Goal: Task Accomplishment & Management: Complete application form

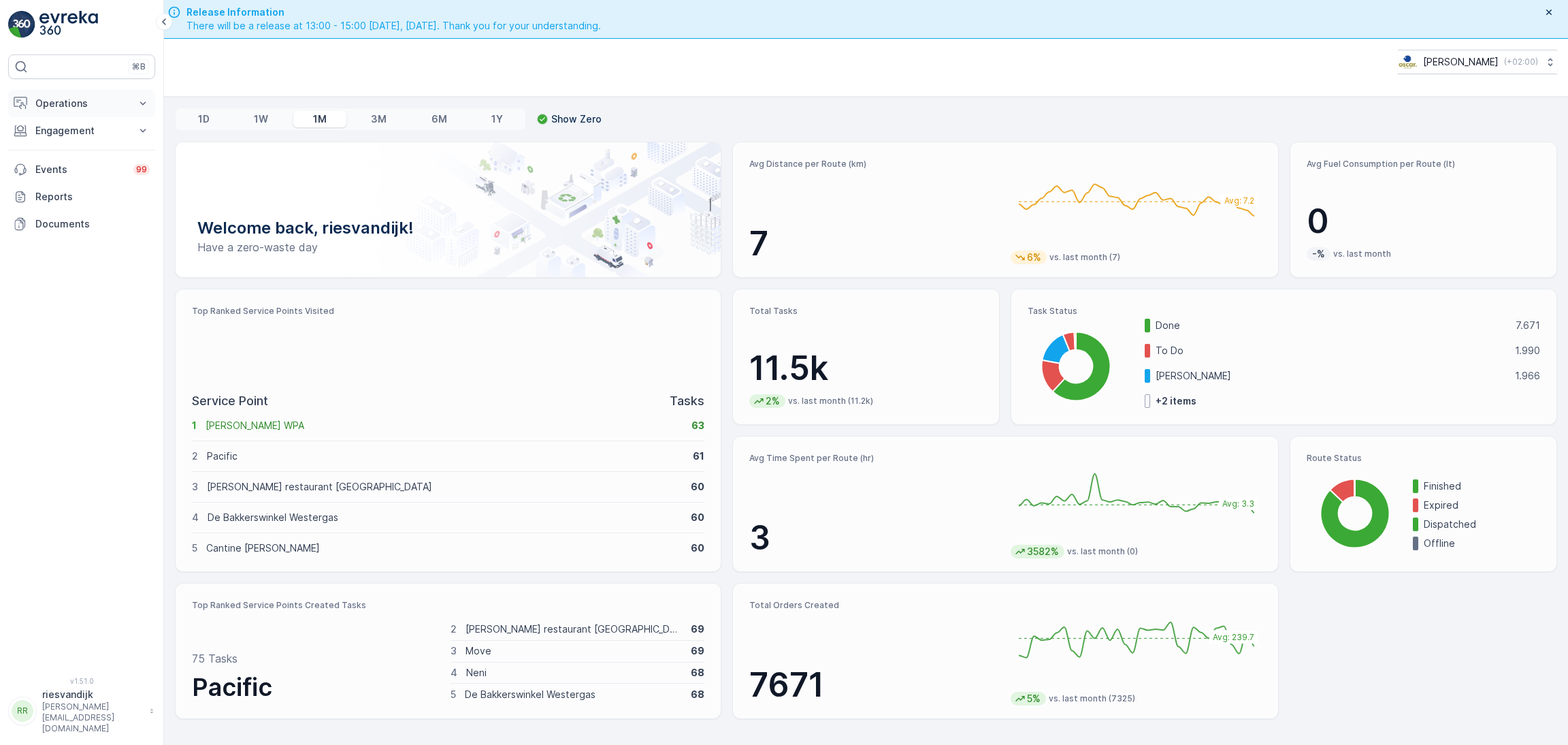
click at [59, 106] on p "Operations" at bounding box center [82, 103] width 92 height 13
click at [64, 168] on p "Routes & Tasks" at bounding box center [69, 164] width 70 height 13
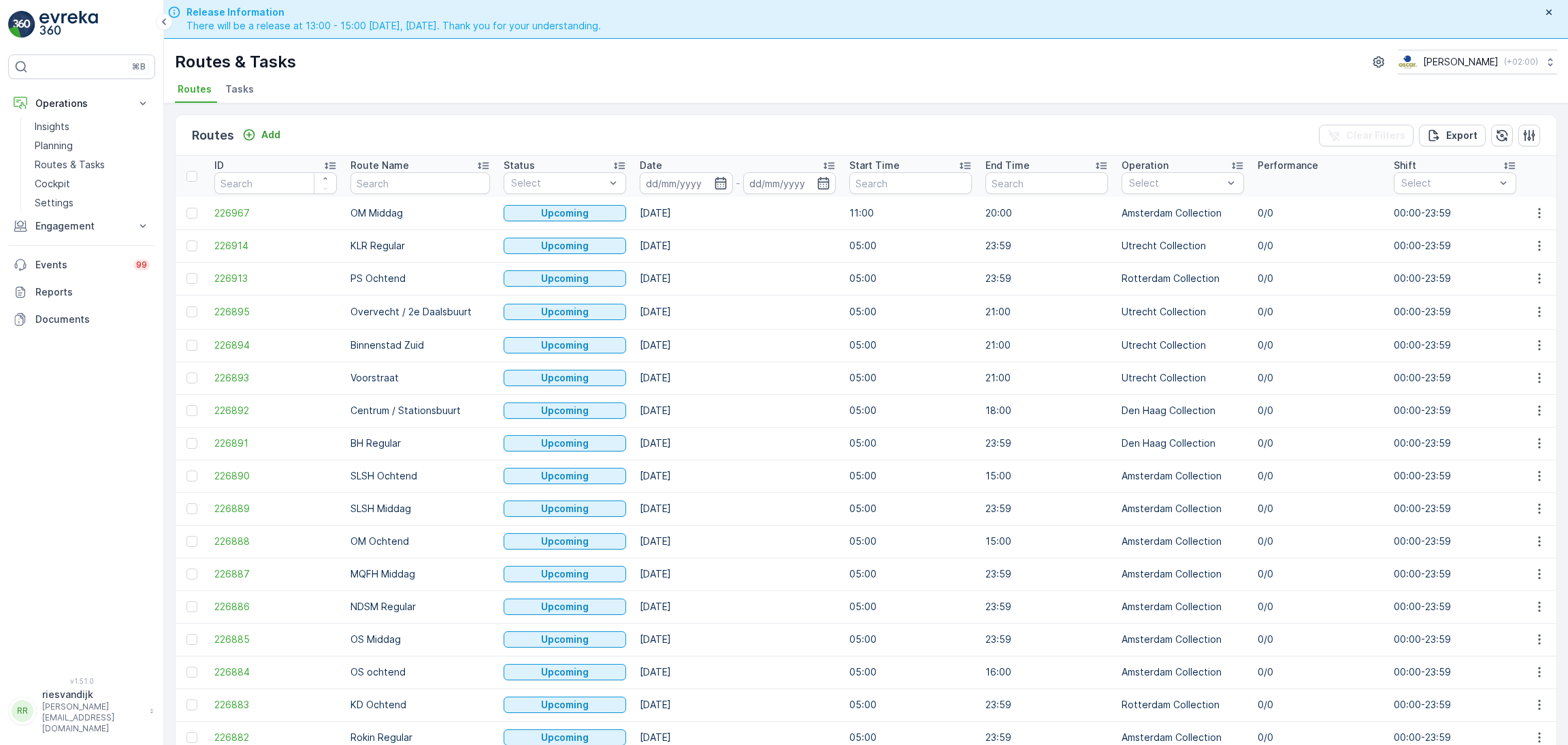
click at [240, 83] on span "Tasks" at bounding box center [239, 89] width 28 height 13
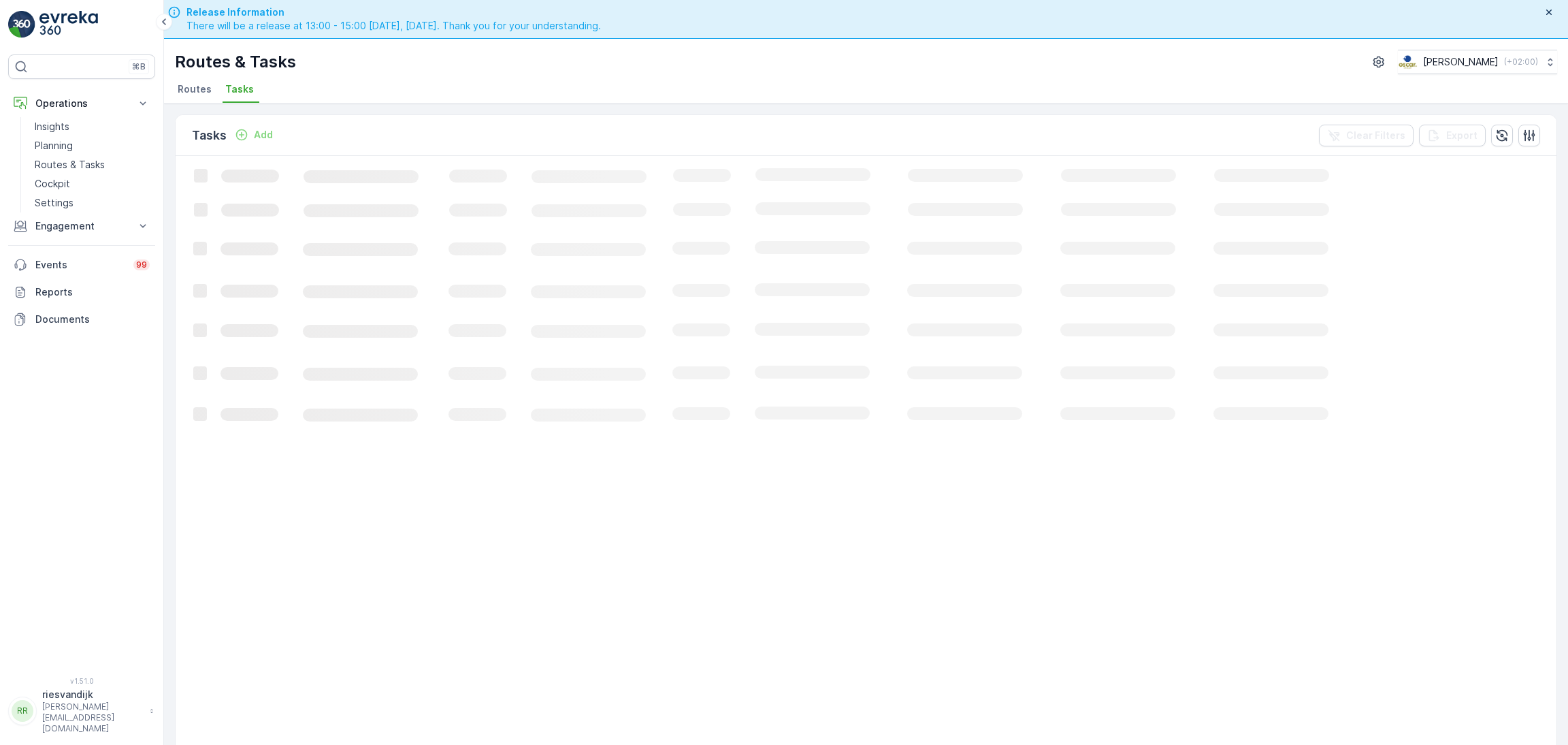
click at [254, 134] on p "Add" at bounding box center [263, 134] width 19 height 13
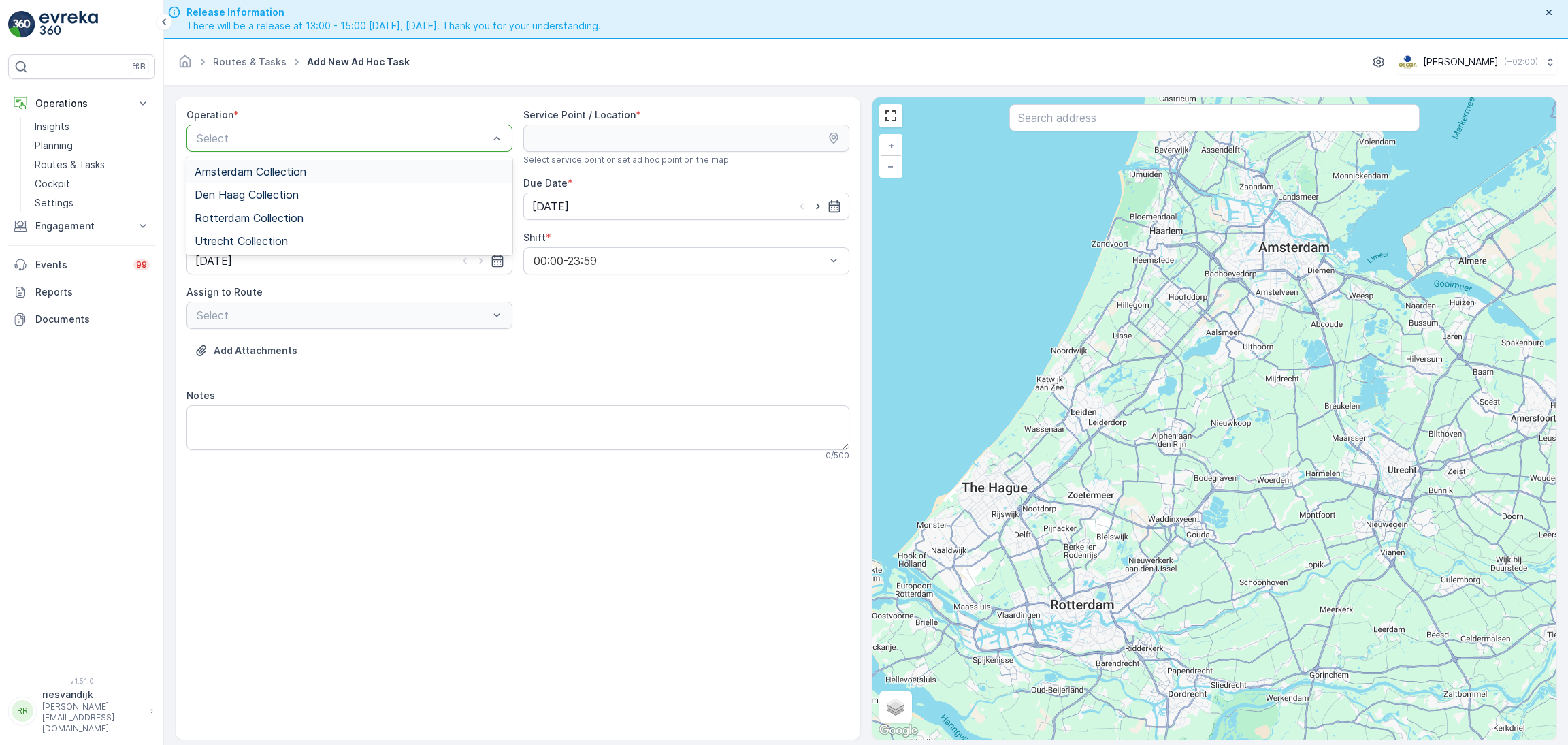
click at [301, 169] on span "Amsterdam Collection" at bounding box center [250, 171] width 112 height 12
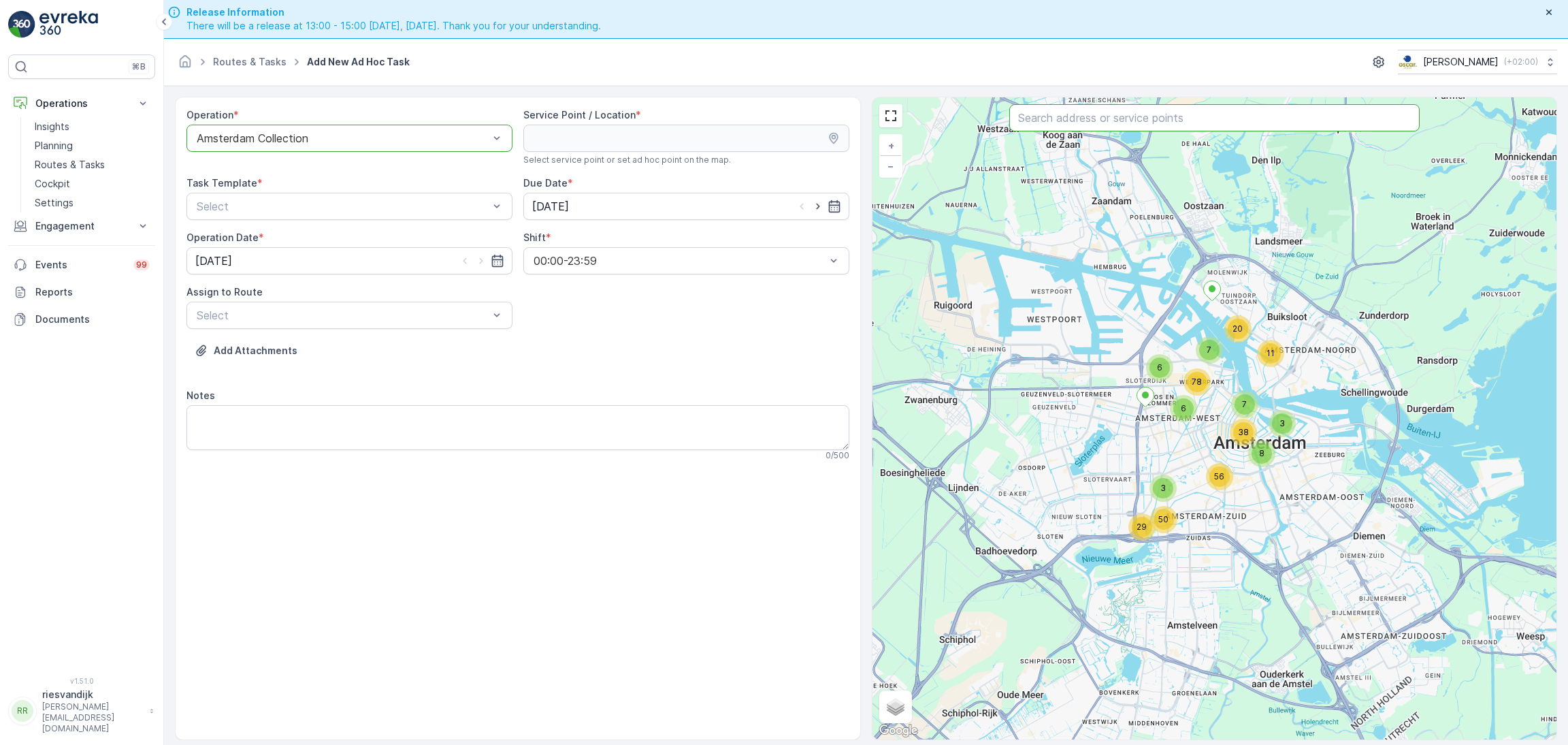
click at [1058, 118] on input "text" at bounding box center [1214, 117] width 411 height 27
type input "gracht"
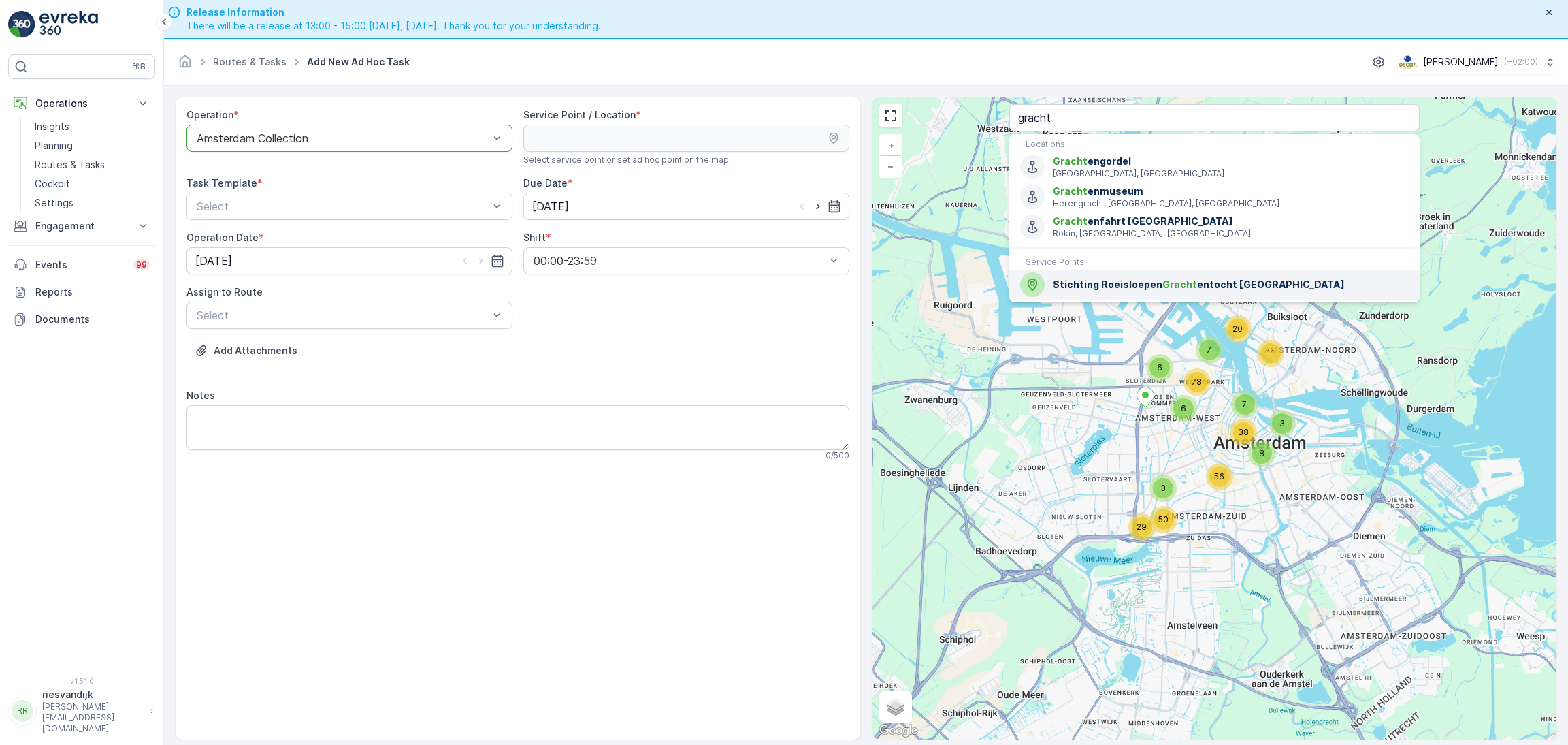
click at [1104, 286] on span "Stichting Roeisloepen Gracht entocht [GEOGRAPHIC_DATA]" at bounding box center [1230, 284] width 356 height 13
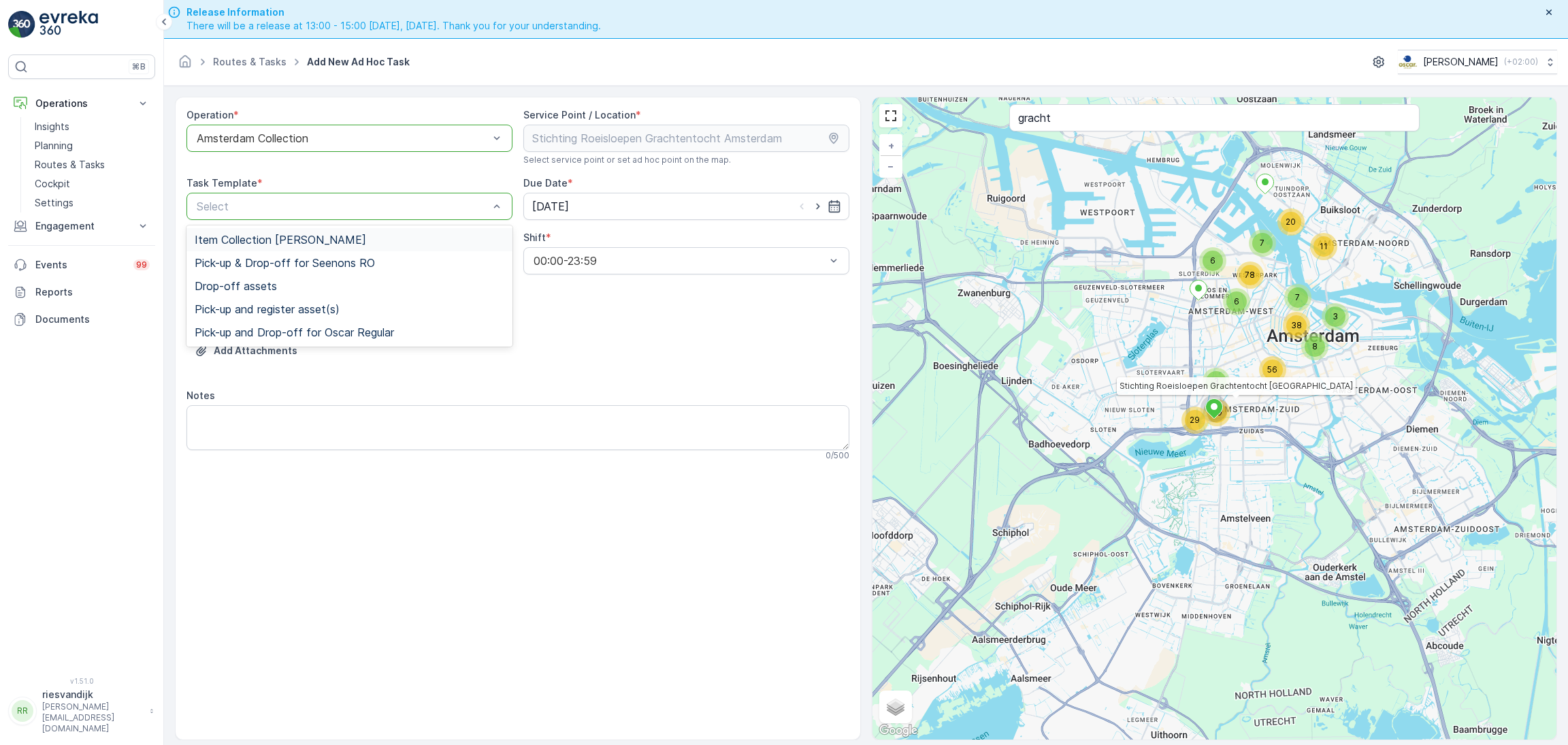
click at [318, 197] on div "Select" at bounding box center [349, 206] width 326 height 27
click at [340, 230] on div "Item Collection [PERSON_NAME]" at bounding box center [349, 239] width 326 height 23
click at [610, 200] on input "[DATE]" at bounding box center [686, 206] width 326 height 27
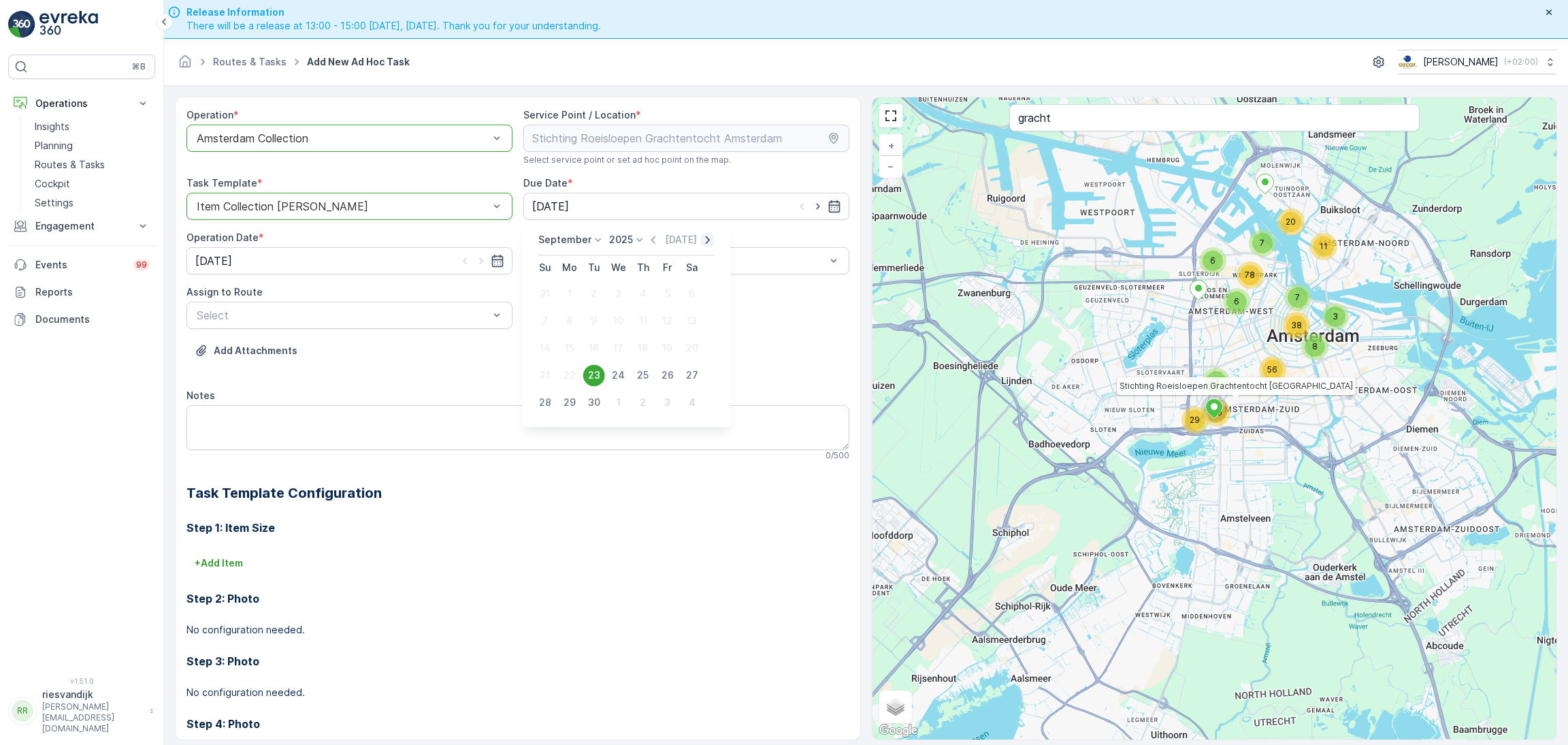
click at [701, 236] on icon "button" at bounding box center [707, 239] width 13 height 13
click at [694, 320] on div "11" at bounding box center [692, 320] width 22 height 22
type input "[DATE]"
click at [338, 259] on input "[DATE]" at bounding box center [349, 261] width 326 height 27
click at [365, 287] on icon "button" at bounding box center [372, 294] width 13 height 13
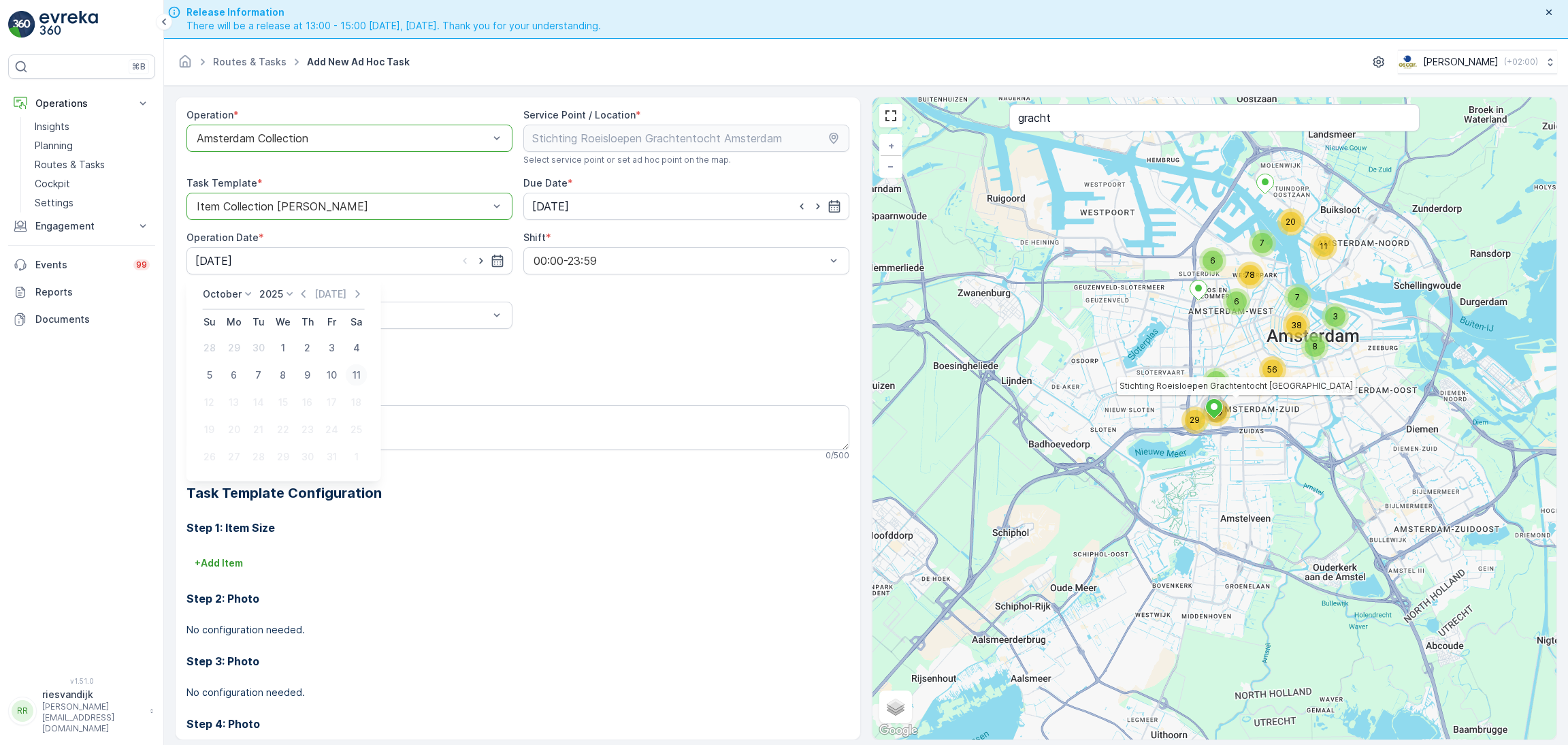
click at [346, 373] on div "11" at bounding box center [357, 375] width 22 height 22
type input "[DATE]"
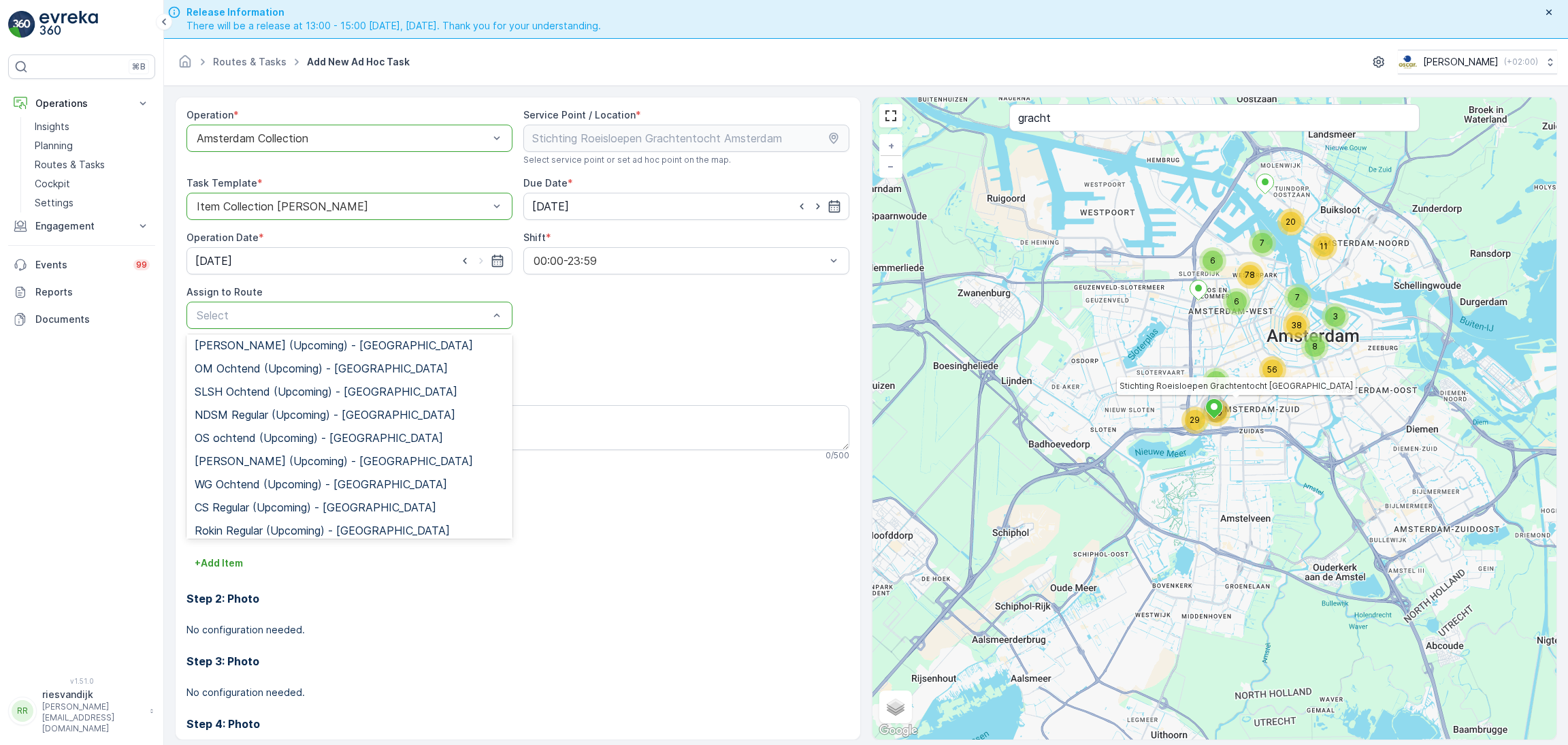
scroll to position [124, 0]
click at [307, 480] on span "CS Regular (Upcoming) - [GEOGRAPHIC_DATA]" at bounding box center [315, 479] width 241 height 12
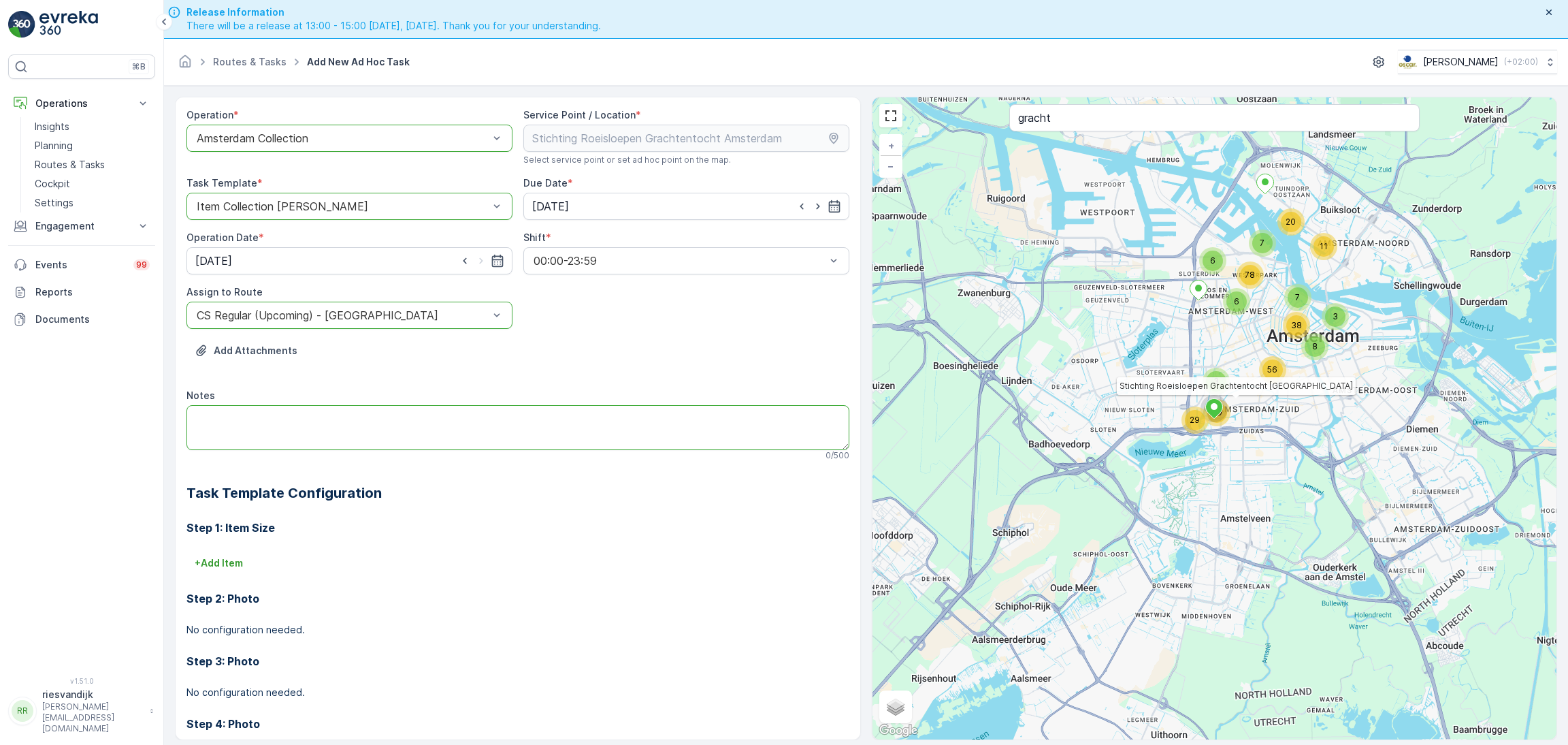
click at [432, 420] on textarea "Notes" at bounding box center [517, 427] width 662 height 45
click at [432, 420] on textarea "12:00 leveren: 3x660L 2x240L" at bounding box center [517, 427] width 662 height 45
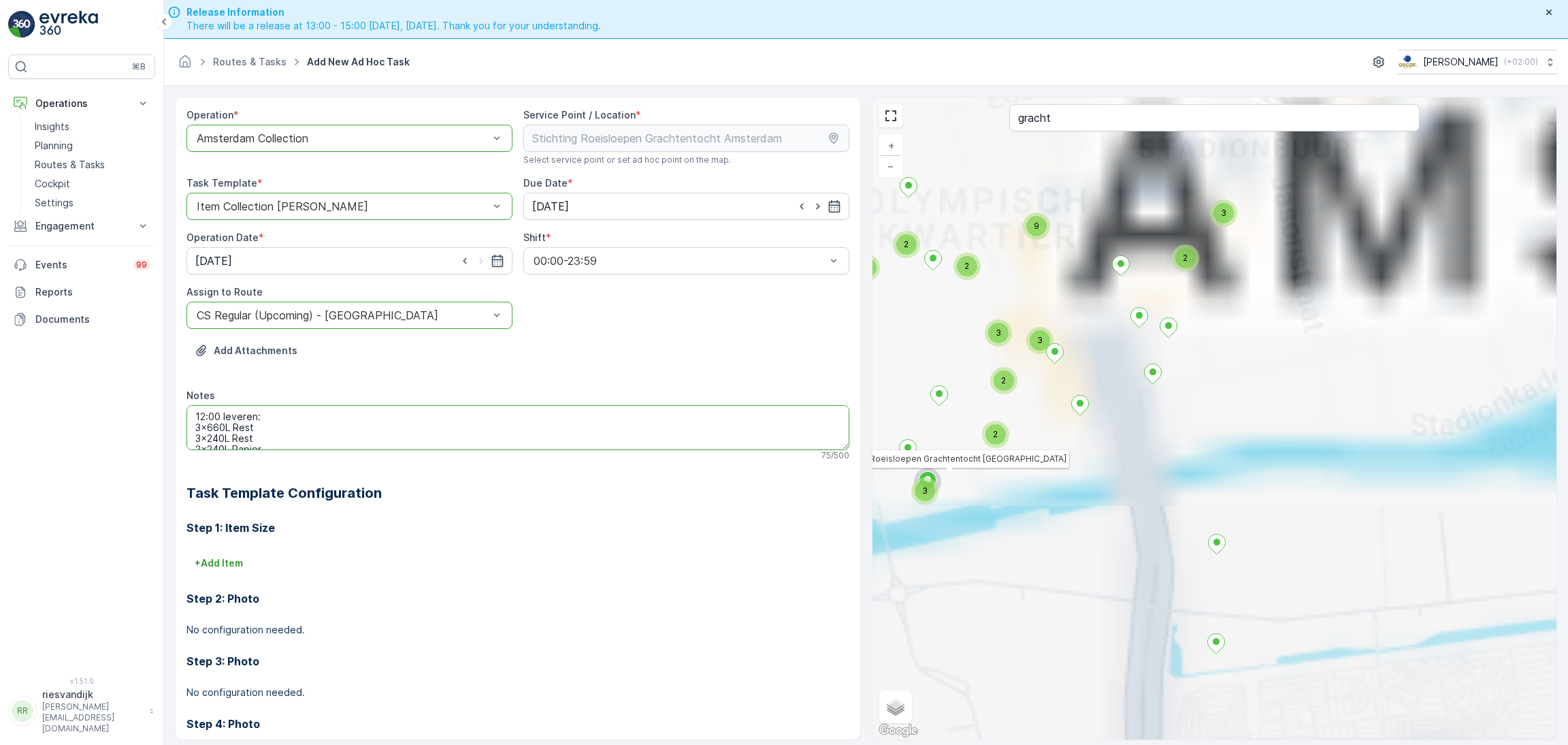
type textarea "12:00 leveren: 3x660L Rest 3x240L Rest 2x240L Papier 2x240L PD 2x23L Swill"
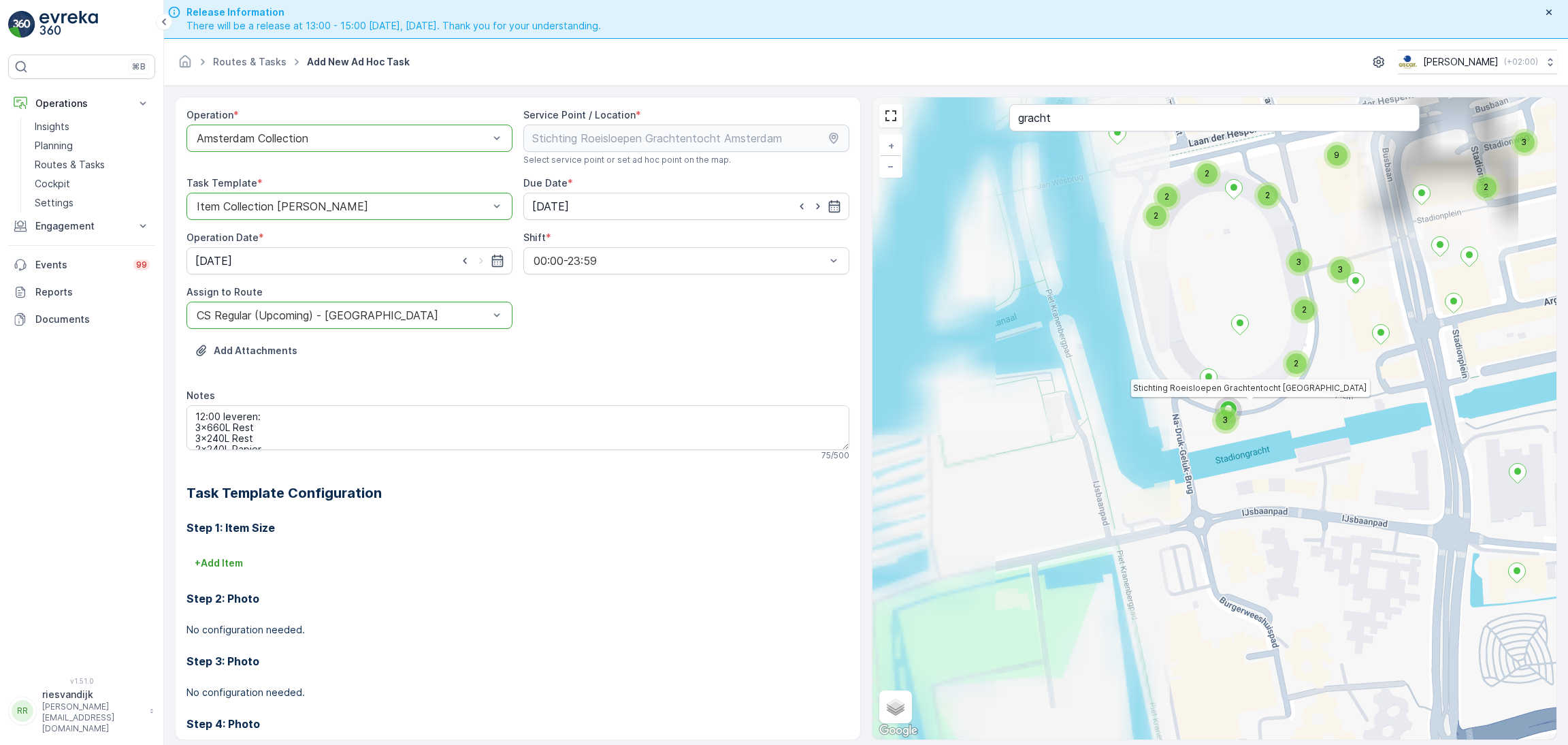
drag, startPoint x: 1249, startPoint y: 406, endPoint x: 1479, endPoint y: 348, distance: 237.2
click at [1479, 348] on div "3 2 4 2 2 2 3 2 2 2 3 2 2 2 2 4 2 2 2 2 2 2 2 3 2 4 3 2 3 2 2 2 2 2 9 3 2 3 2 2…" at bounding box center [1215, 419] width 685 height 642
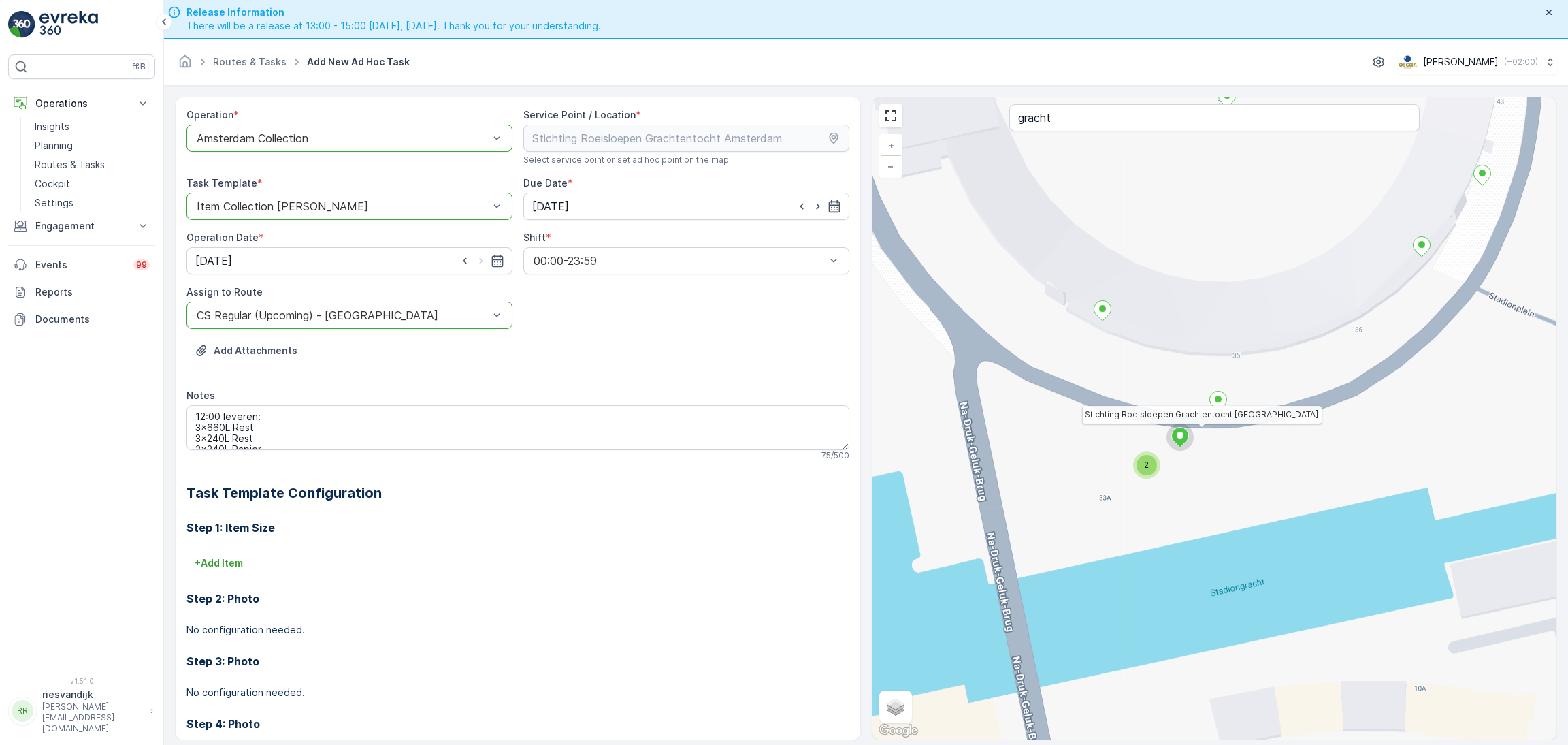
drag, startPoint x: 1220, startPoint y: 446, endPoint x: 1318, endPoint y: 365, distance: 127.1
click at [1318, 365] on div "2 2 3 2 2 2 2 2 2 3 2 2 2 7 2 3 2 2 2 2 2 2 2 2 5 Stichting Roeisloepen Grachte…" at bounding box center [1215, 419] width 685 height 642
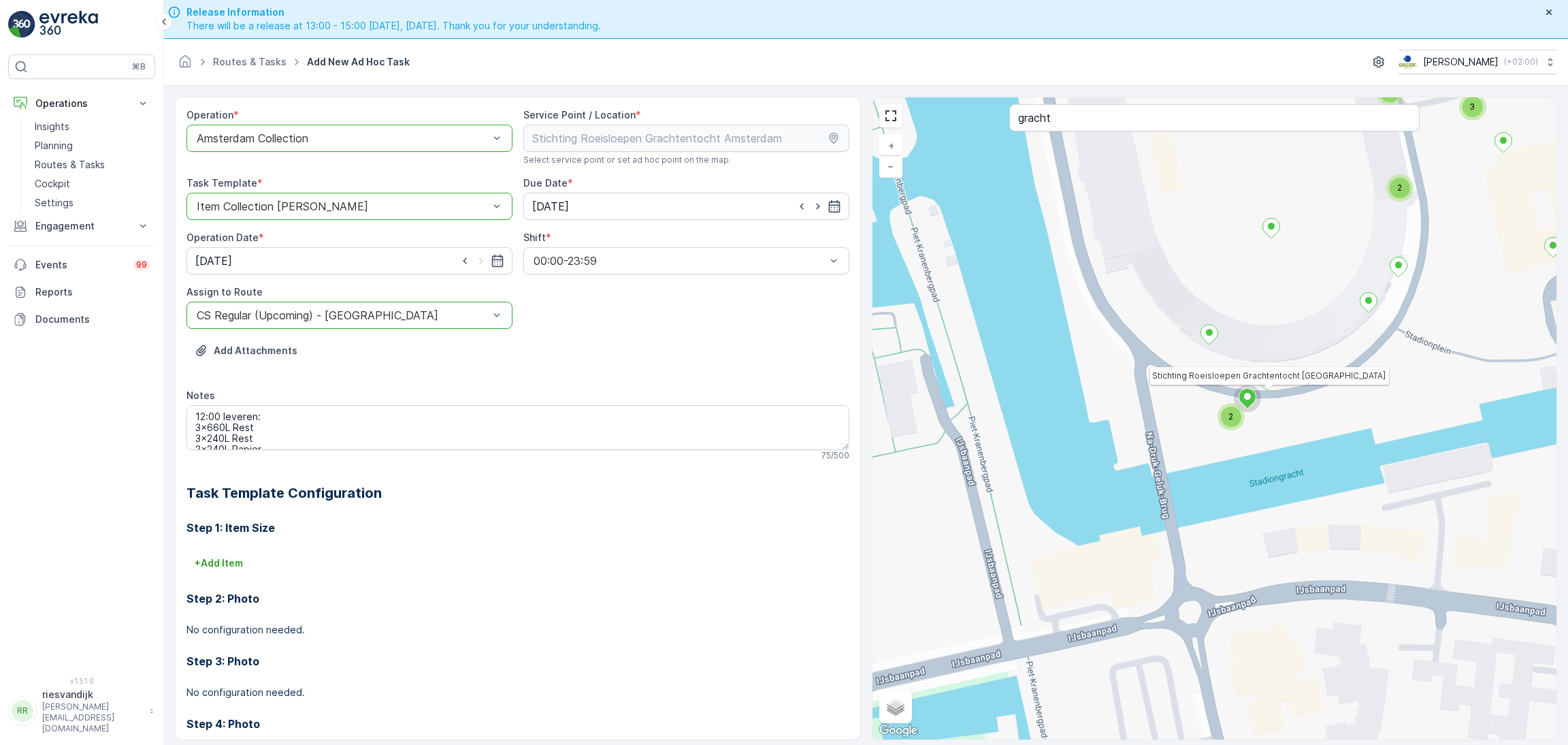
click at [1072, 347] on div "2 2 2 2 3 2 2 2 3 2 2 2 2 2 2 4 2 2 2 2 2 2 7 3 2 3 5 2 2 2 3 2 2 2 2 2 2 2 2 2…" at bounding box center [1215, 419] width 685 height 642
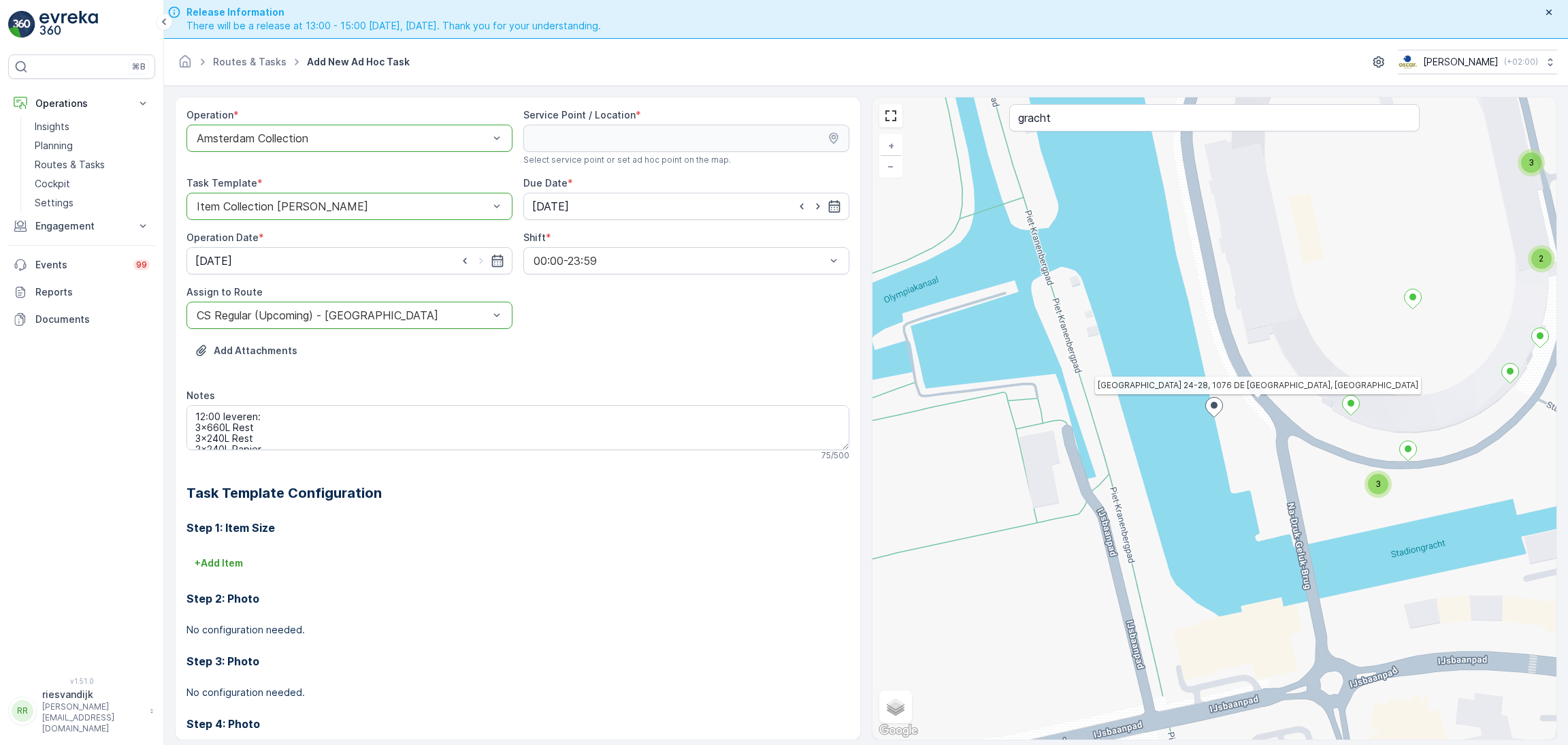
click at [1083, 136] on div "2 3 2 2 2 2 2 2 2 3 7 2 2 3 2 2 2 2 5 2 2 2 2 2 2 2 2 6 2 3 3 2 2 2 2 2 2 2 4 3…" at bounding box center [1215, 419] width 685 height 642
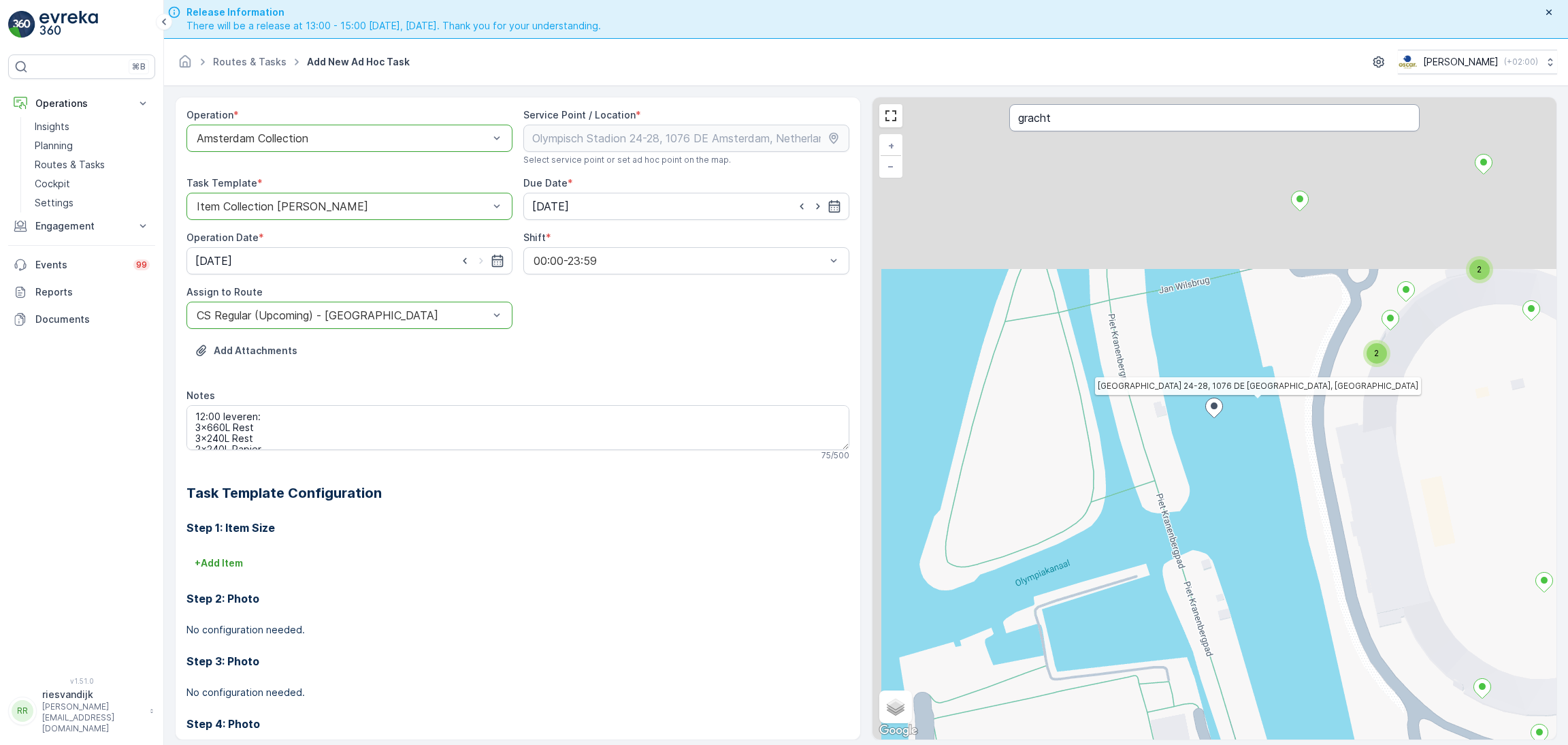
click at [1064, 123] on input "gracht" at bounding box center [1214, 117] width 411 height 27
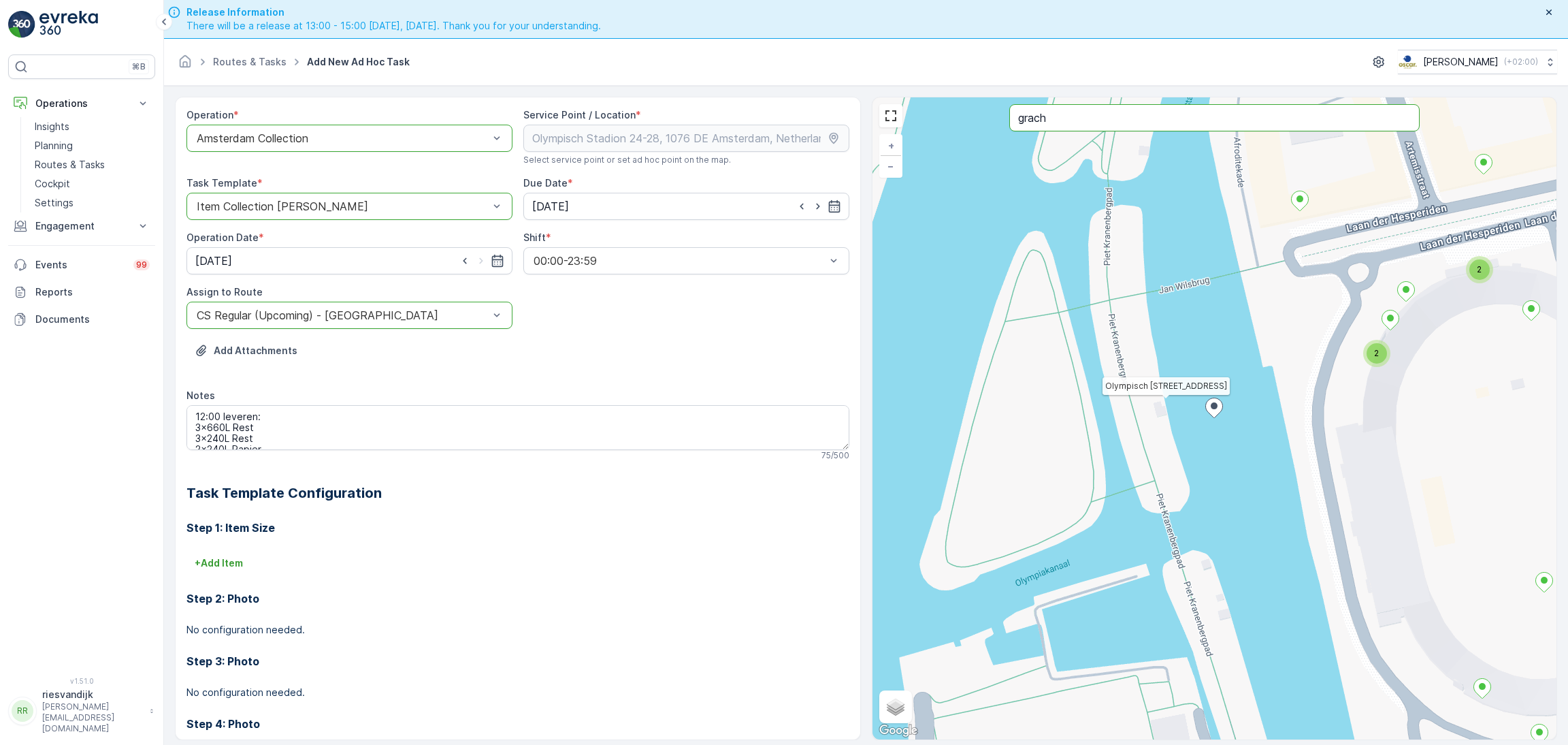
type input "gracht"
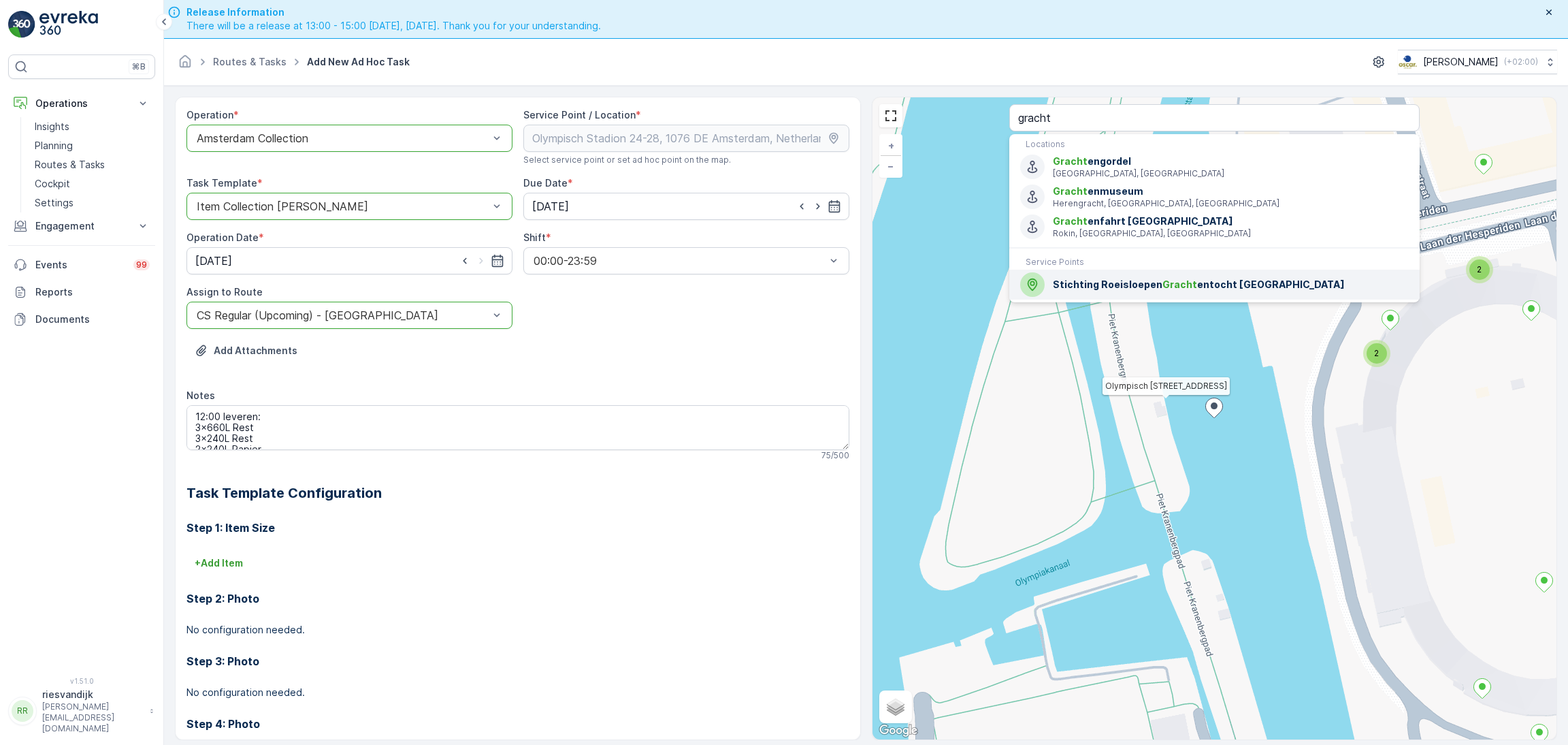
click at [1133, 294] on div "Stichting Roeisloepen Gracht entocht [GEOGRAPHIC_DATA]" at bounding box center [1214, 285] width 388 height 25
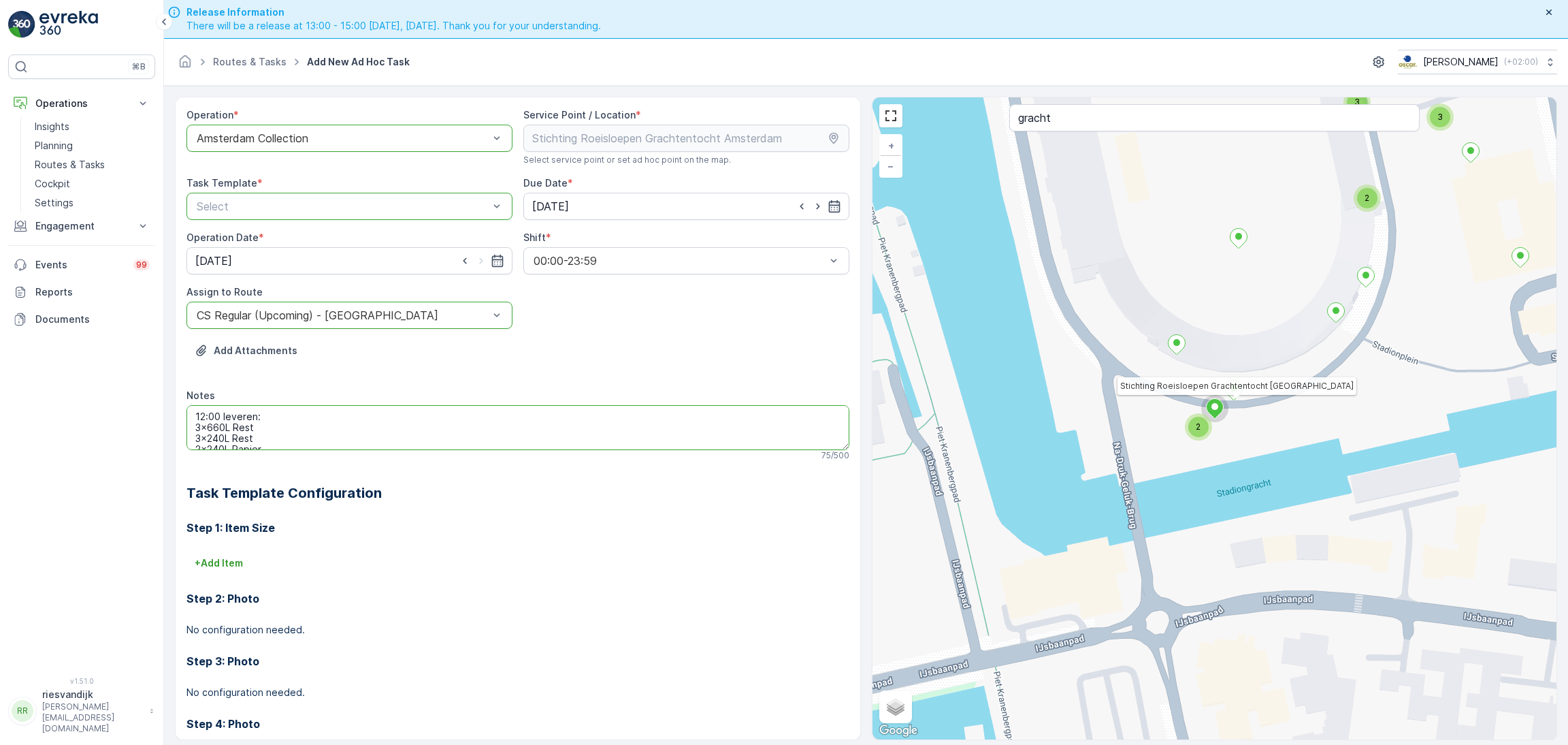
click at [244, 414] on textarea "12:00 leveren: 3x660L Rest 3x240L Rest 2x240L Papier 2x240L PD 2x23L Swill" at bounding box center [517, 427] width 662 height 45
click at [320, 431] on textarea "12:00 leveren: 3x660L Rest 3x240L Rest 2x240L Papier 2x240L PD 2x23L Swill" at bounding box center [517, 427] width 662 height 45
click at [816, 204] on icon "button" at bounding box center [818, 206] width 4 height 6
type input "[DATE]"
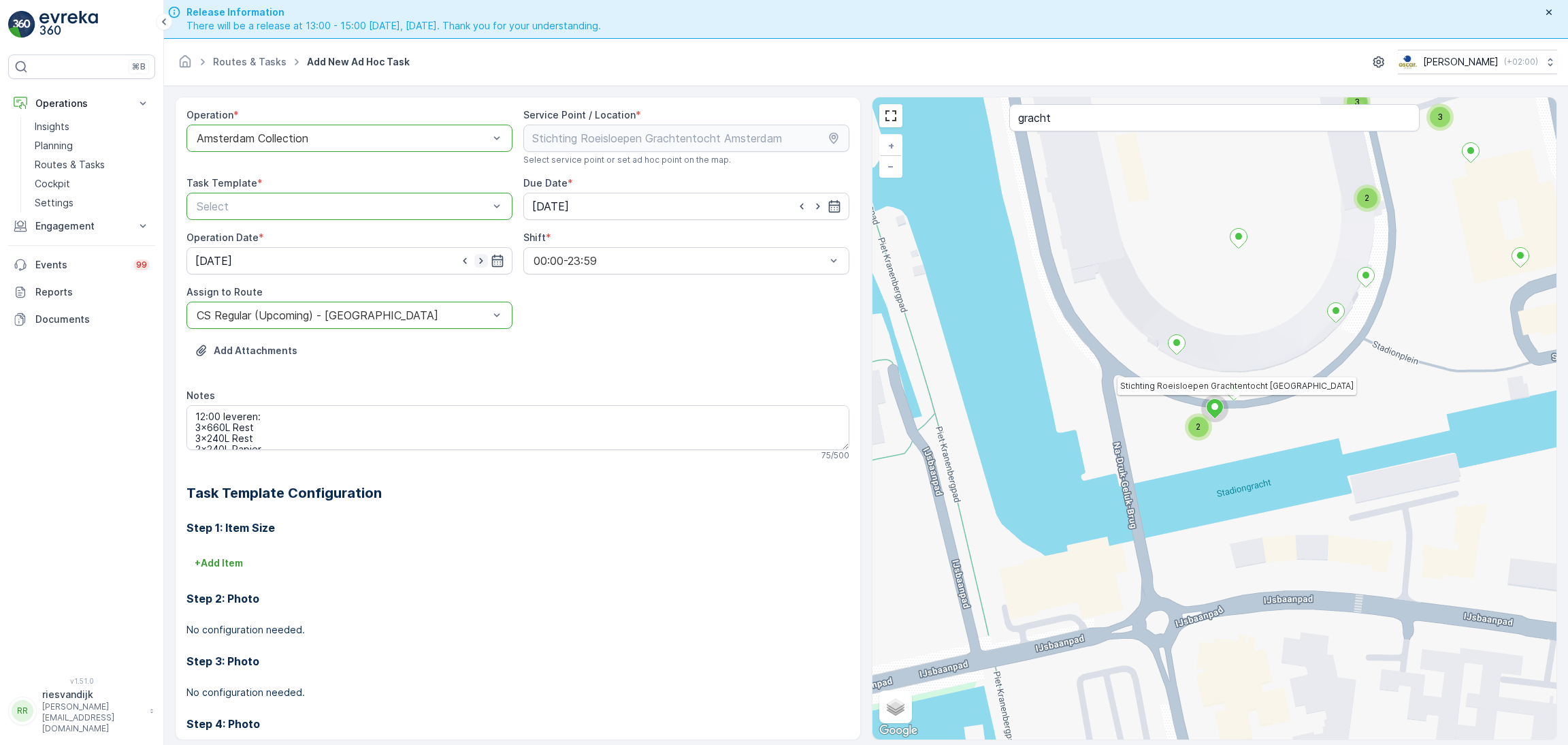
click at [482, 263] on icon "button" at bounding box center [481, 260] width 13 height 13
type input "[DATE]"
click at [230, 412] on textarea "12:00 leveren: 3x660L Rest 3x240L Rest 2x240L Papier 2x240L PD 2x23L Swill" at bounding box center [517, 427] width 662 height 45
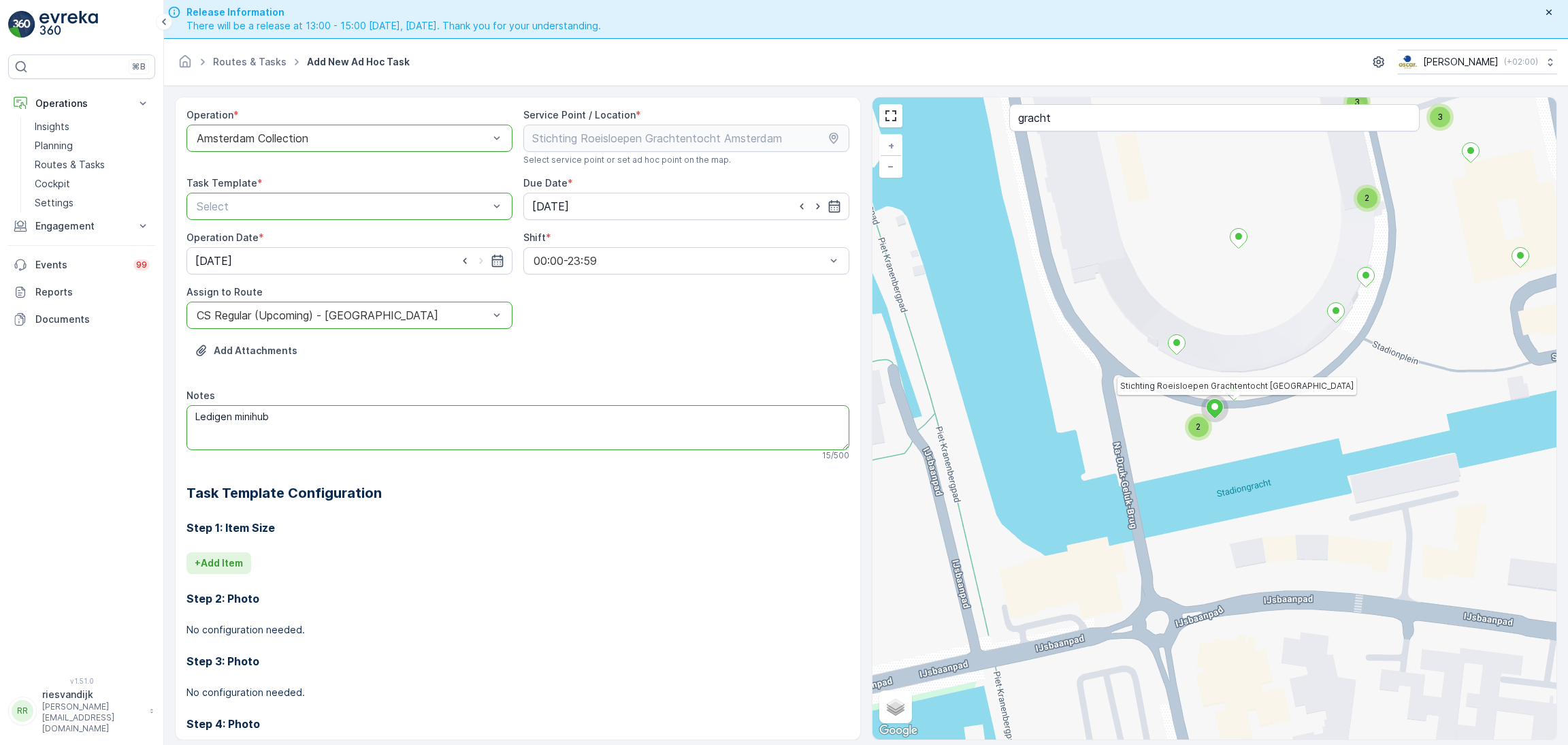
type textarea "Ledigen minihub"
click at [223, 567] on p "+ Add Item" at bounding box center [218, 562] width 48 height 13
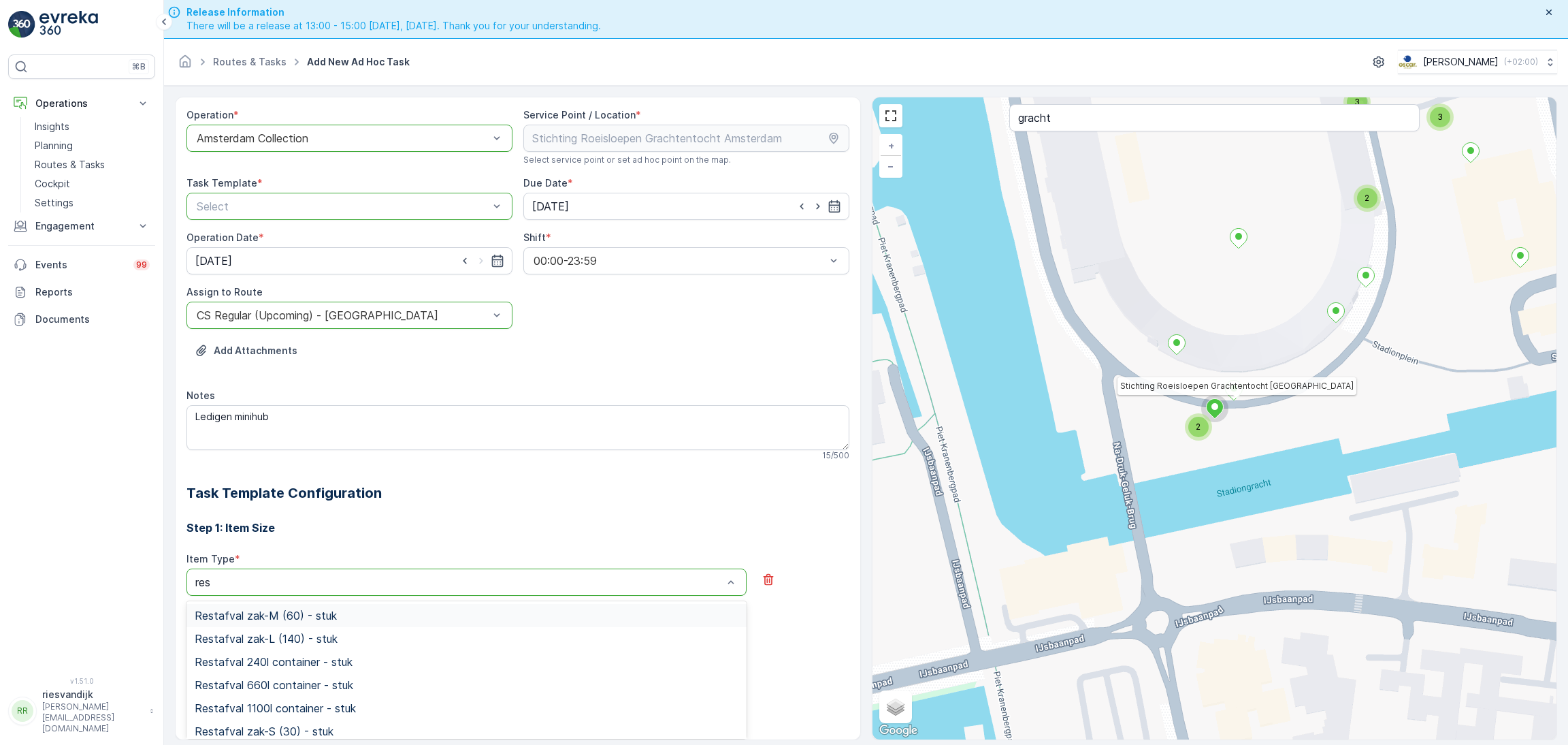
type input "rest"
click at [293, 689] on span "Restafval 660l container - stuk" at bounding box center [273, 685] width 159 height 12
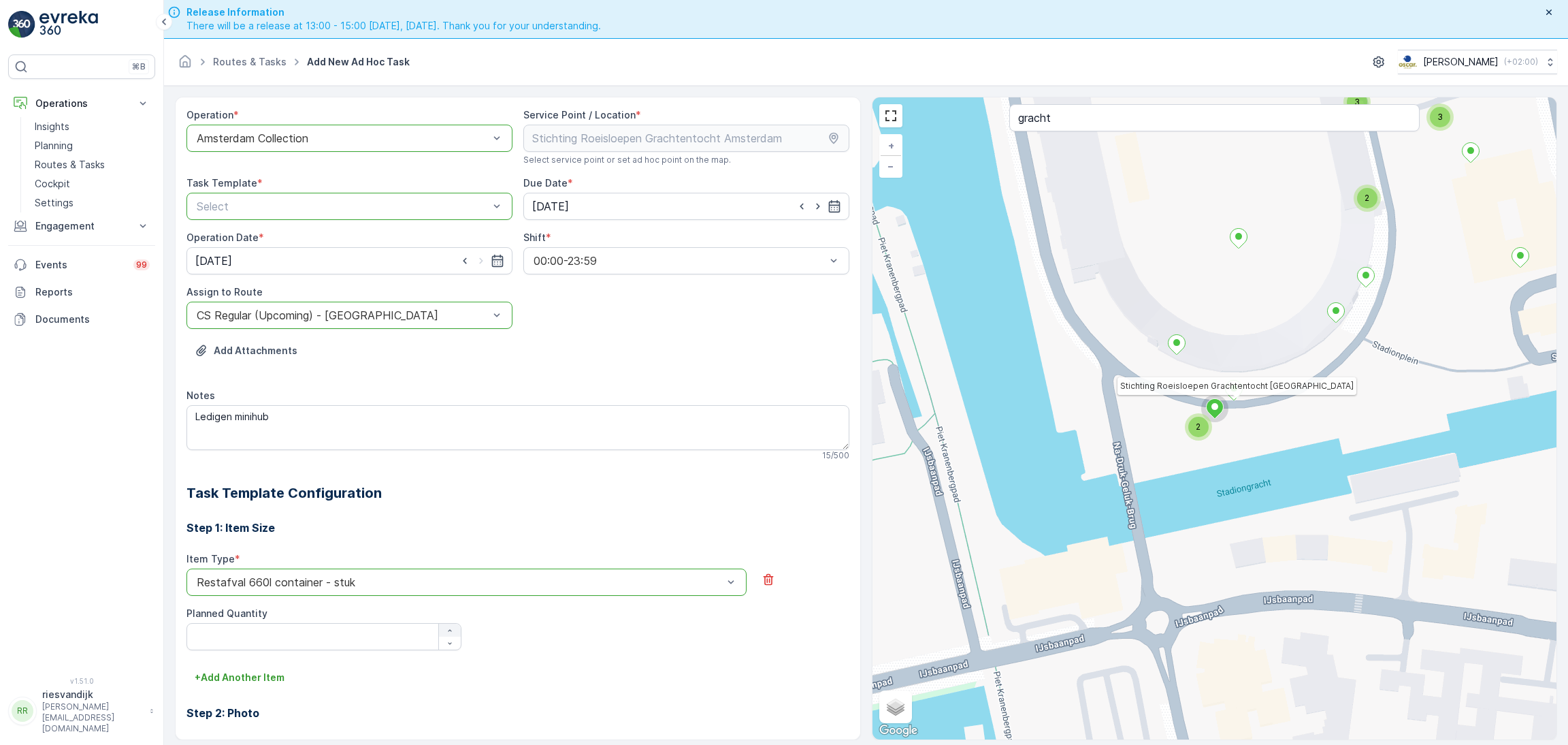
click at [451, 631] on icon "button" at bounding box center [450, 630] width 8 height 8
type Quantity "3"
click at [243, 671] on p "+ Add Another Item" at bounding box center [239, 677] width 90 height 13
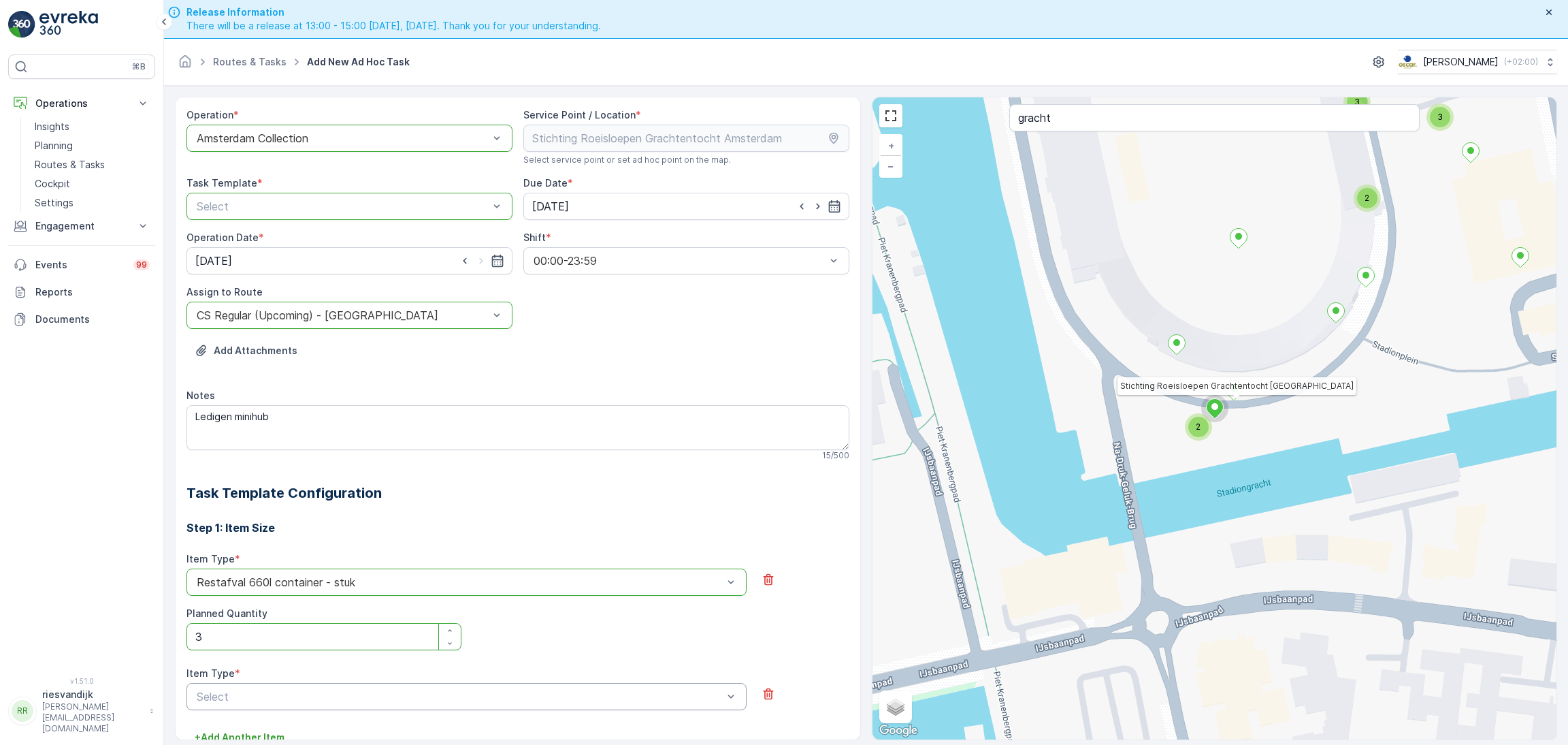
click at [357, 686] on div "Select" at bounding box center [466, 696] width 561 height 27
type input "rest"
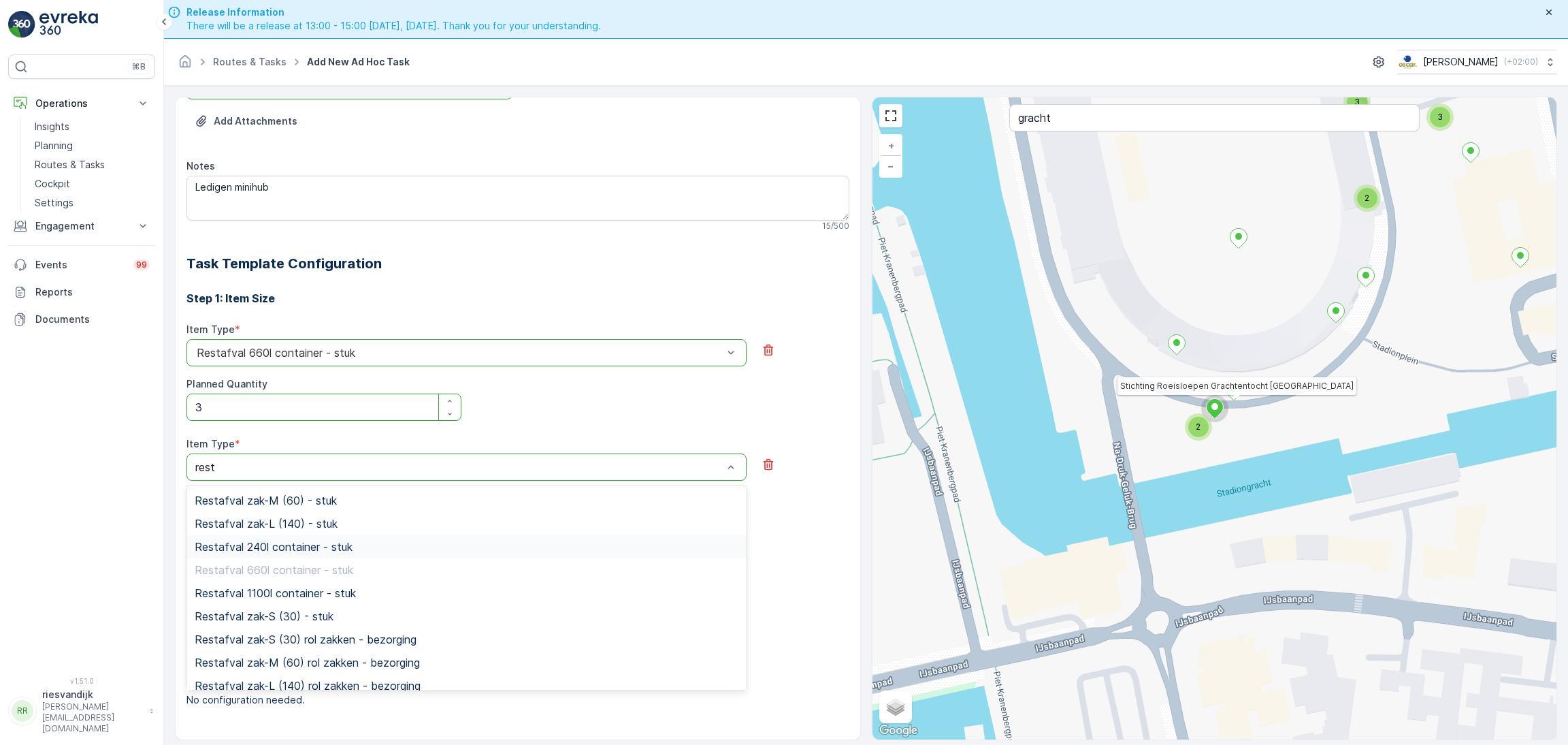
click at [348, 546] on span "Restafval 240l container - stuk" at bounding box center [273, 546] width 158 height 12
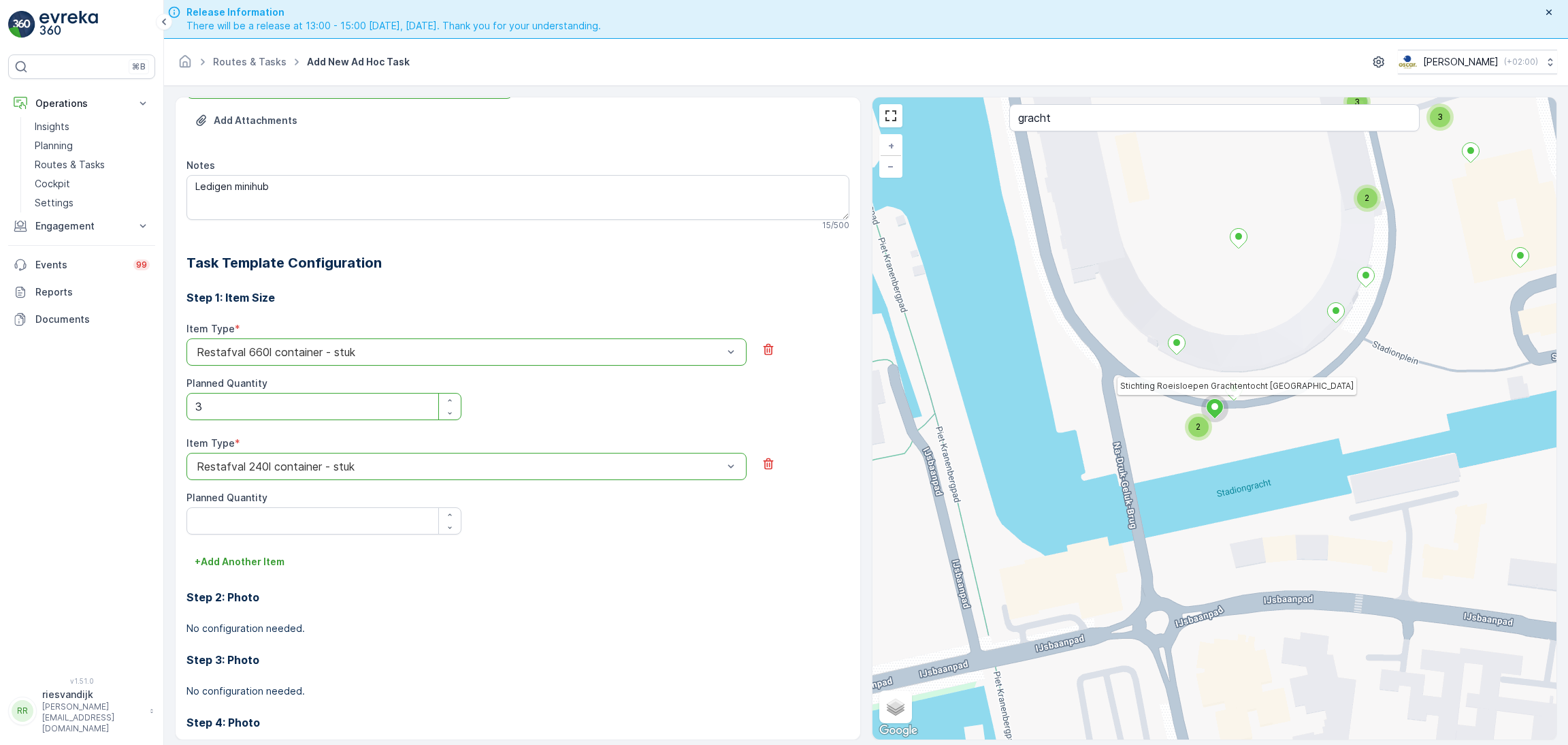
click at [435, 516] on div at bounding box center [445, 520] width 31 height 26
click at [446, 512] on icon "button" at bounding box center [450, 514] width 8 height 8
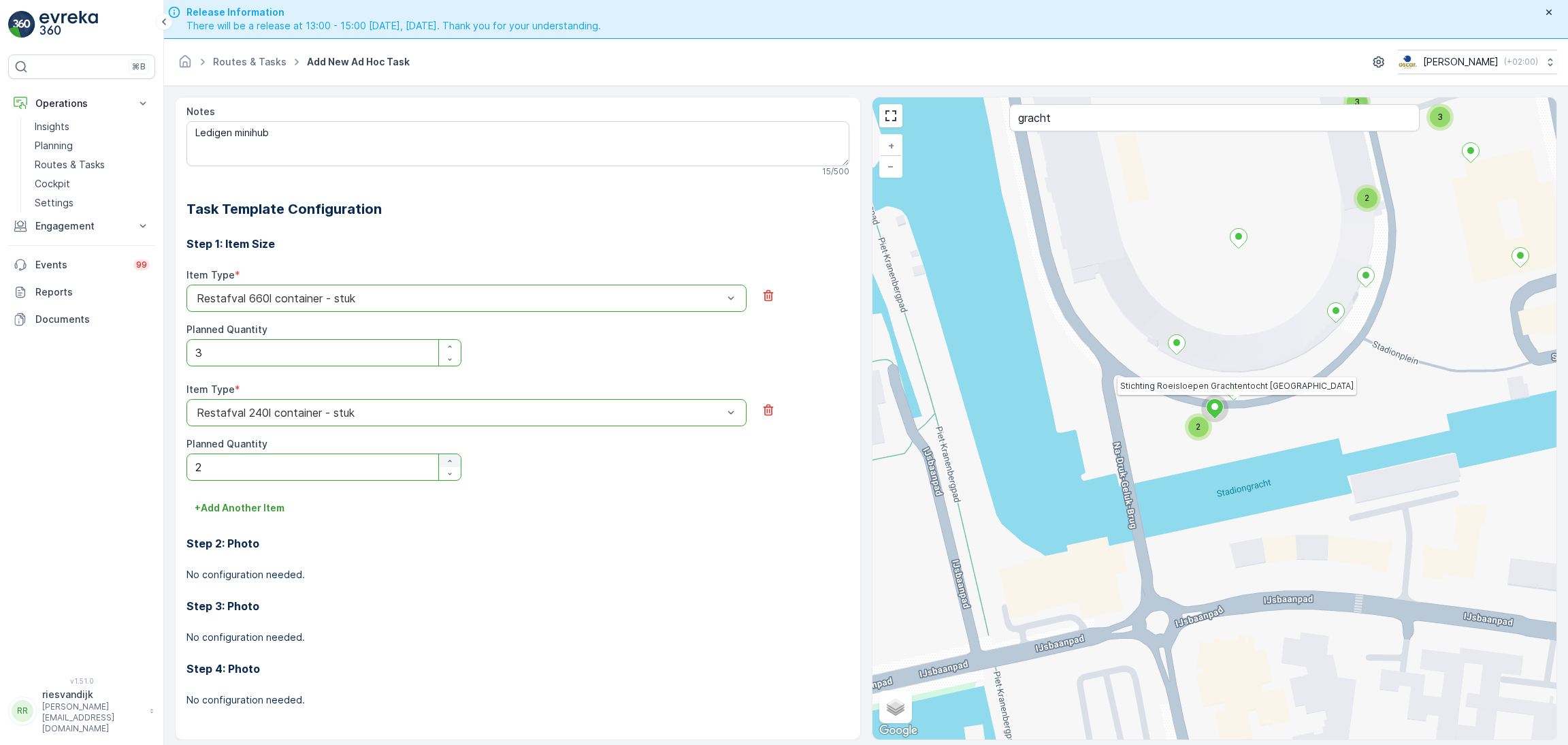
click at [446, 459] on icon "button" at bounding box center [450, 460] width 8 height 8
type Quantity "3"
click at [268, 498] on button "+ Add Another Item" at bounding box center [239, 507] width 106 height 22
click at [378, 541] on div "Item Type * Select" at bounding box center [517, 526] width 662 height 60
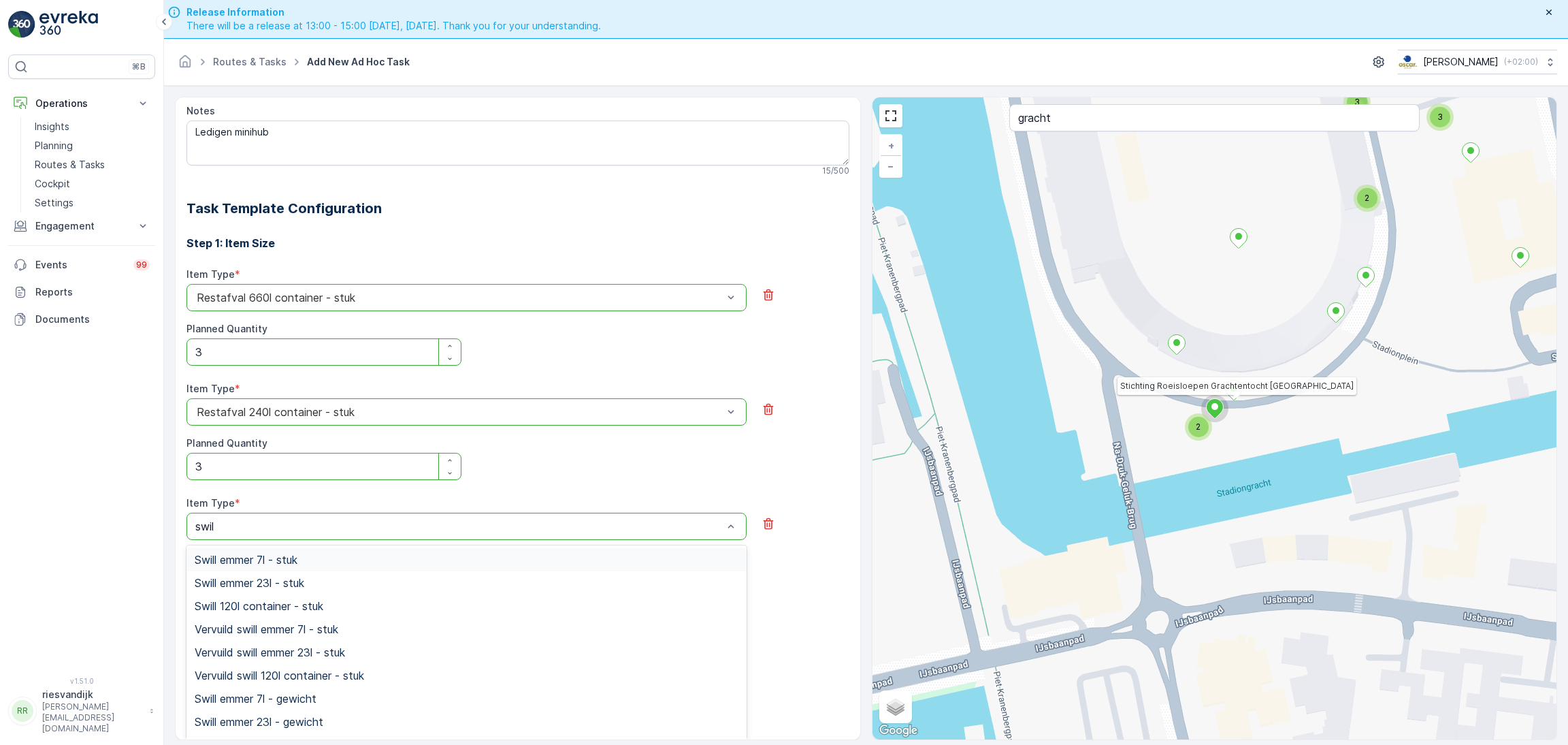
type input "swill"
click at [317, 578] on div "Swill emmer 23l - stuk" at bounding box center [466, 583] width 544 height 12
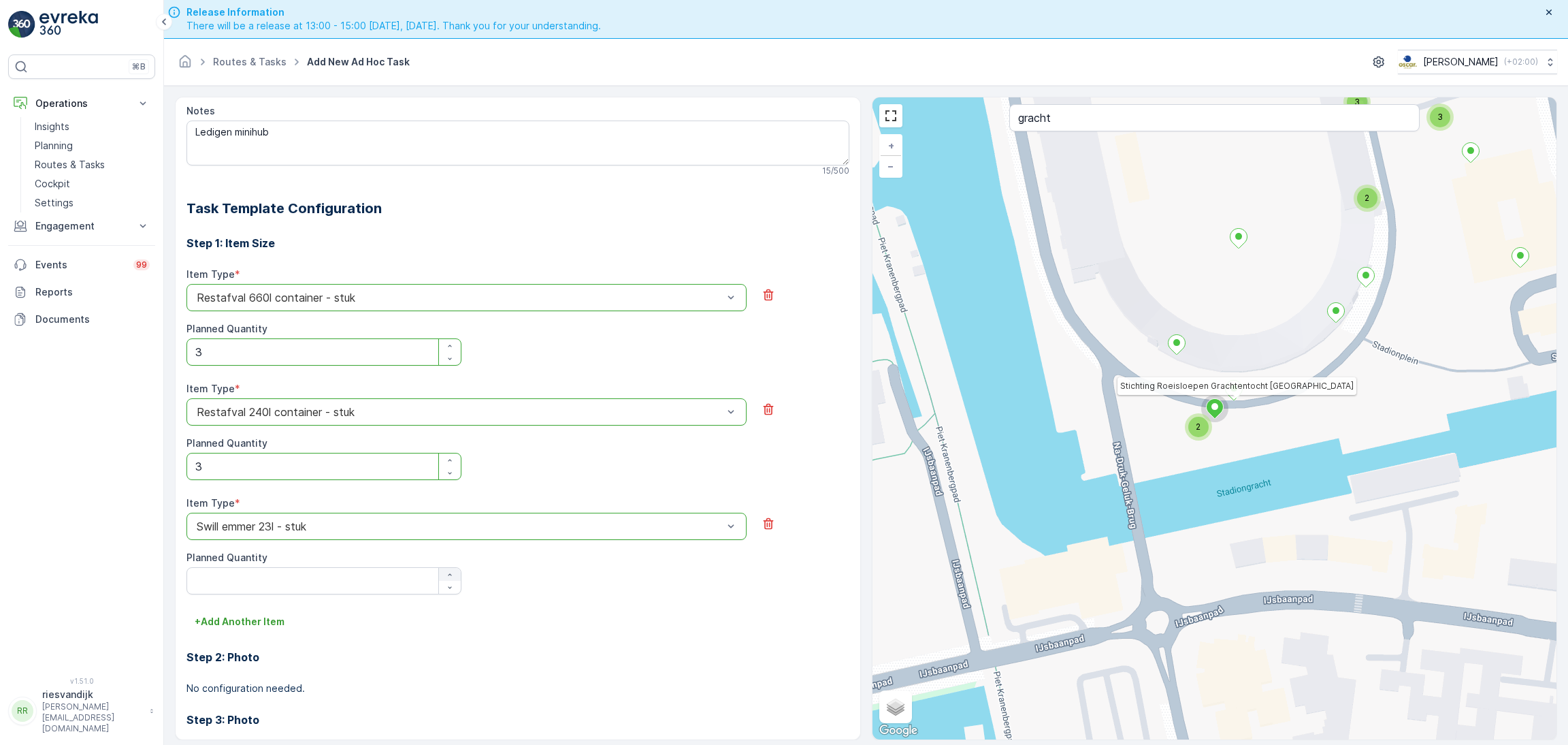
click at [458, 575] on div "button" at bounding box center [450, 574] width 22 height 8
type Quantity "1"
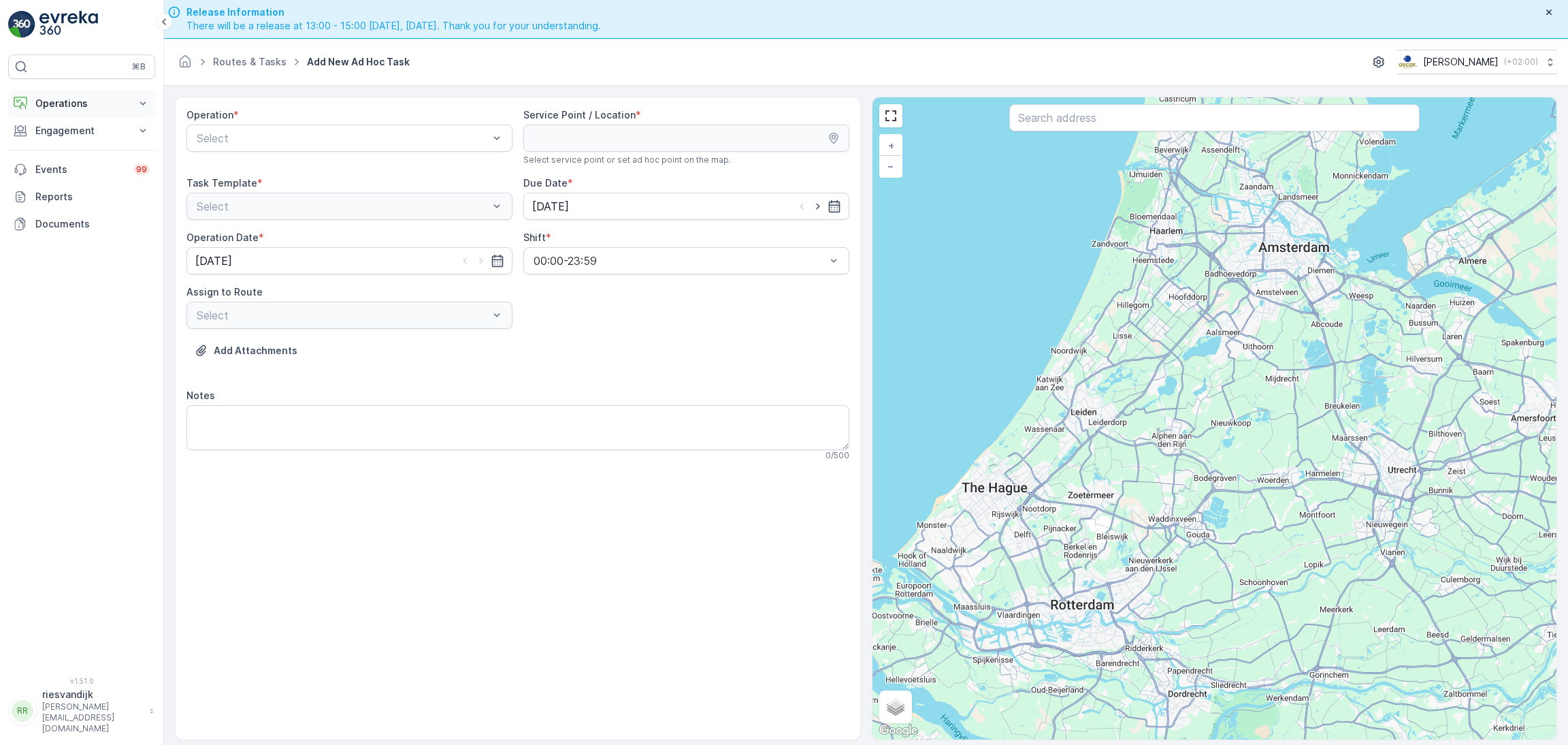
click at [54, 100] on p "Operations" at bounding box center [82, 103] width 92 height 13
click at [68, 172] on link "Routes & Tasks" at bounding box center [92, 164] width 126 height 19
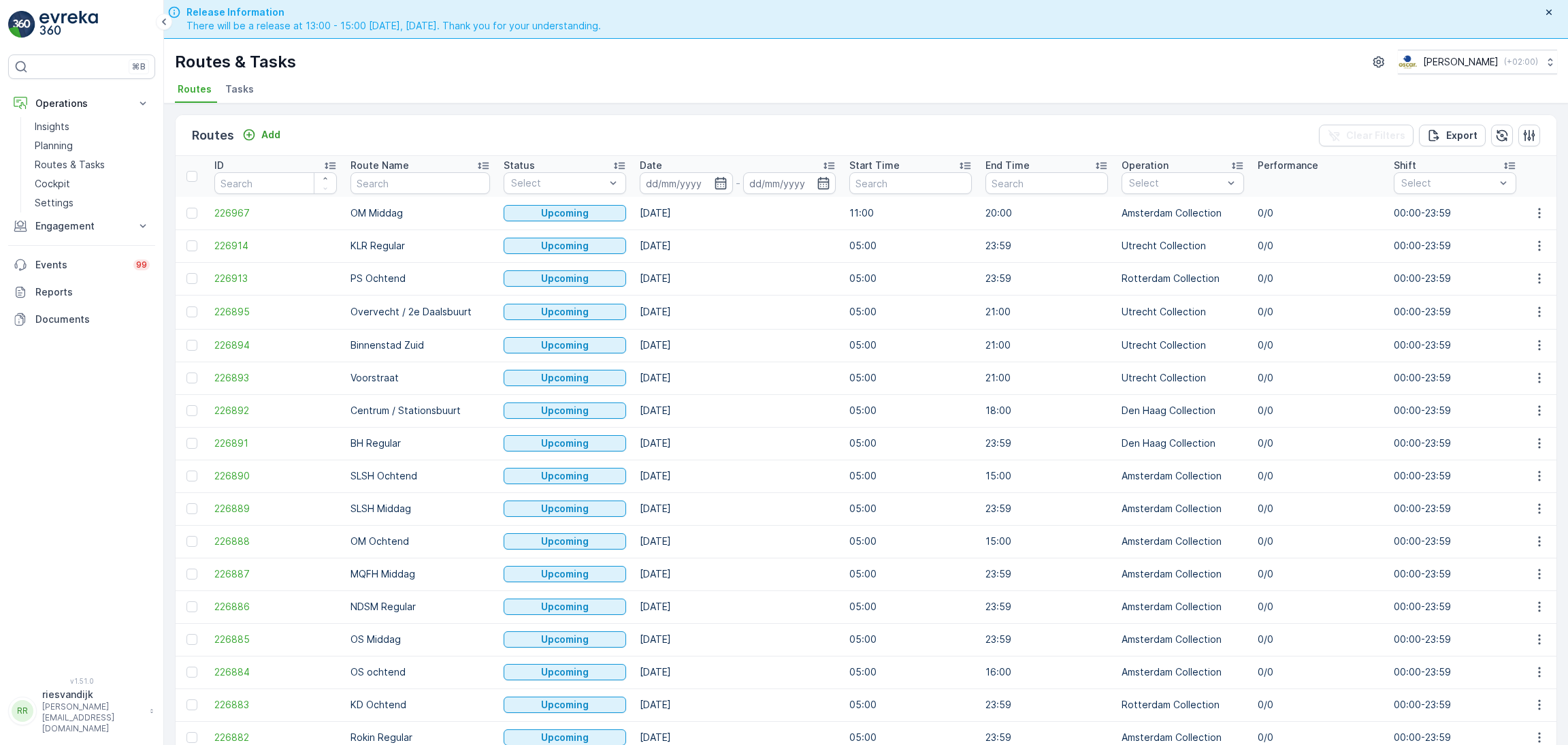
click at [240, 95] on span "Tasks" at bounding box center [239, 89] width 28 height 13
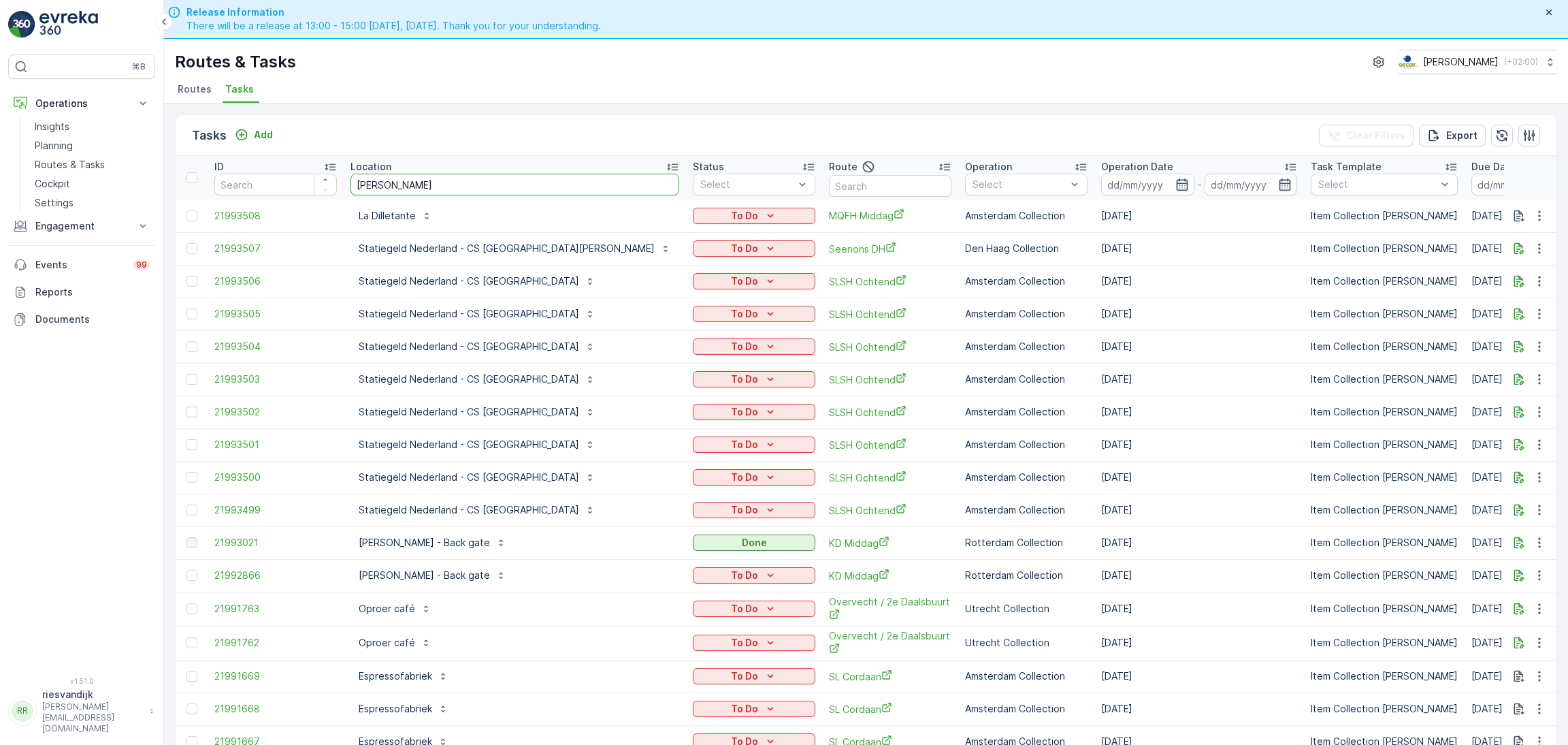
type input "roei"
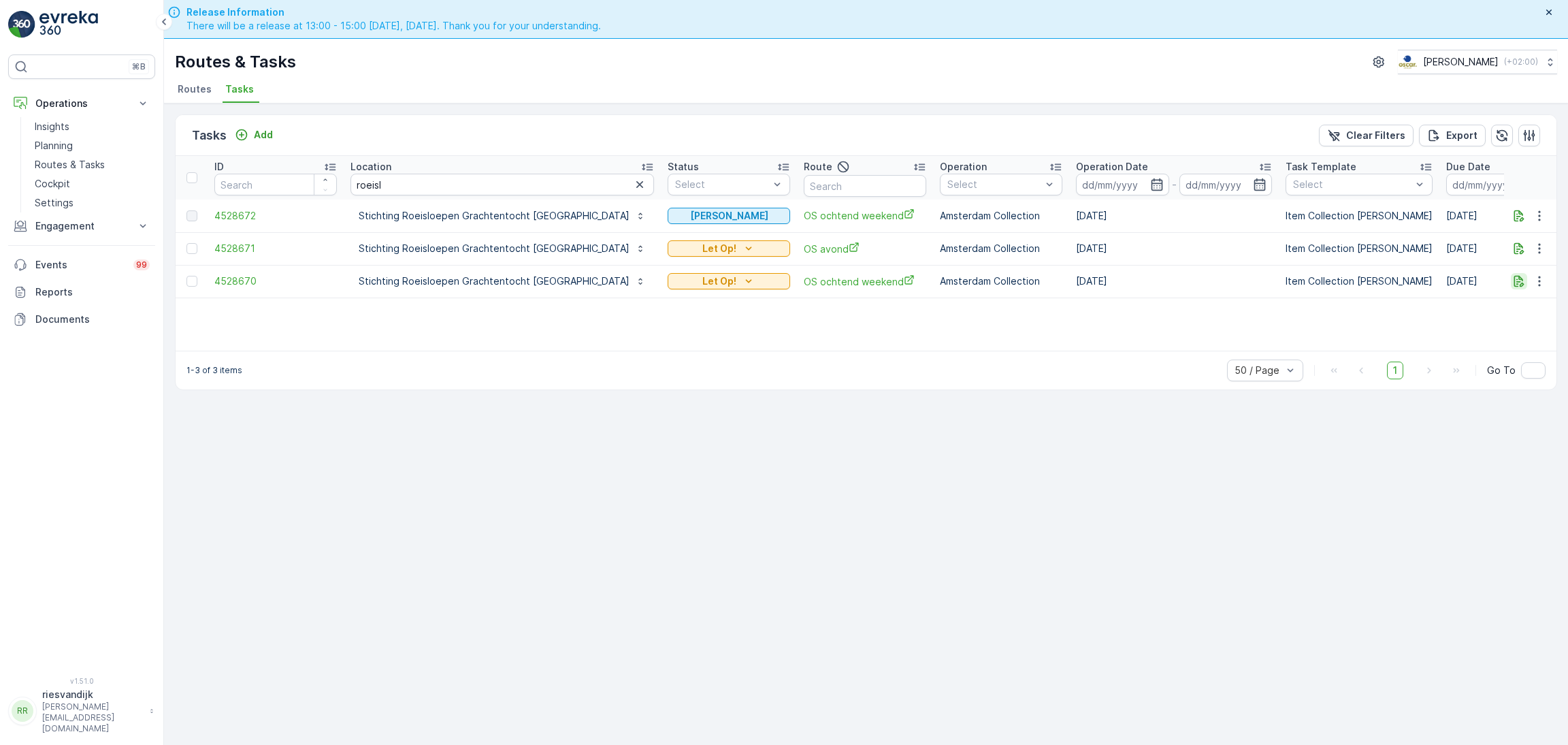
click at [1516, 277] on icon "button" at bounding box center [1518, 280] width 13 height 13
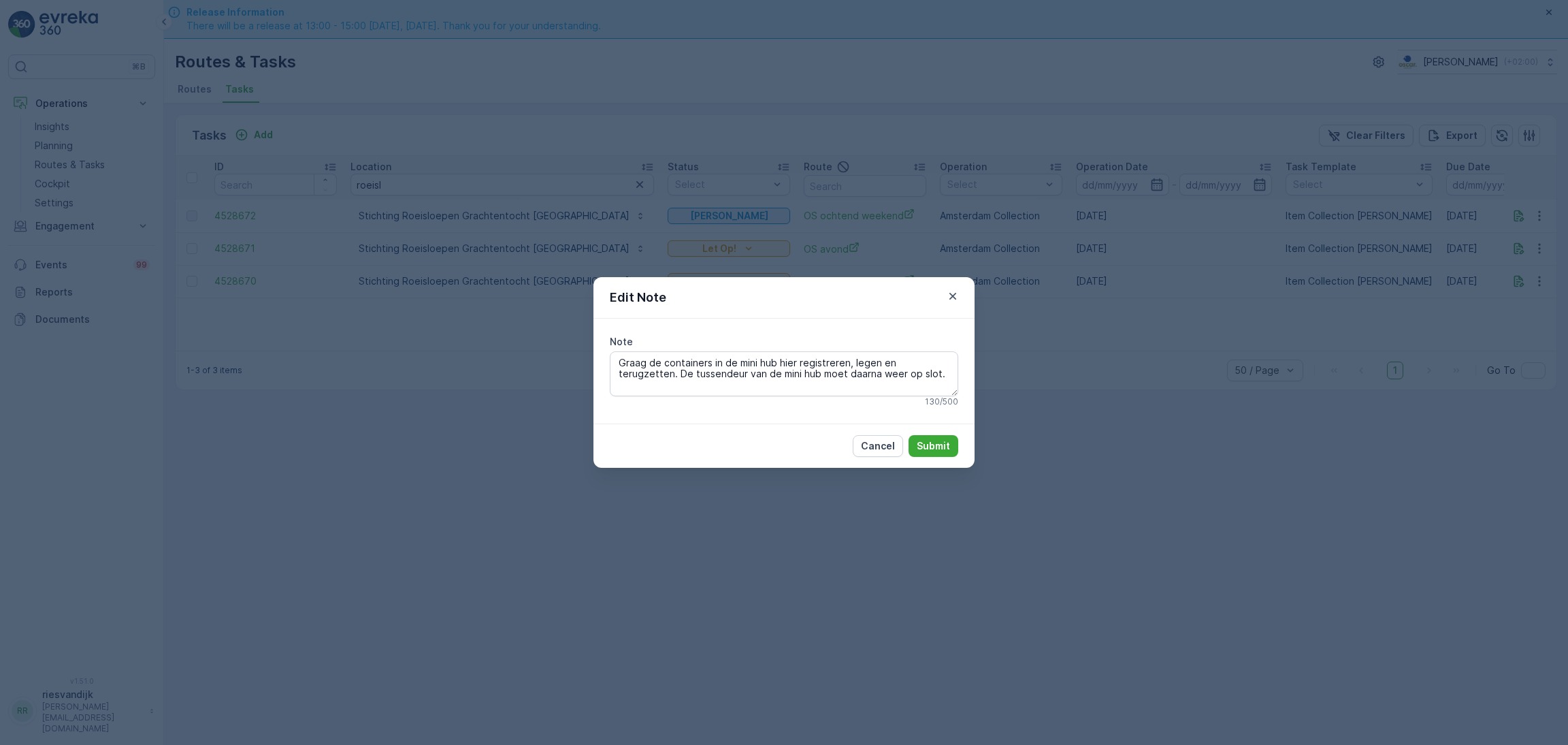
click at [1038, 439] on div "Edit Note Note Graag de containers in de mini hub hier registreren, legen en te…" at bounding box center [784, 372] width 1568 height 745
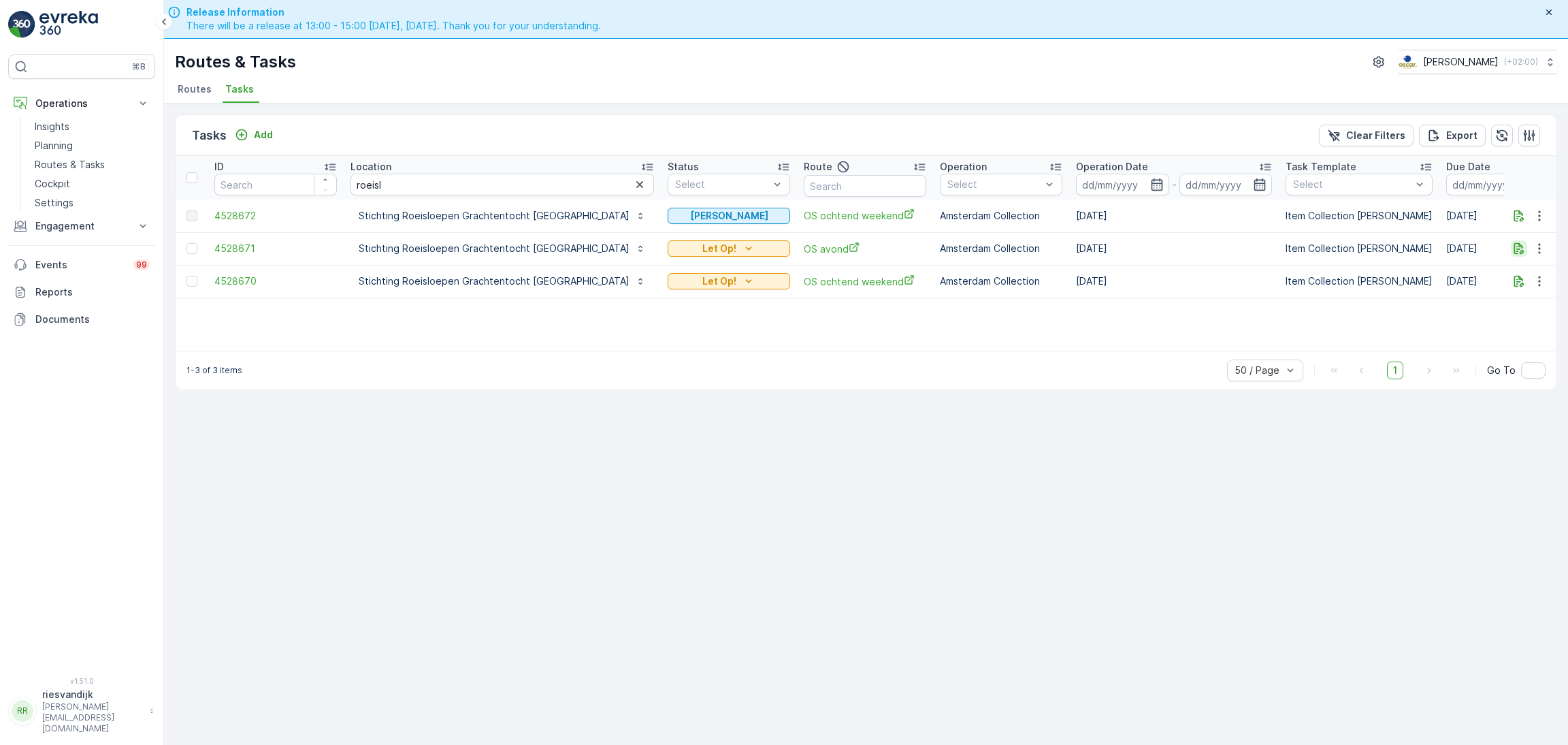
click at [1518, 249] on icon "button" at bounding box center [1519, 248] width 11 height 12
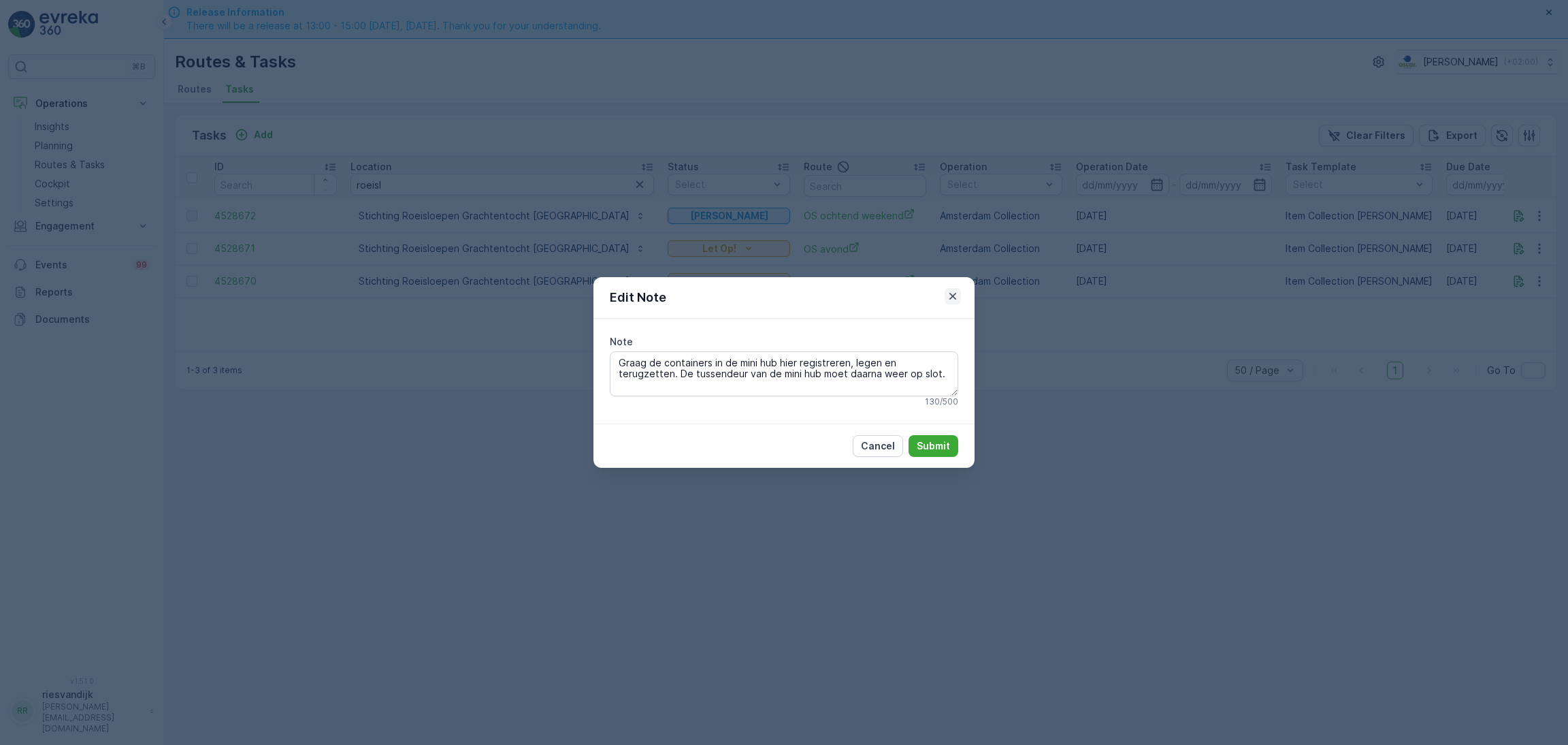
click at [954, 300] on icon "button" at bounding box center [953, 295] width 13 height 13
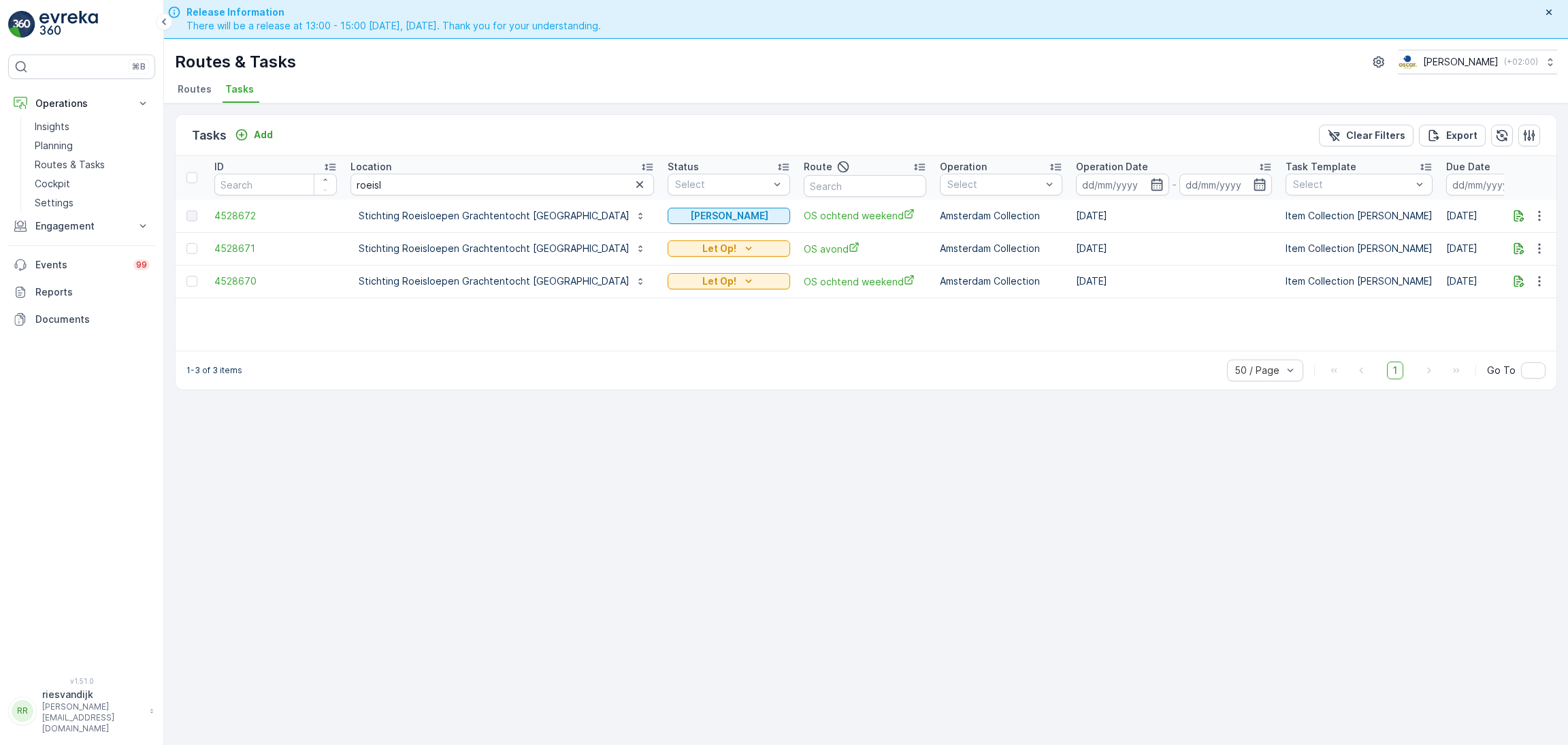
click at [1508, 210] on td at bounding box center [1531, 216] width 53 height 33
drag, startPoint x: 1509, startPoint y: 213, endPoint x: 1520, endPoint y: 217, distance: 11.7
click at [1520, 217] on icon "button" at bounding box center [1518, 216] width 13 height 13
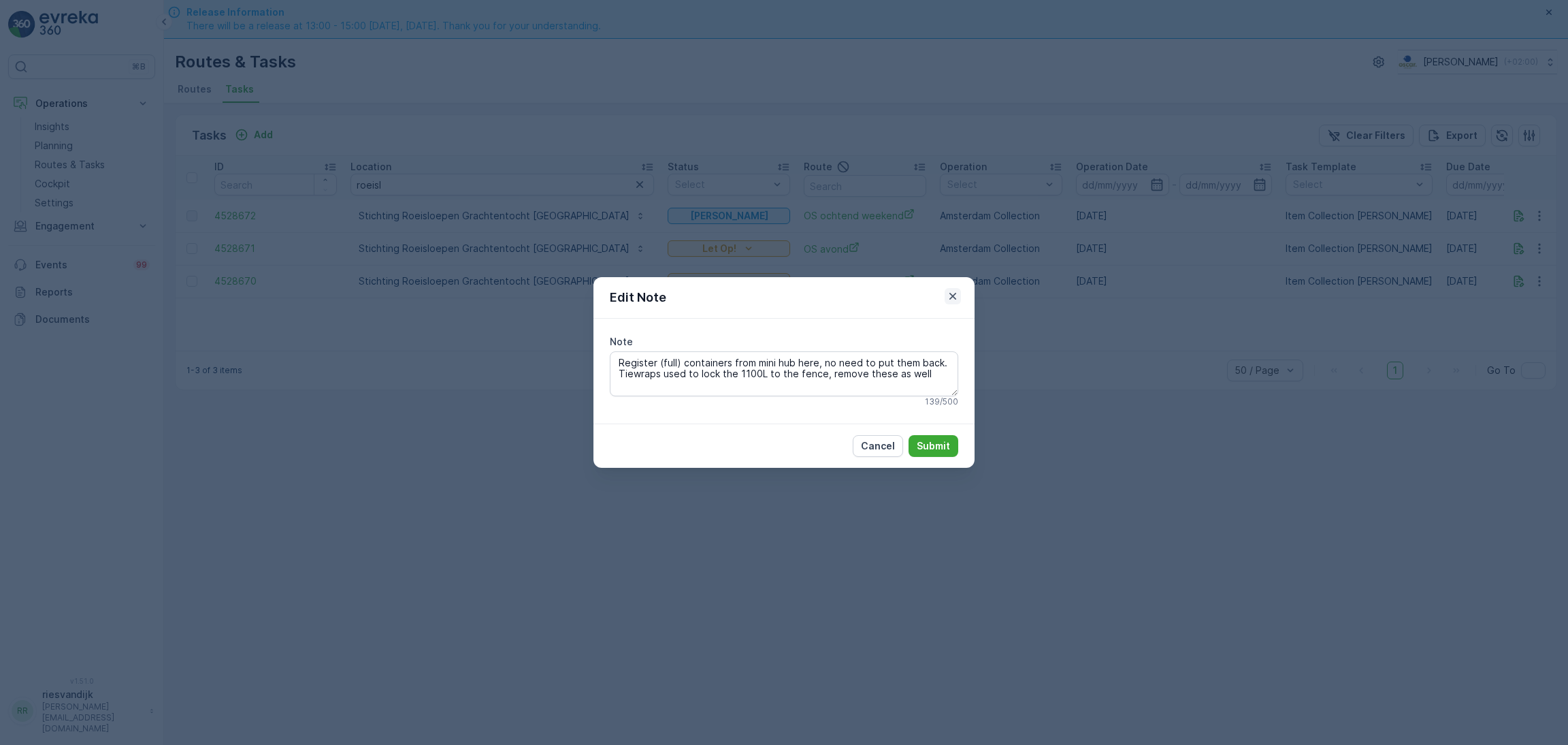
click at [946, 299] on icon "button" at bounding box center [953, 295] width 13 height 13
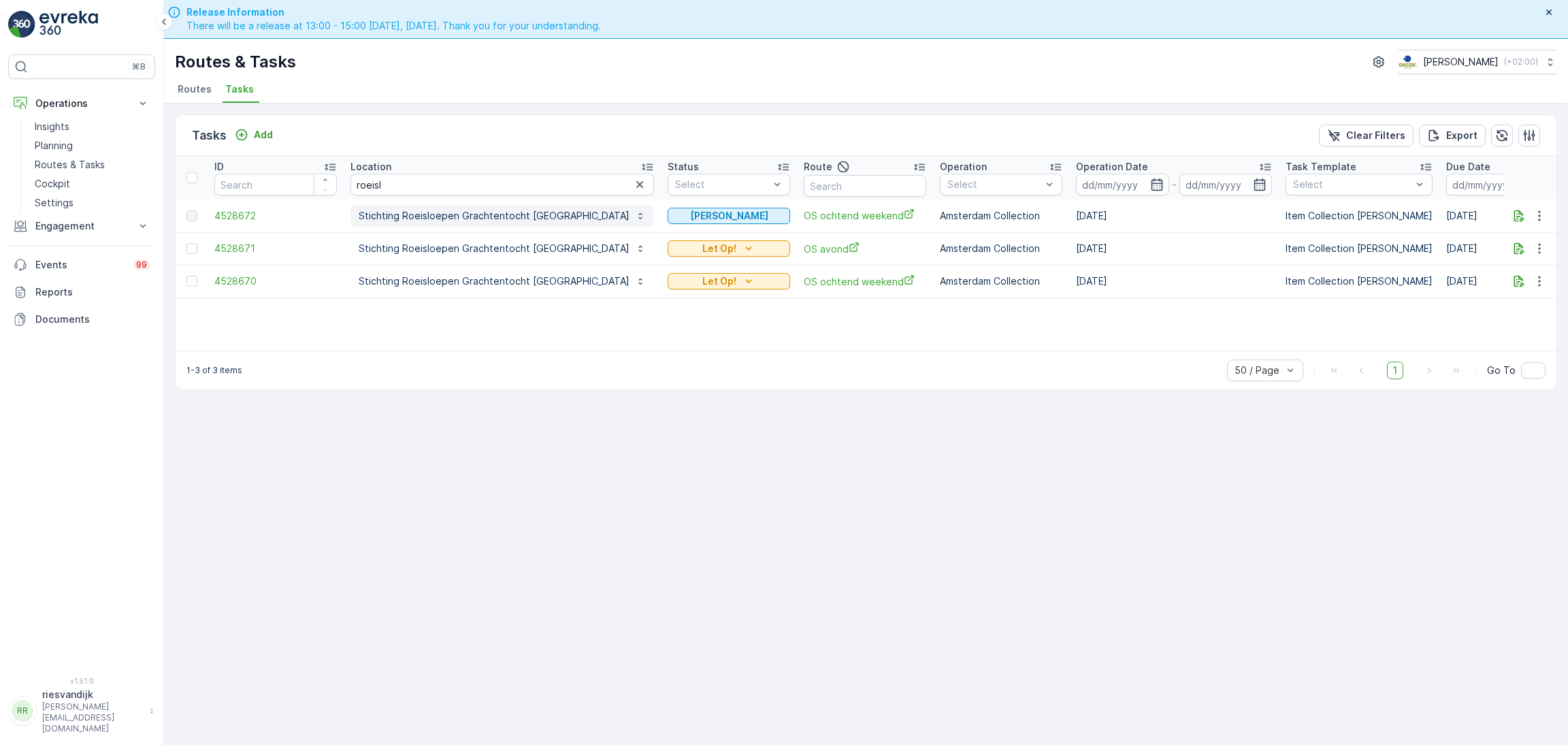
click at [407, 212] on p "Stichting Roeisloepen Grachtentocht [GEOGRAPHIC_DATA]" at bounding box center [493, 216] width 270 height 13
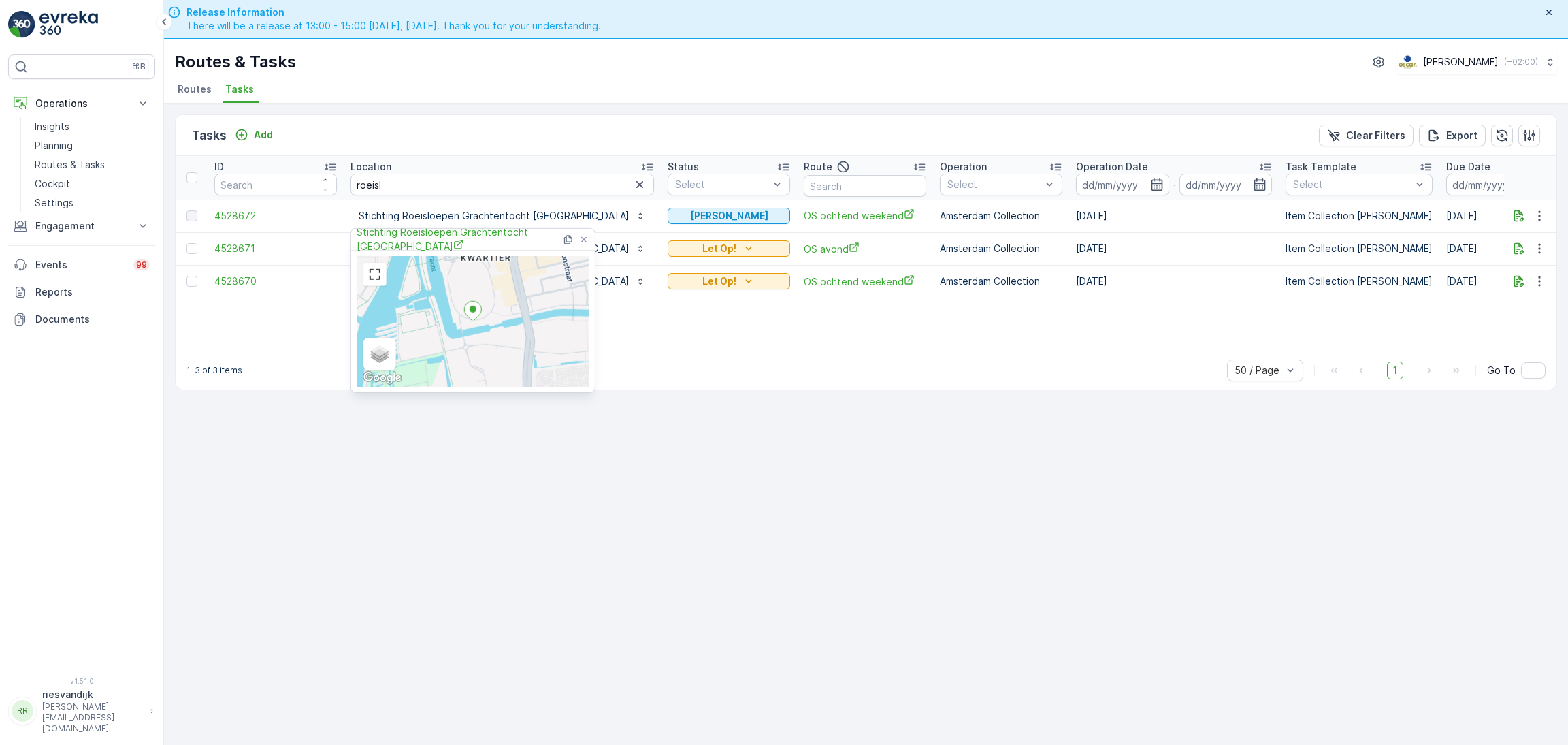
drag, startPoint x: 440, startPoint y: 112, endPoint x: 421, endPoint y: 118, distance: 19.9
click at [441, 112] on div "Tasks Add Clear Filters Export ID Location roeisl Status Select Route Operation…" at bounding box center [866, 443] width 1404 height 680
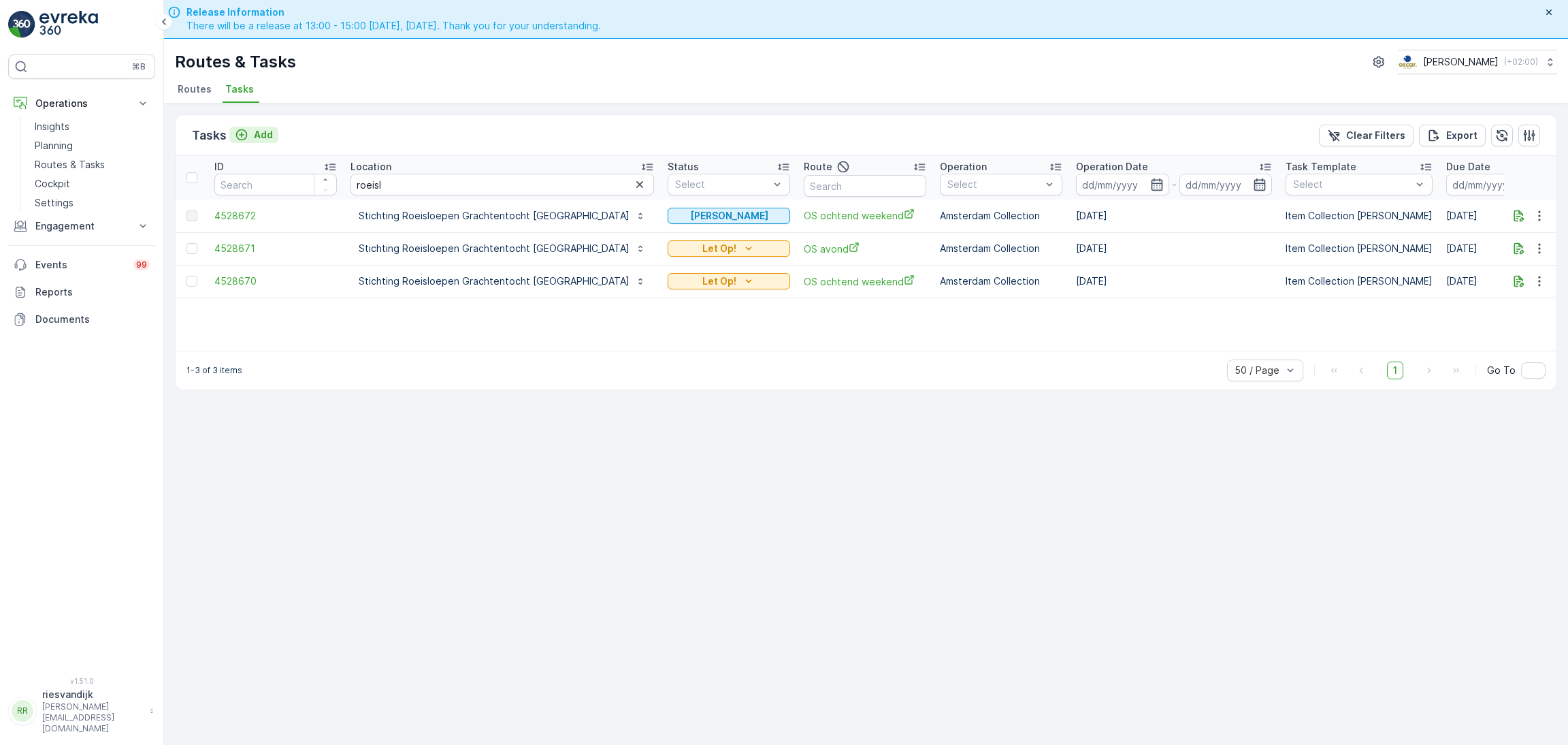
click at [263, 139] on p "Add" at bounding box center [263, 134] width 19 height 13
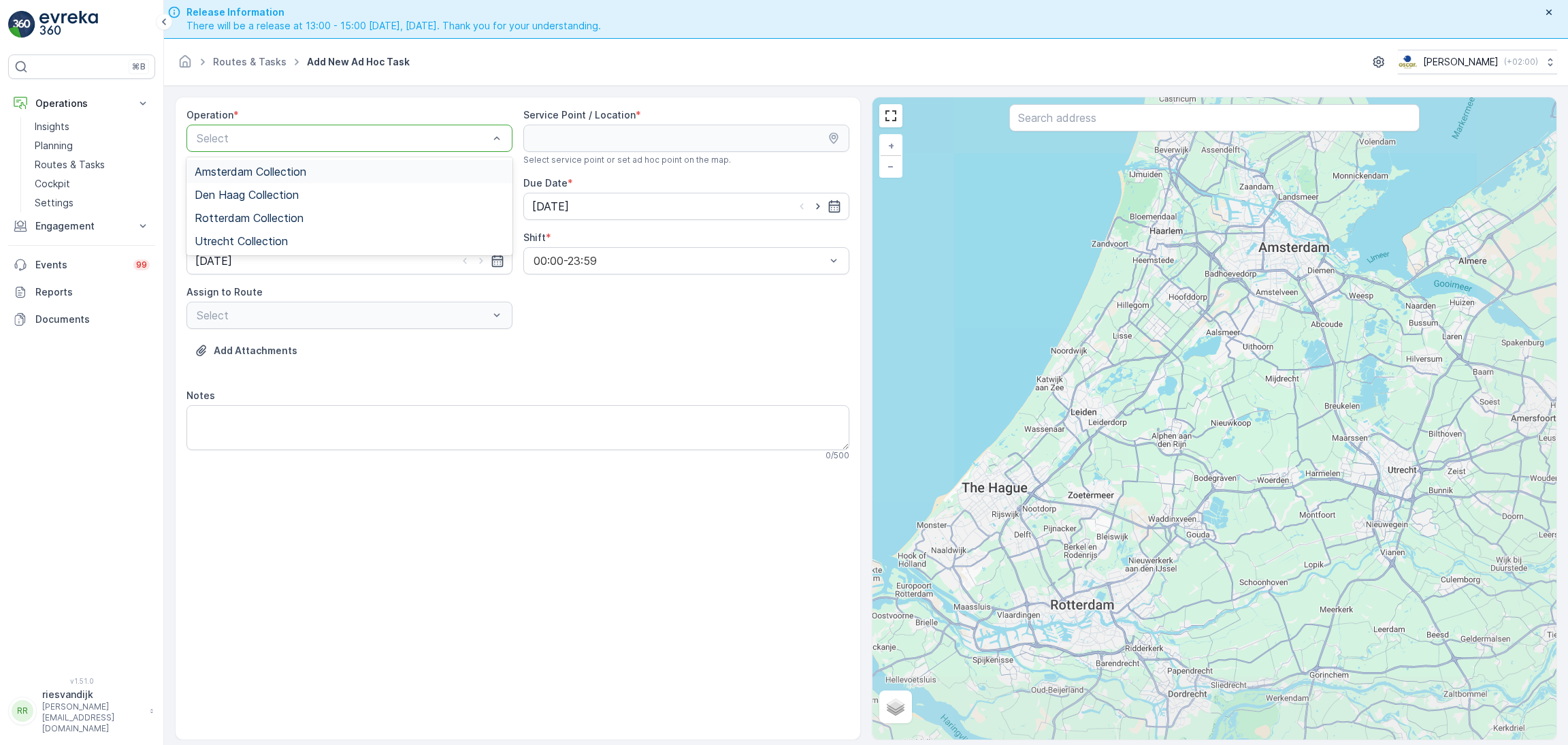
click at [362, 171] on div "Amsterdam Collection" at bounding box center [349, 171] width 310 height 12
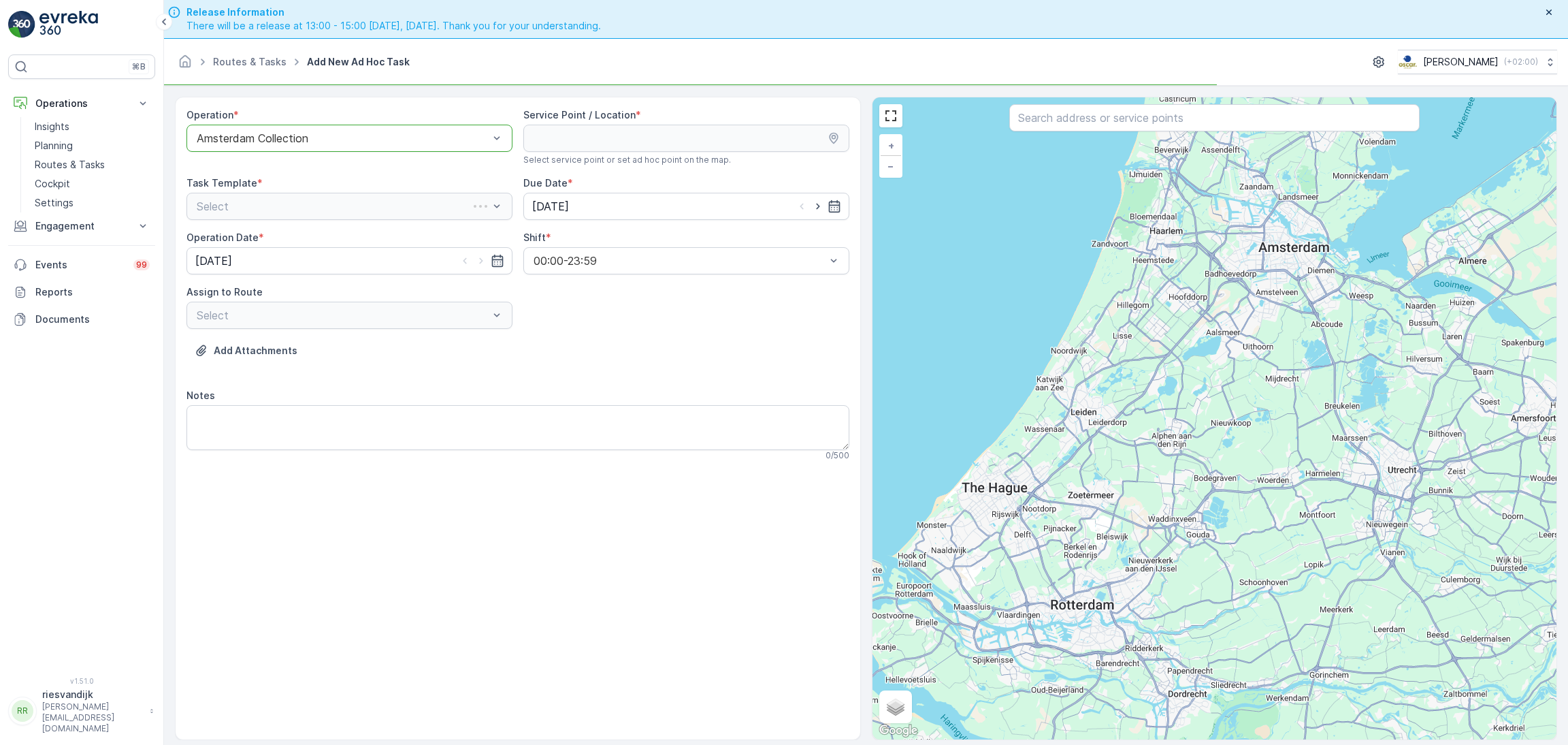
click at [1149, 124] on input "text" at bounding box center [1214, 117] width 411 height 27
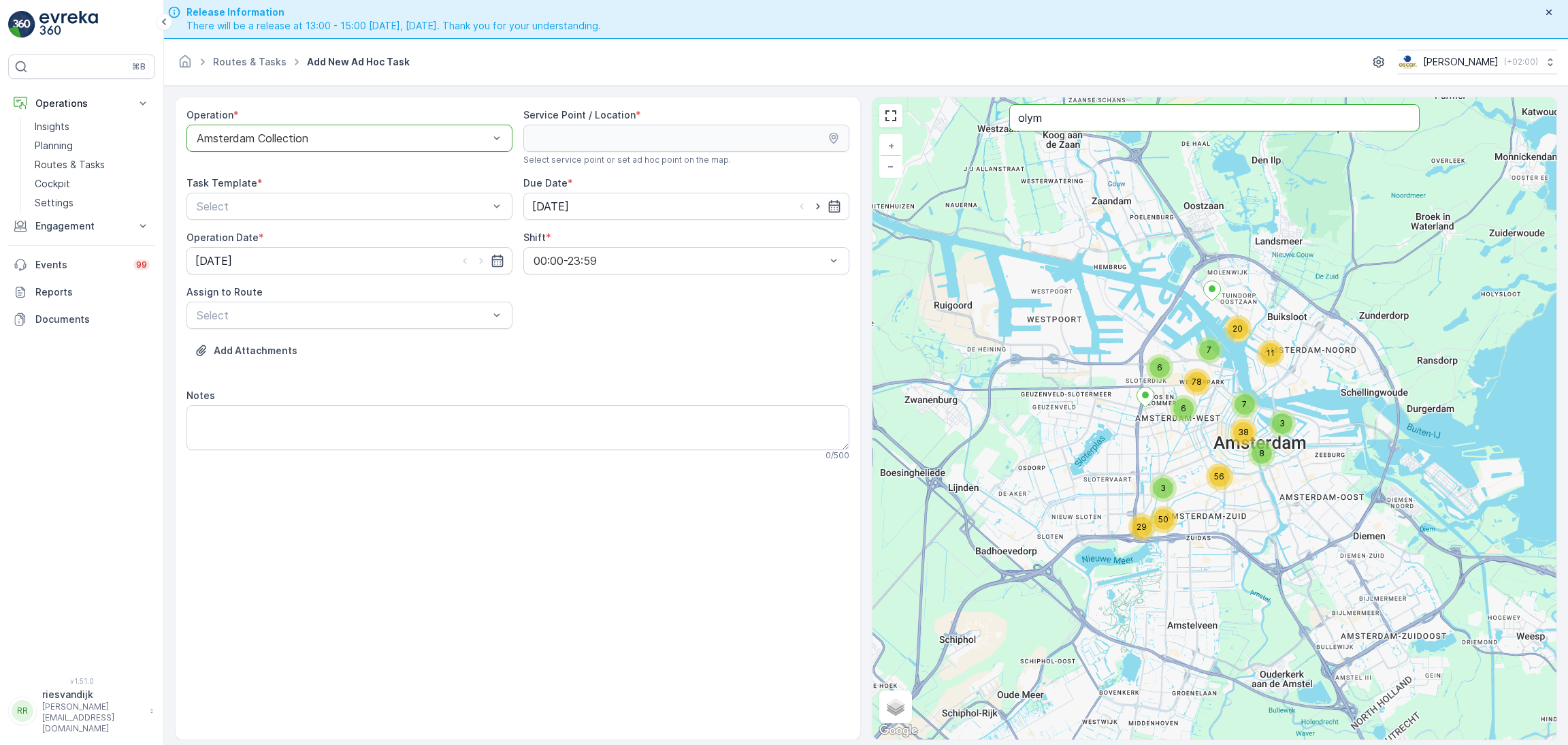
type input "olym"
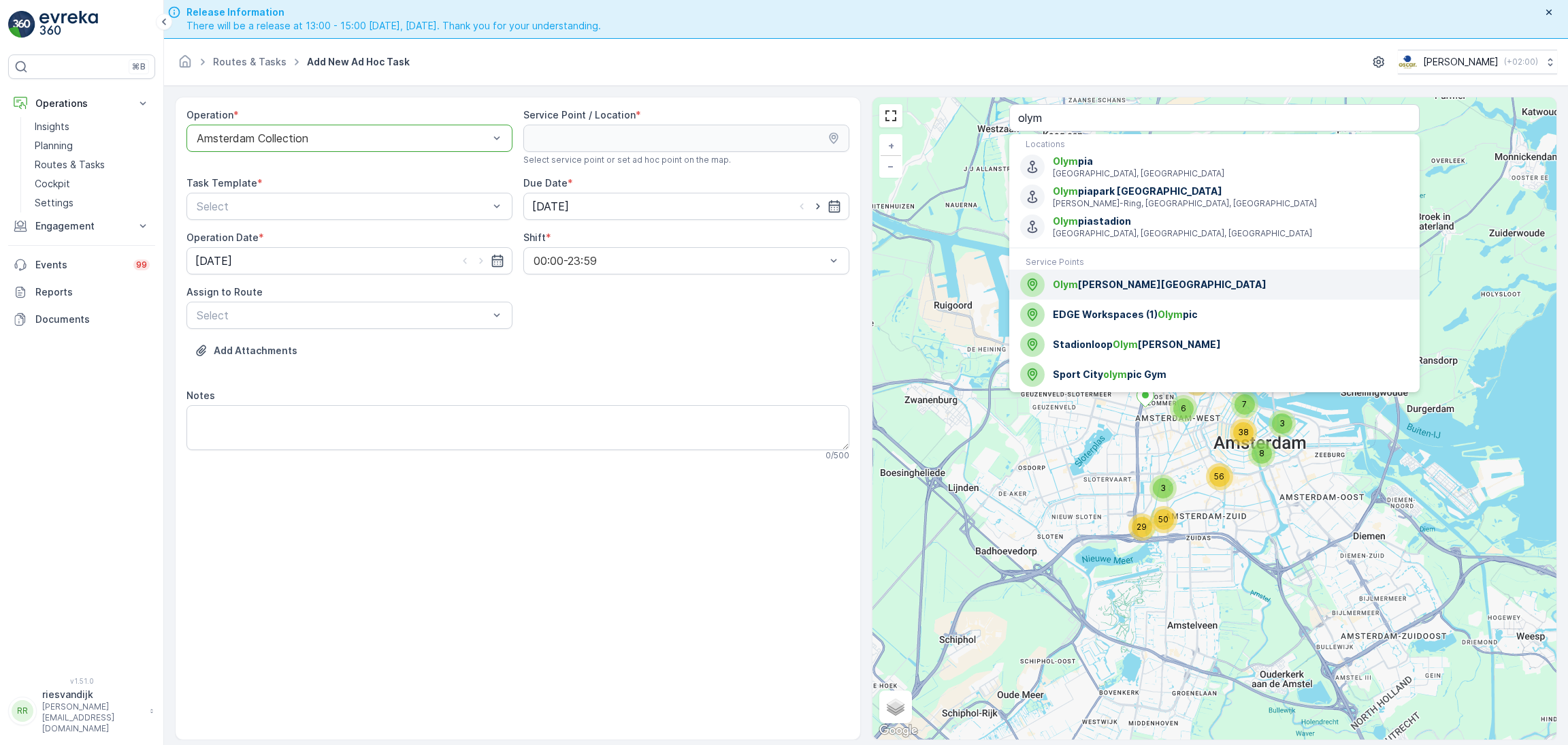
click at [1200, 286] on span "Olym pisch Stadion Amsterdam" at bounding box center [1230, 284] width 356 height 13
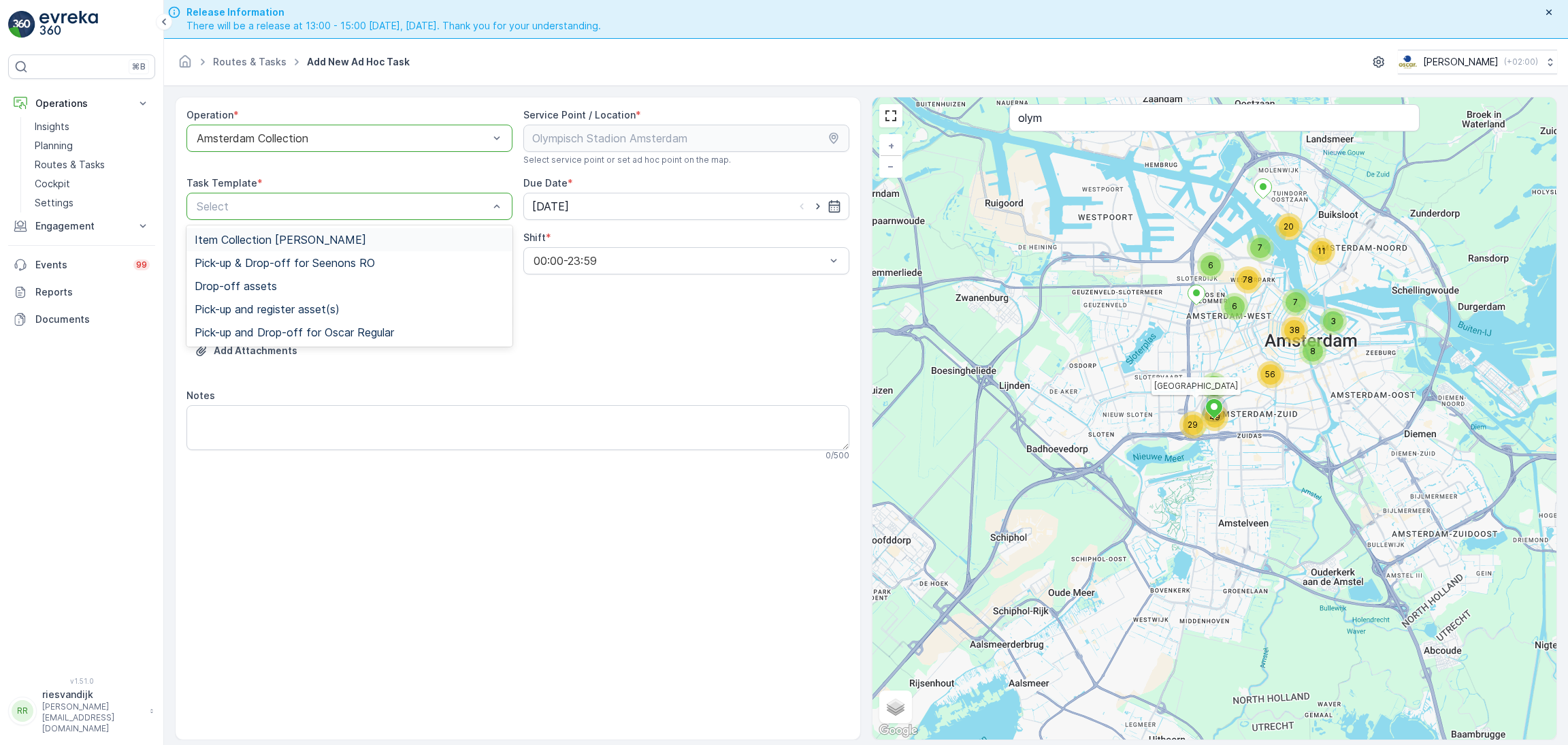
click at [335, 241] on span "Item Collection [PERSON_NAME]" at bounding box center [279, 239] width 171 height 12
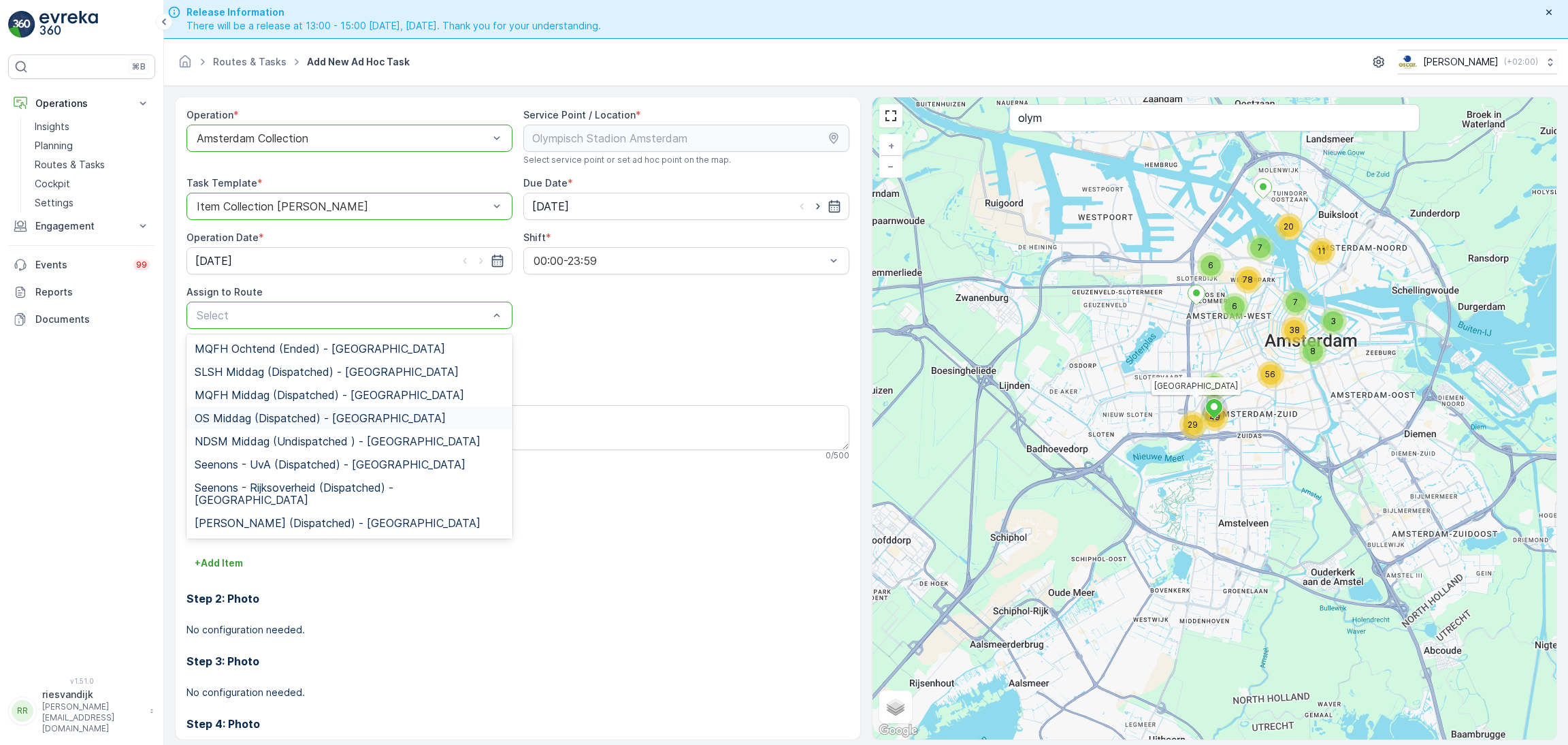
click at [322, 414] on span "OS Middag (Dispatched) - Amsterdam" at bounding box center [319, 418] width 251 height 12
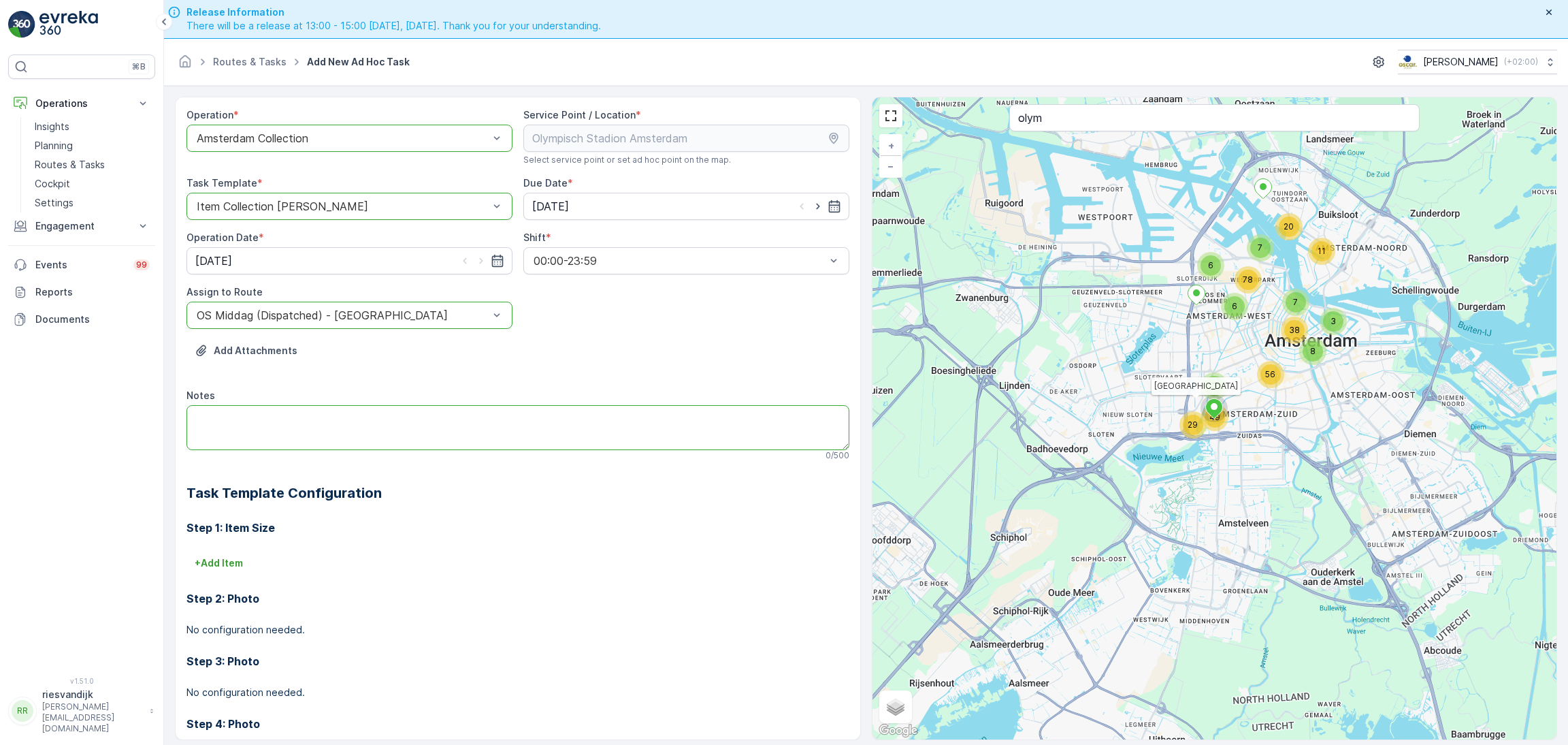
click at [358, 425] on textarea "Notes" at bounding box center [517, 427] width 662 height 45
type textarea "Extra ophaalmoment voor event"
click at [215, 577] on div "Step 2: Photo No configuration needed." at bounding box center [517, 605] width 662 height 63
click at [227, 569] on button "+ Add Item" at bounding box center [218, 562] width 65 height 22
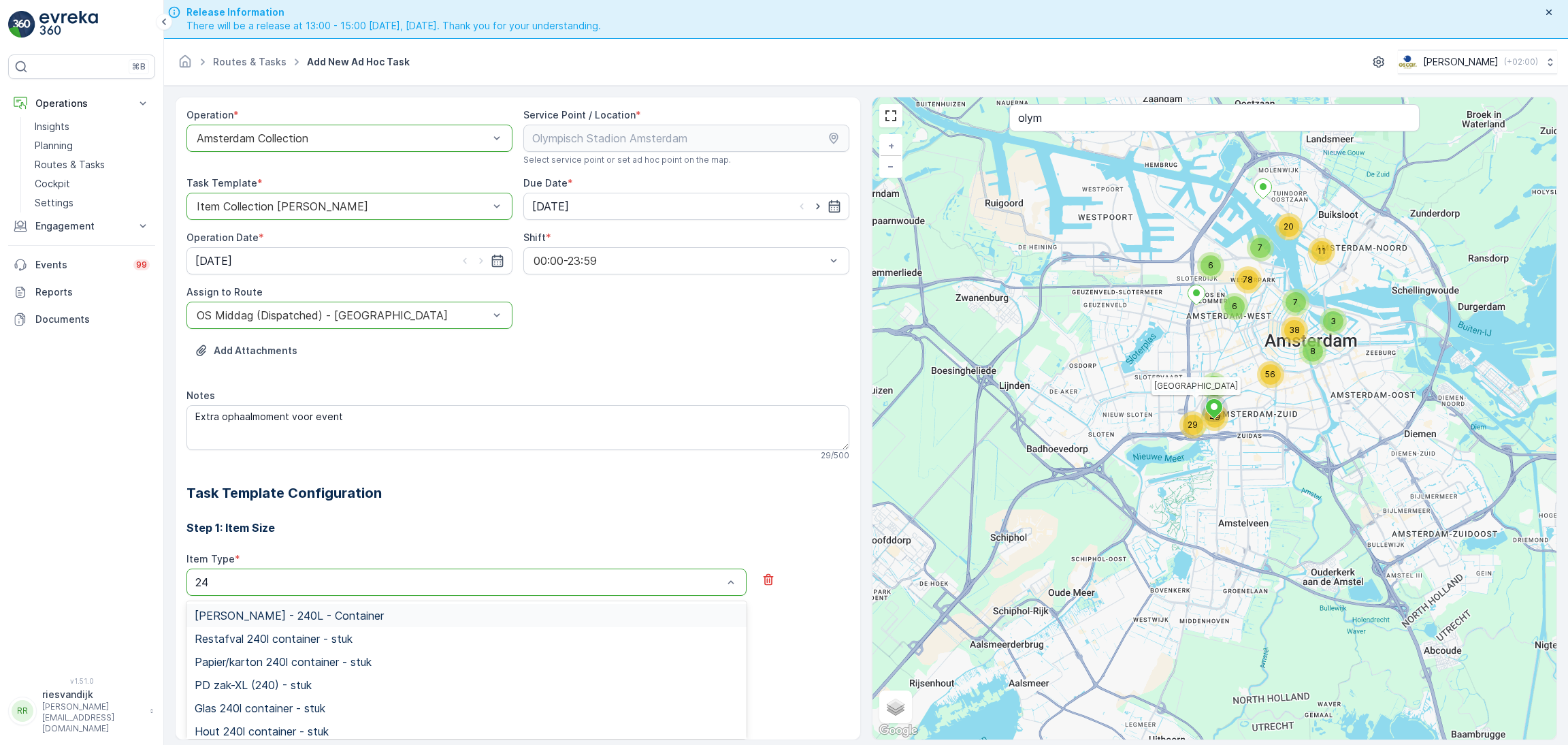
type input "240"
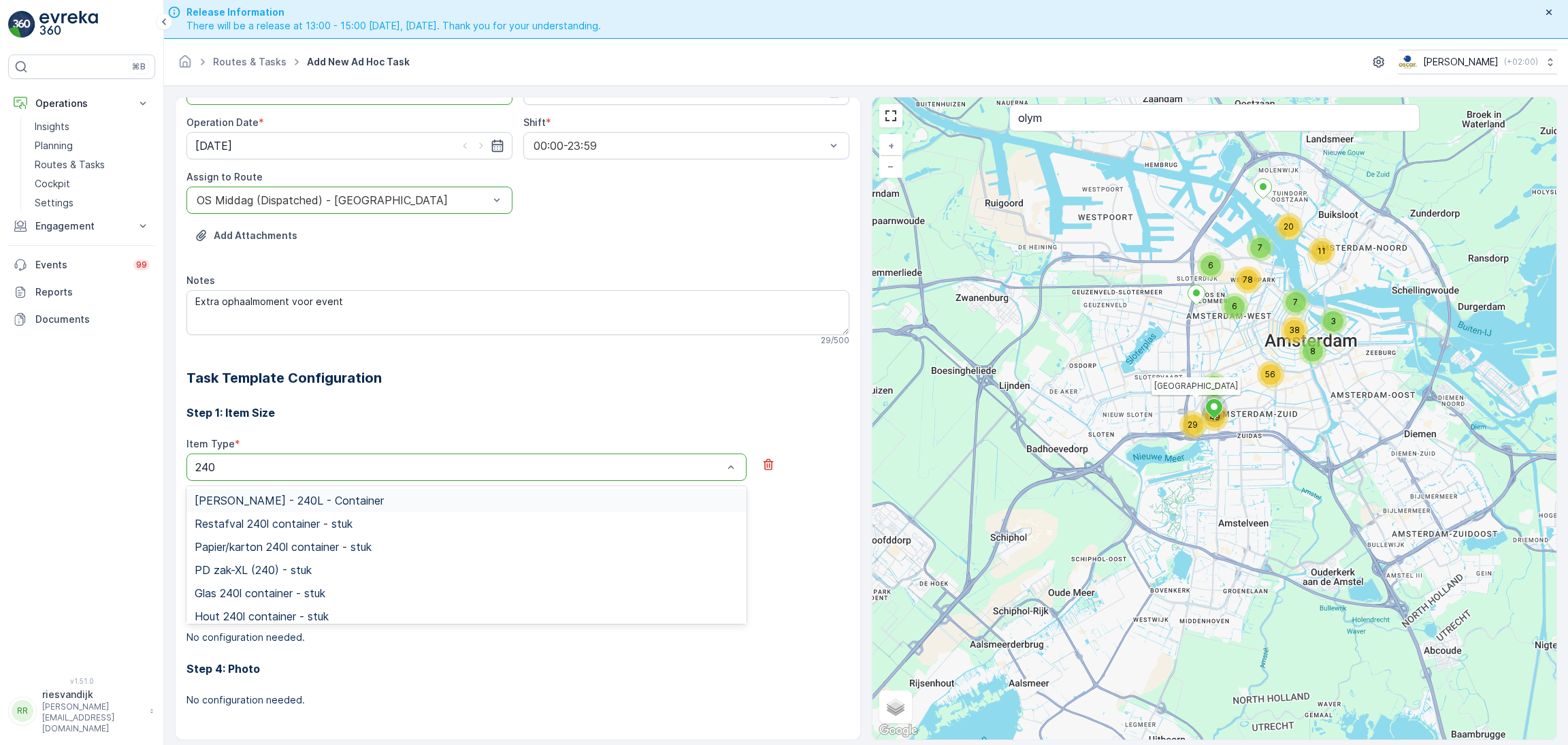
scroll to position [115, 0]
click at [311, 522] on span "Restafval 240l container - stuk" at bounding box center [273, 523] width 158 height 12
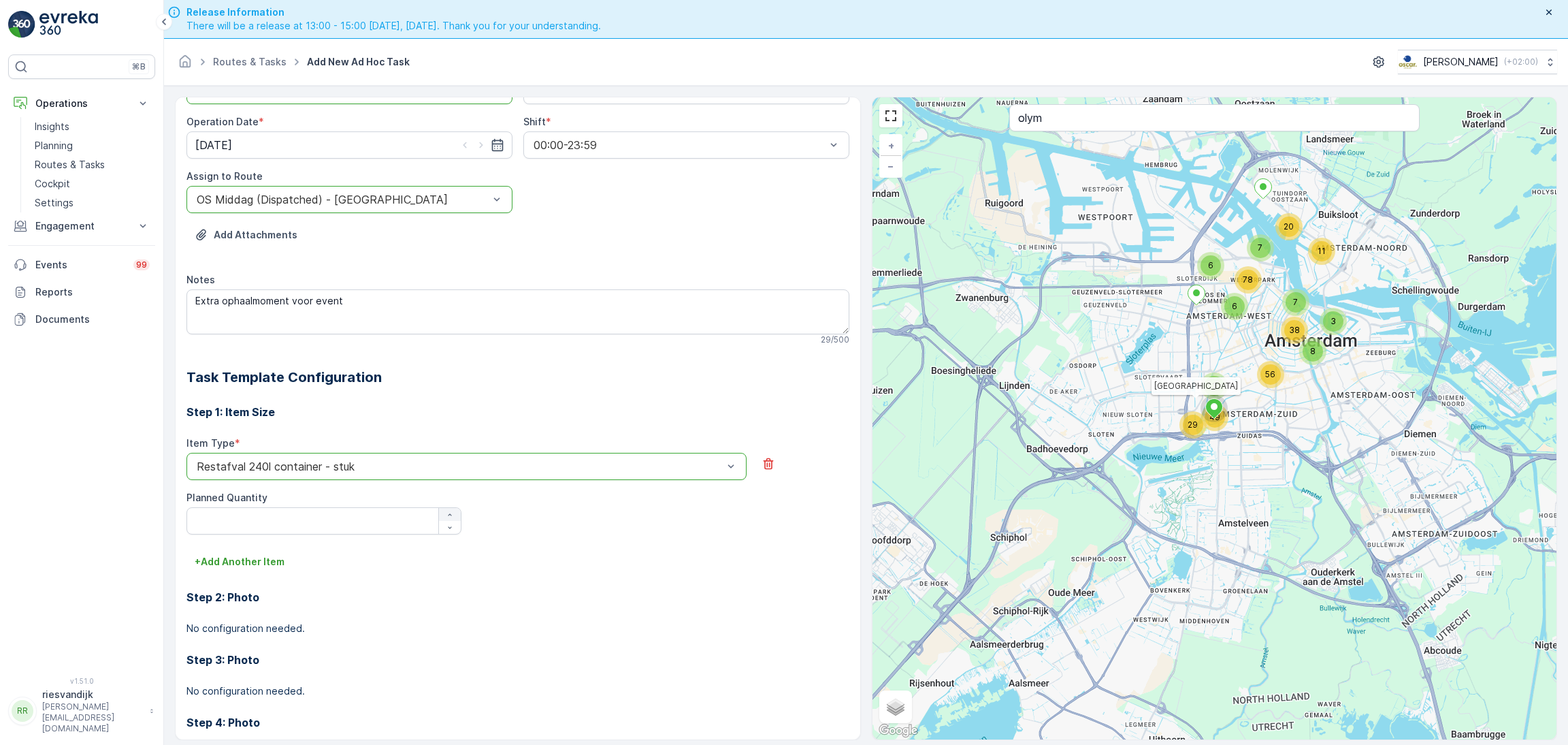
click at [456, 514] on div "button" at bounding box center [450, 514] width 22 height 8
type Quantity "3"
click at [246, 563] on p "+ Add Another Item" at bounding box center [239, 561] width 90 height 13
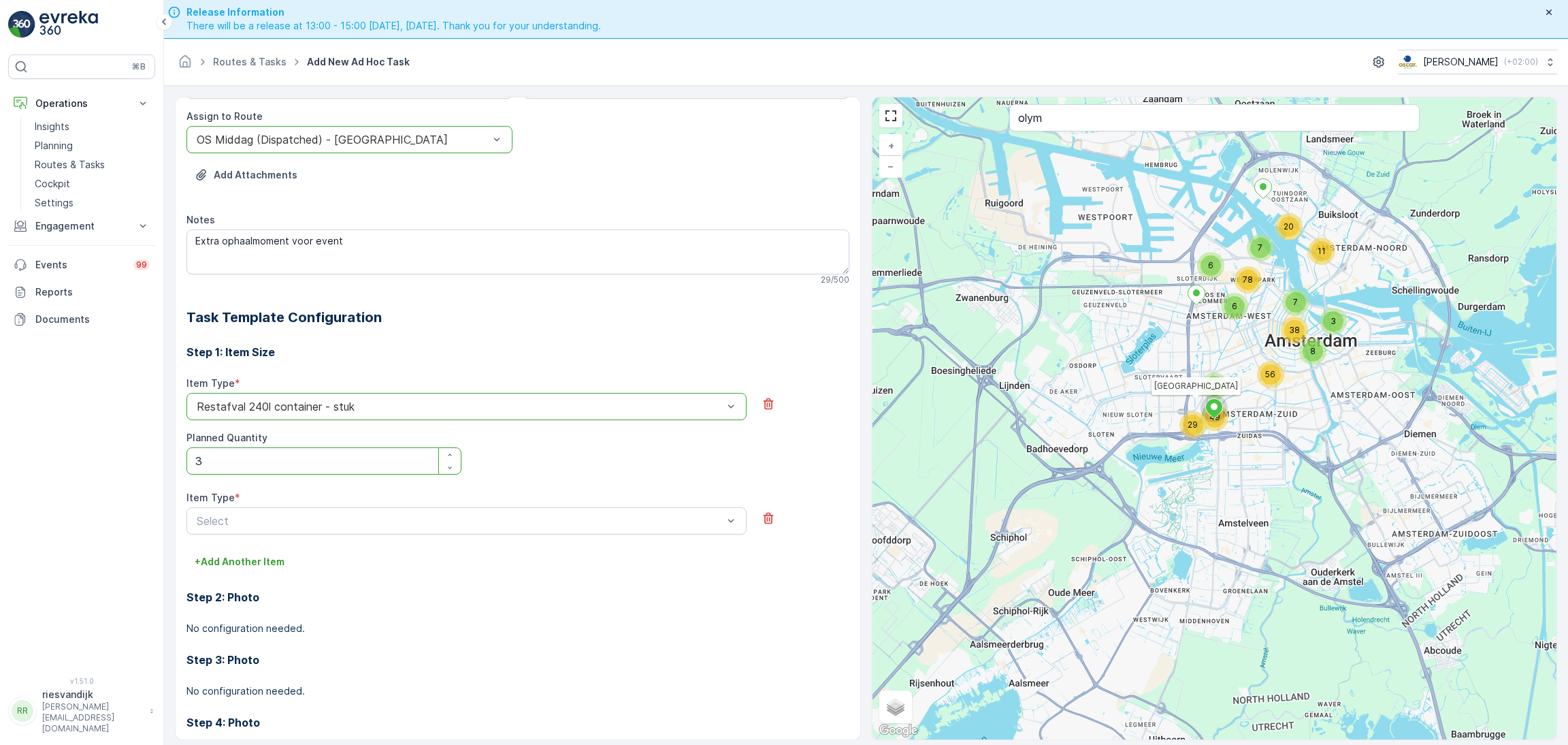
scroll to position [230, 0]
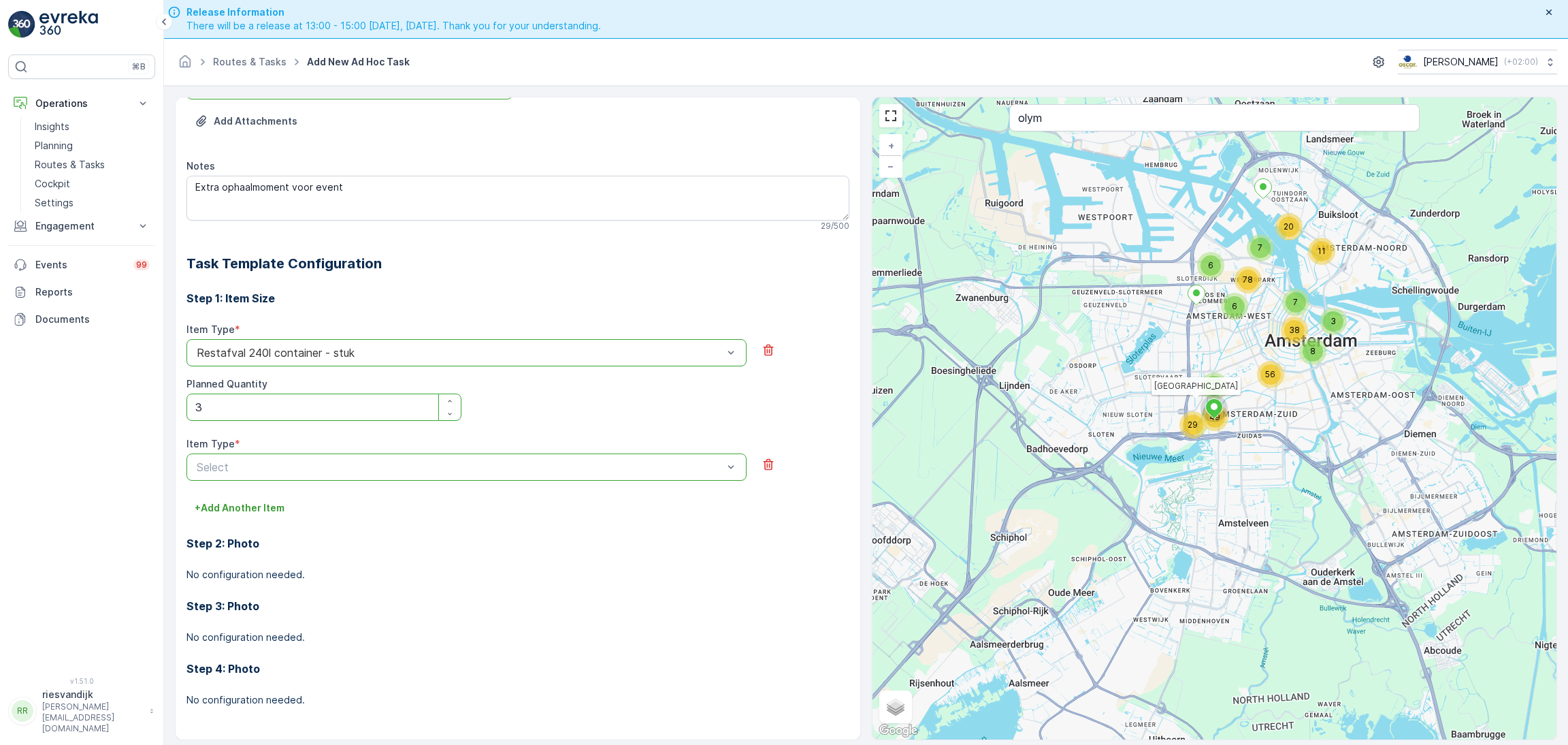
click at [407, 461] on div at bounding box center [459, 467] width 529 height 12
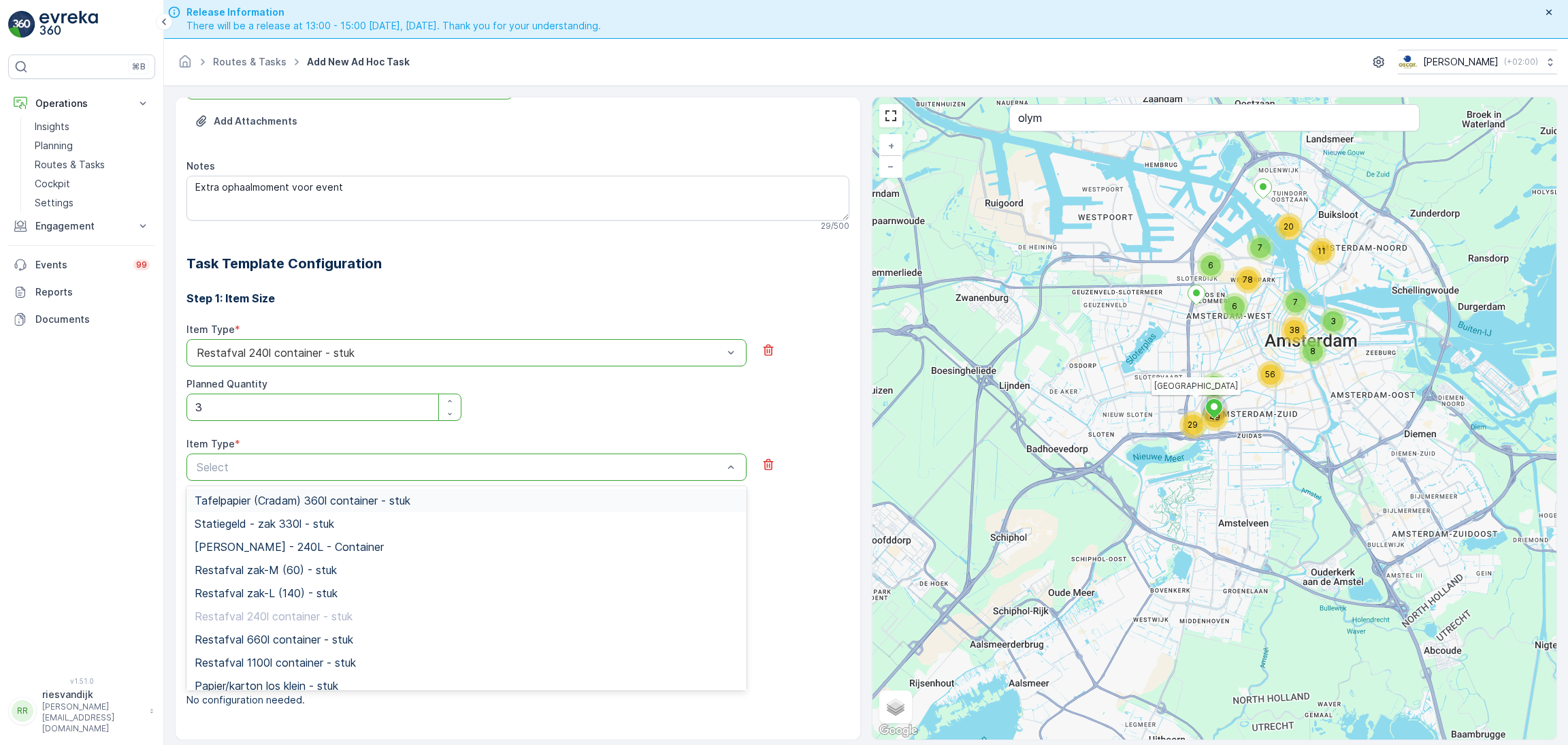
click at [403, 461] on div at bounding box center [459, 467] width 529 height 12
type input "papier"
click at [372, 593] on span "Papier/karton 240l container - stuk" at bounding box center [283, 593] width 177 height 12
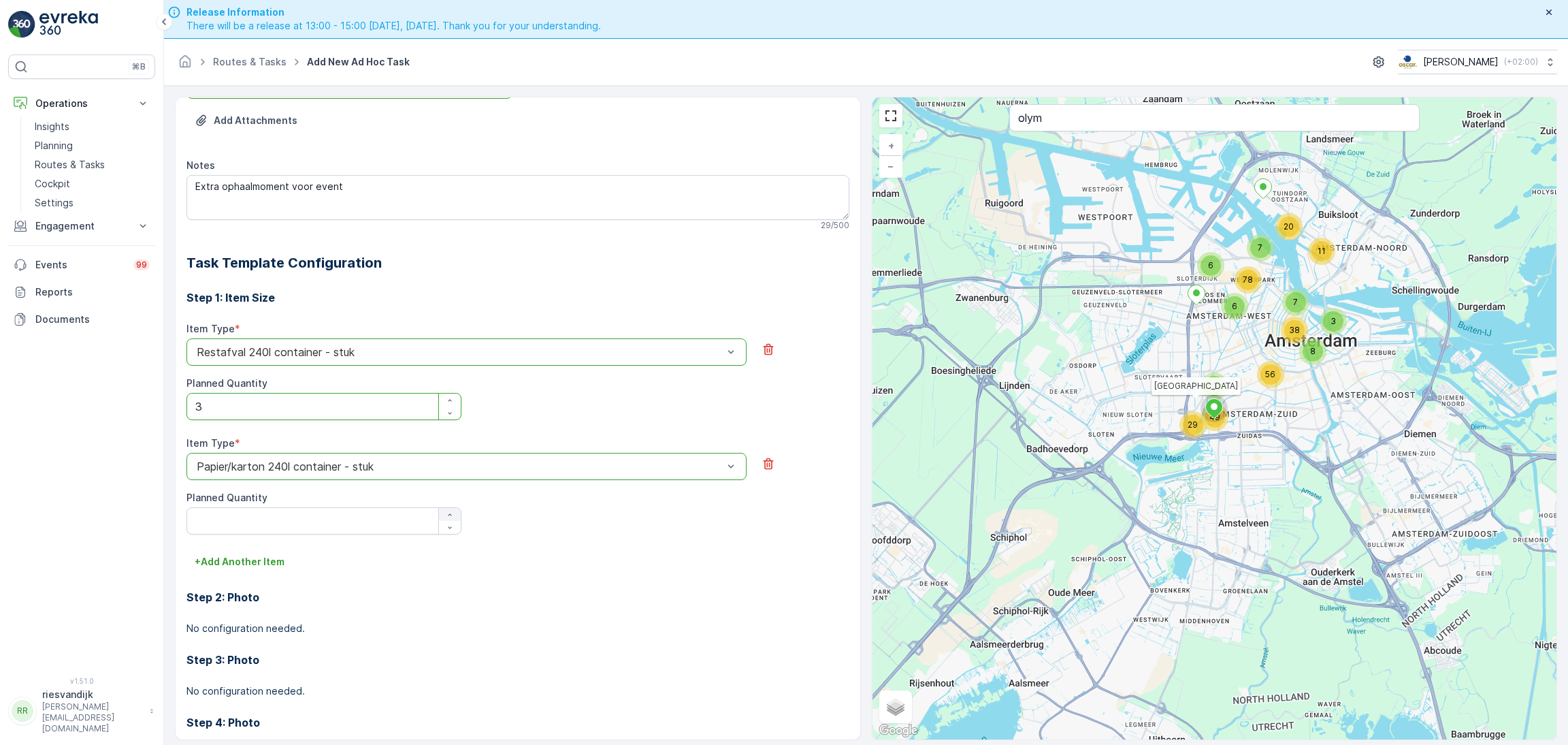
click at [452, 518] on div "button" at bounding box center [450, 514] width 22 height 8
click at [452, 516] on div "button" at bounding box center [450, 514] width 22 height 8
type Quantity "3"
click at [269, 566] on p "+ Add Another Item" at bounding box center [239, 561] width 90 height 13
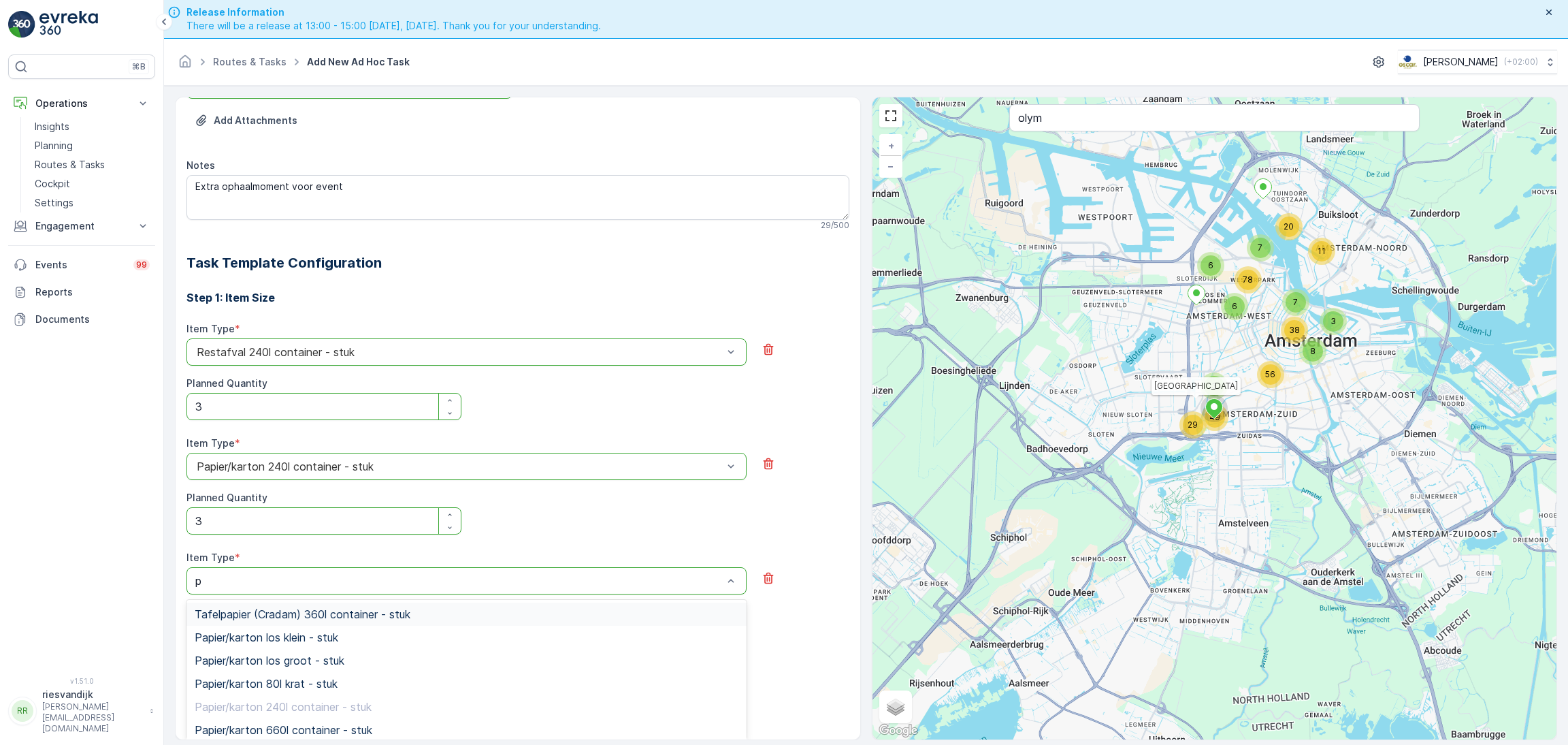
type input "pd"
click at [302, 680] on span "PD zak-XL (240) - stuk" at bounding box center [253, 684] width 117 height 12
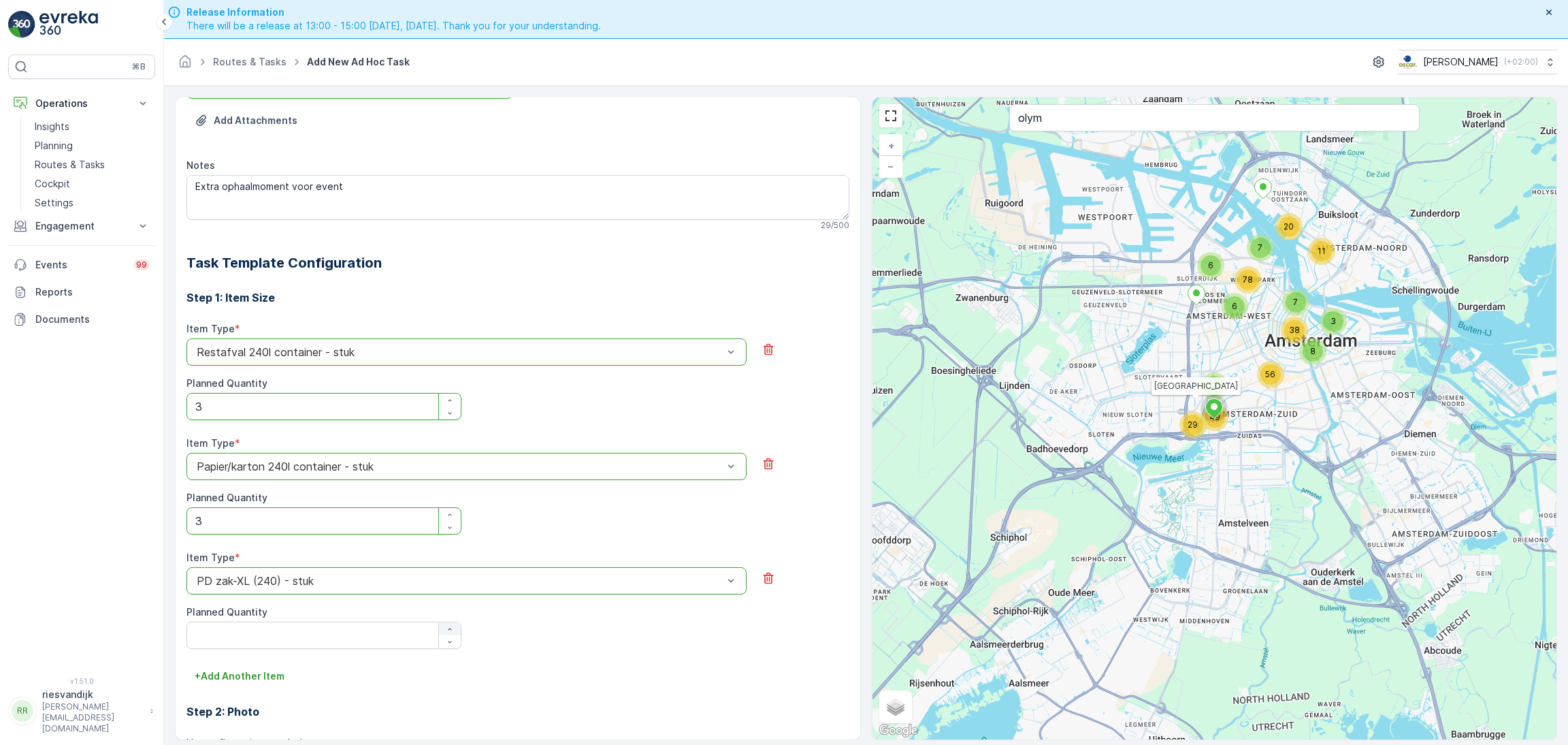
click at [452, 624] on button "button" at bounding box center [450, 628] width 22 height 13
type Quantity "3"
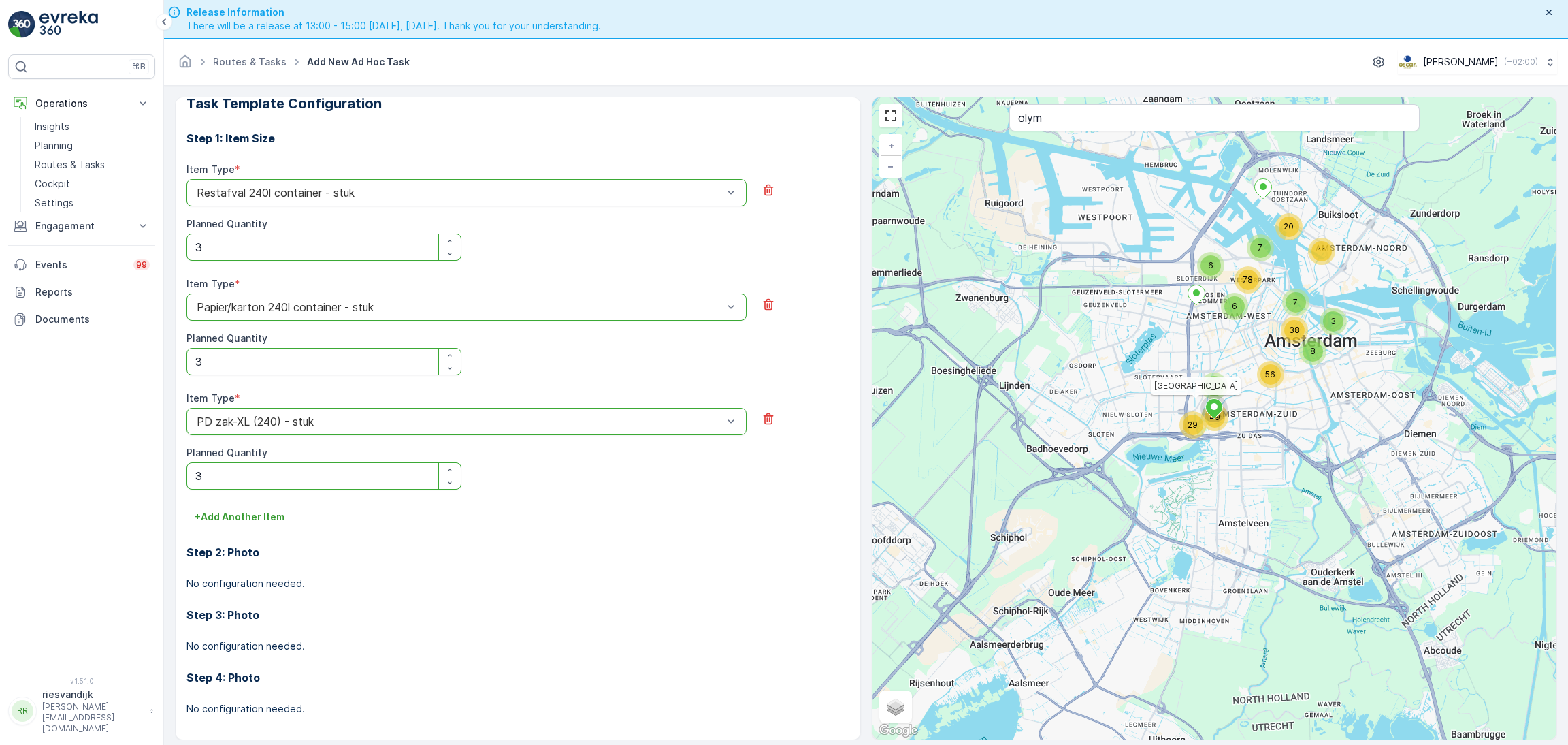
scroll to position [399, 0]
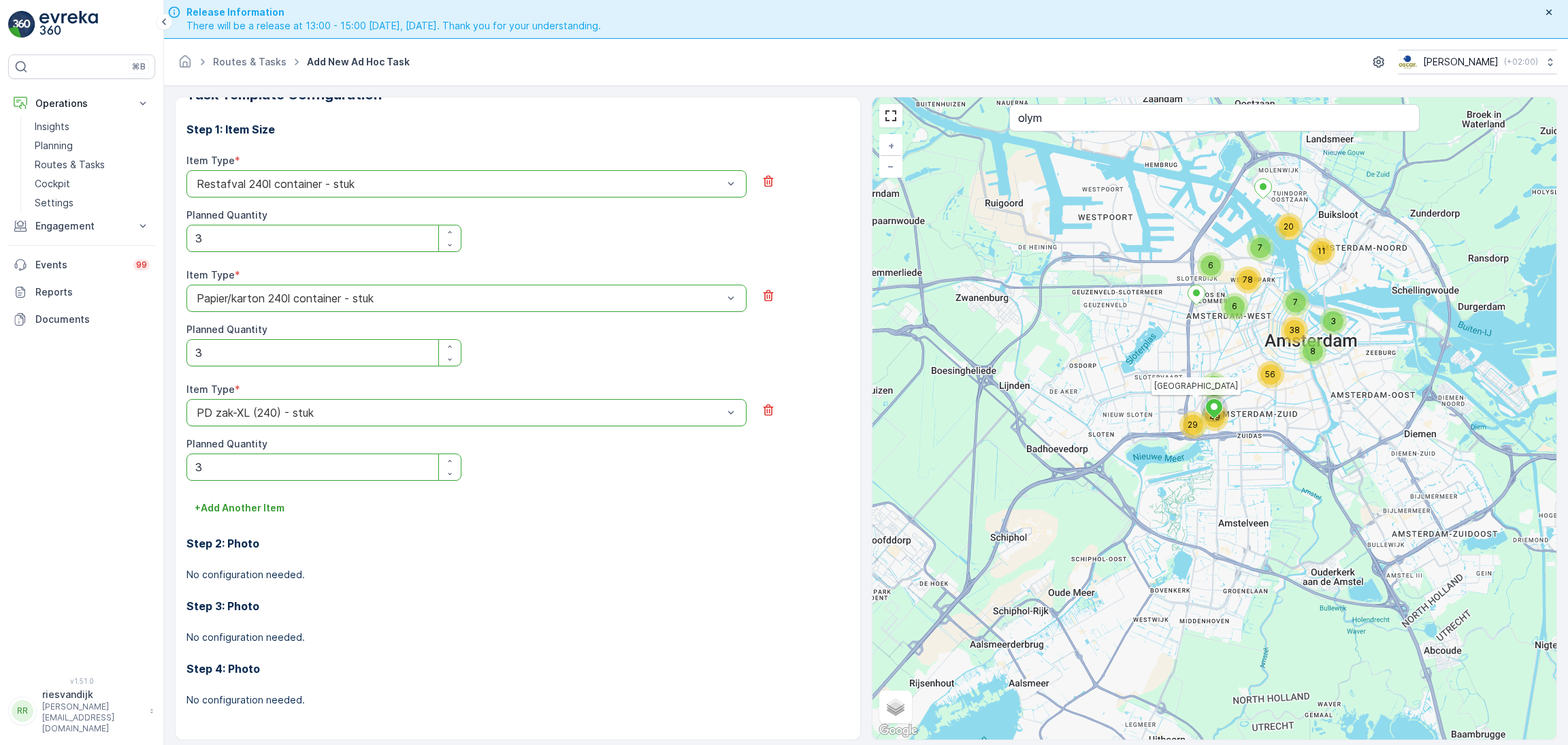
click at [542, 545] on h3 "Step 2: Photo" at bounding box center [517, 543] width 662 height 16
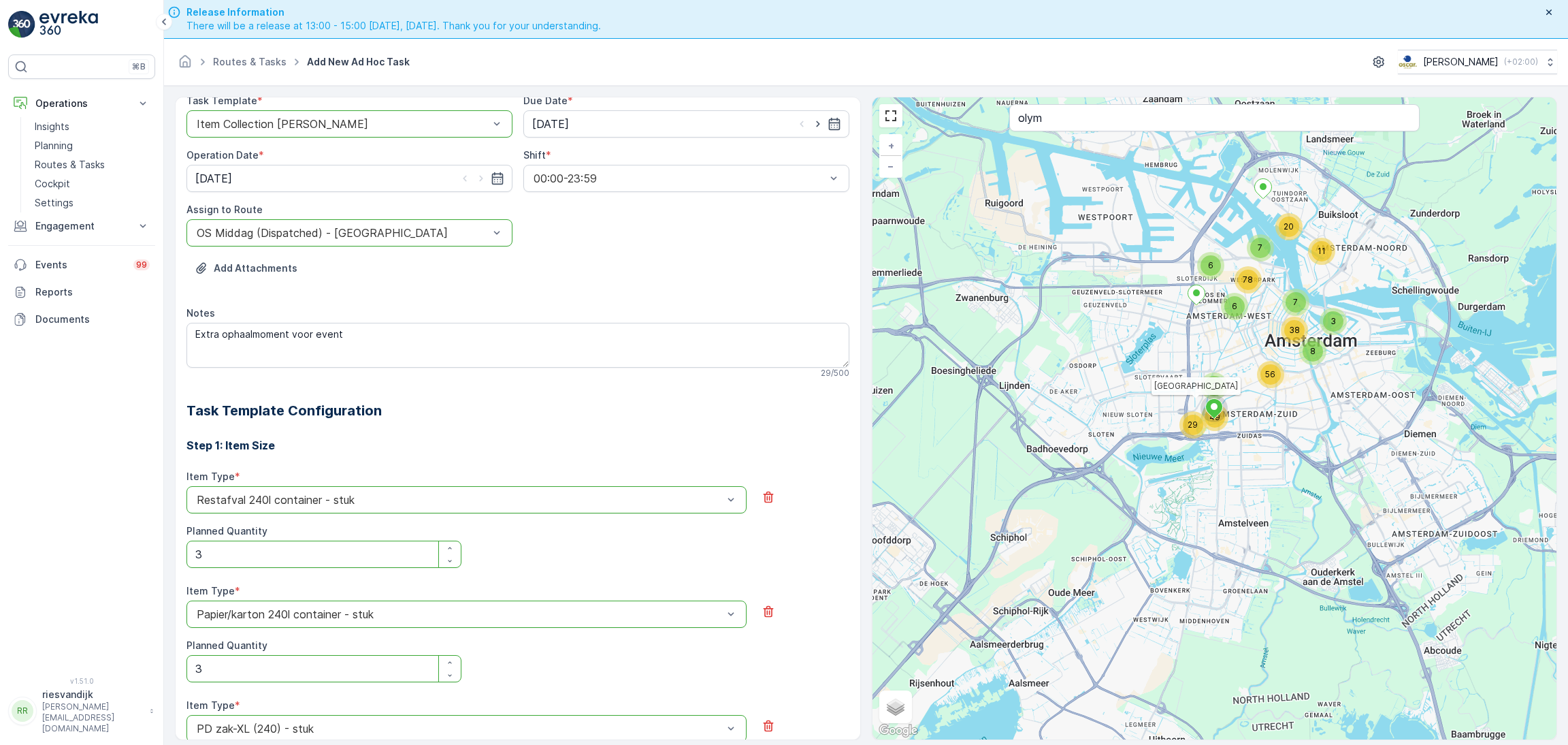
scroll to position [306, 0]
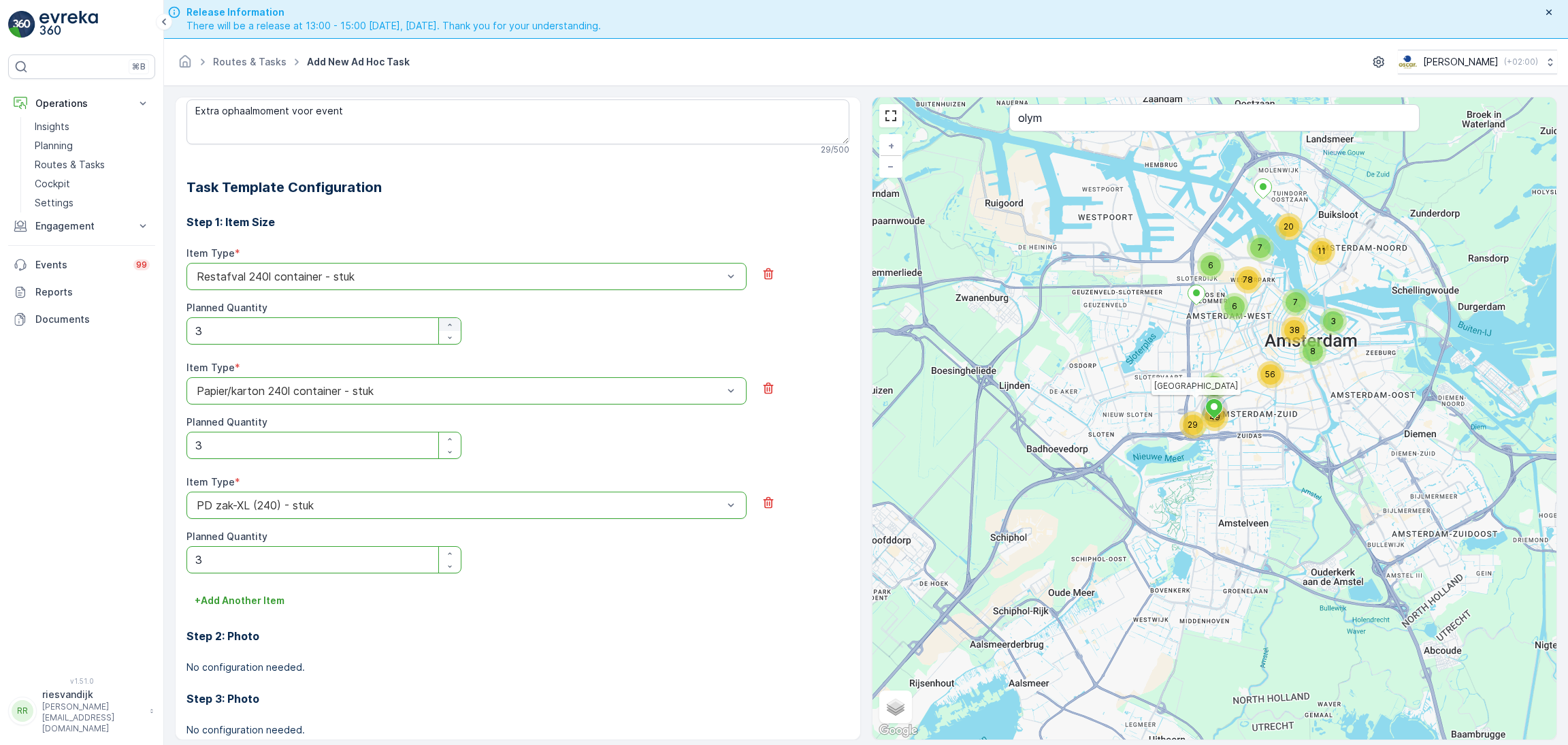
click at [454, 323] on div "button" at bounding box center [450, 324] width 22 height 8
type Quantity "4"
drag, startPoint x: 451, startPoint y: 436, endPoint x: 452, endPoint y: 445, distance: 9.1
click at [452, 436] on div "button" at bounding box center [450, 438] width 22 height 8
type Quantity "4"
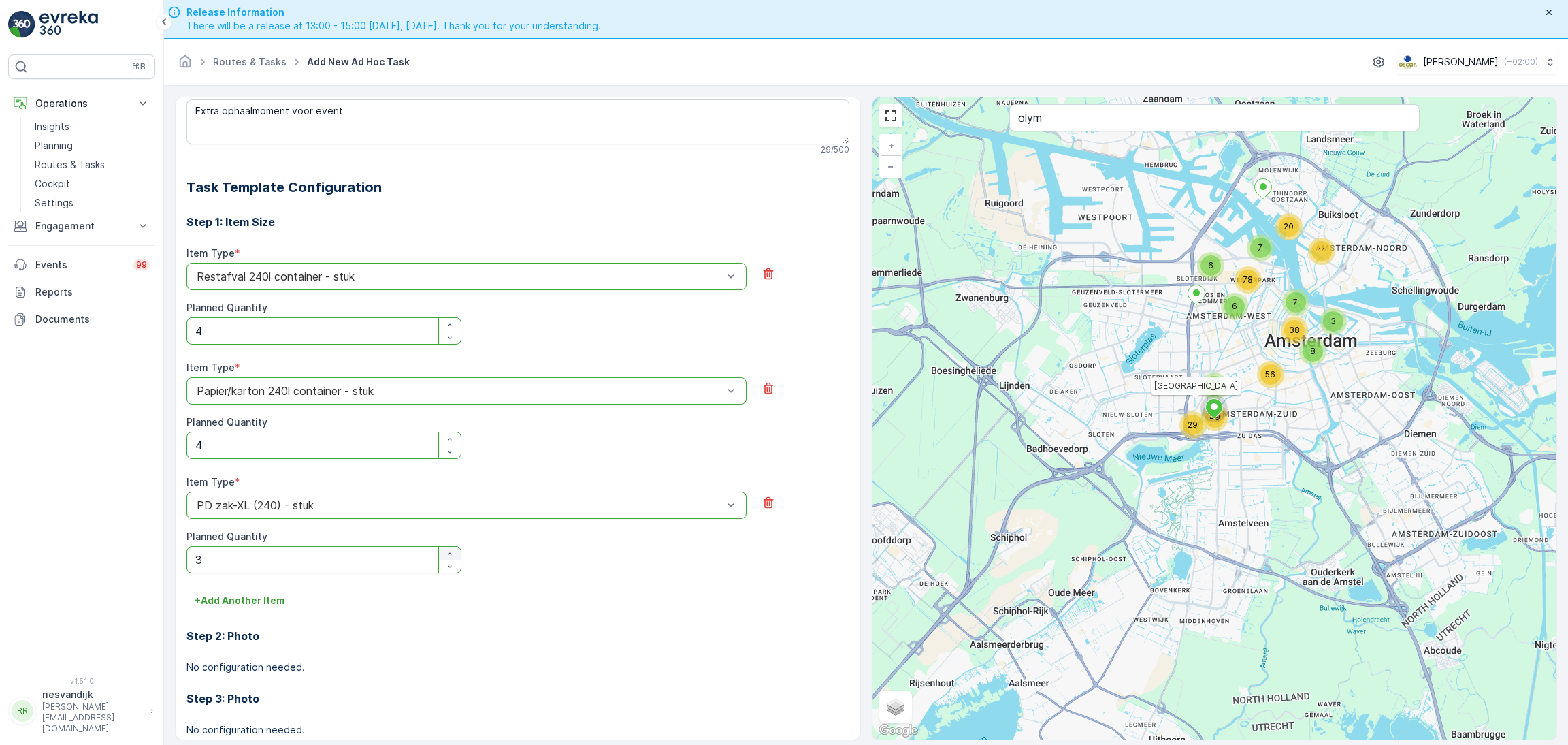
click at [449, 552] on icon "button" at bounding box center [450, 553] width 8 height 8
type Quantity "4"
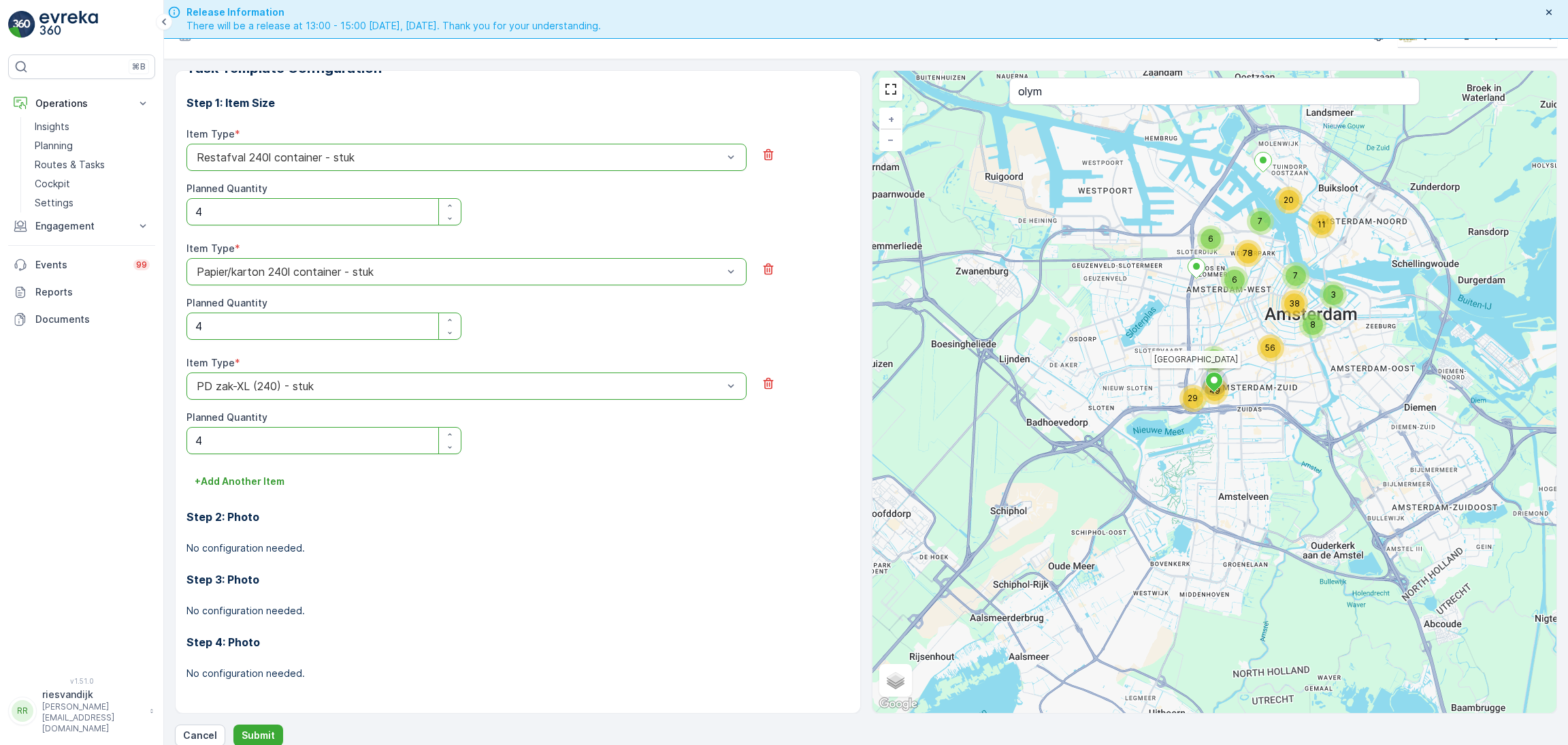
scroll to position [39, 0]
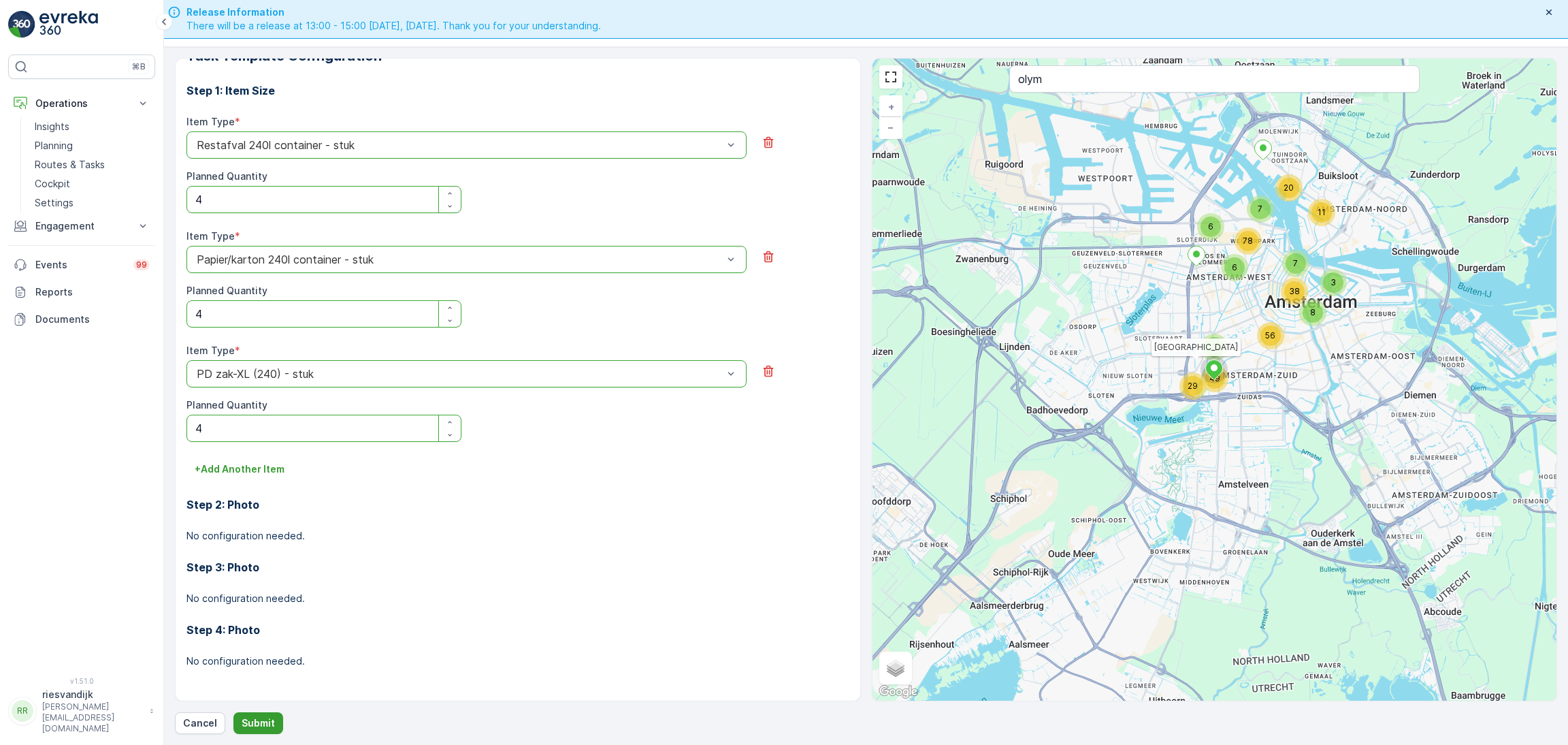
click at [250, 717] on p "Submit" at bounding box center [258, 722] width 34 height 13
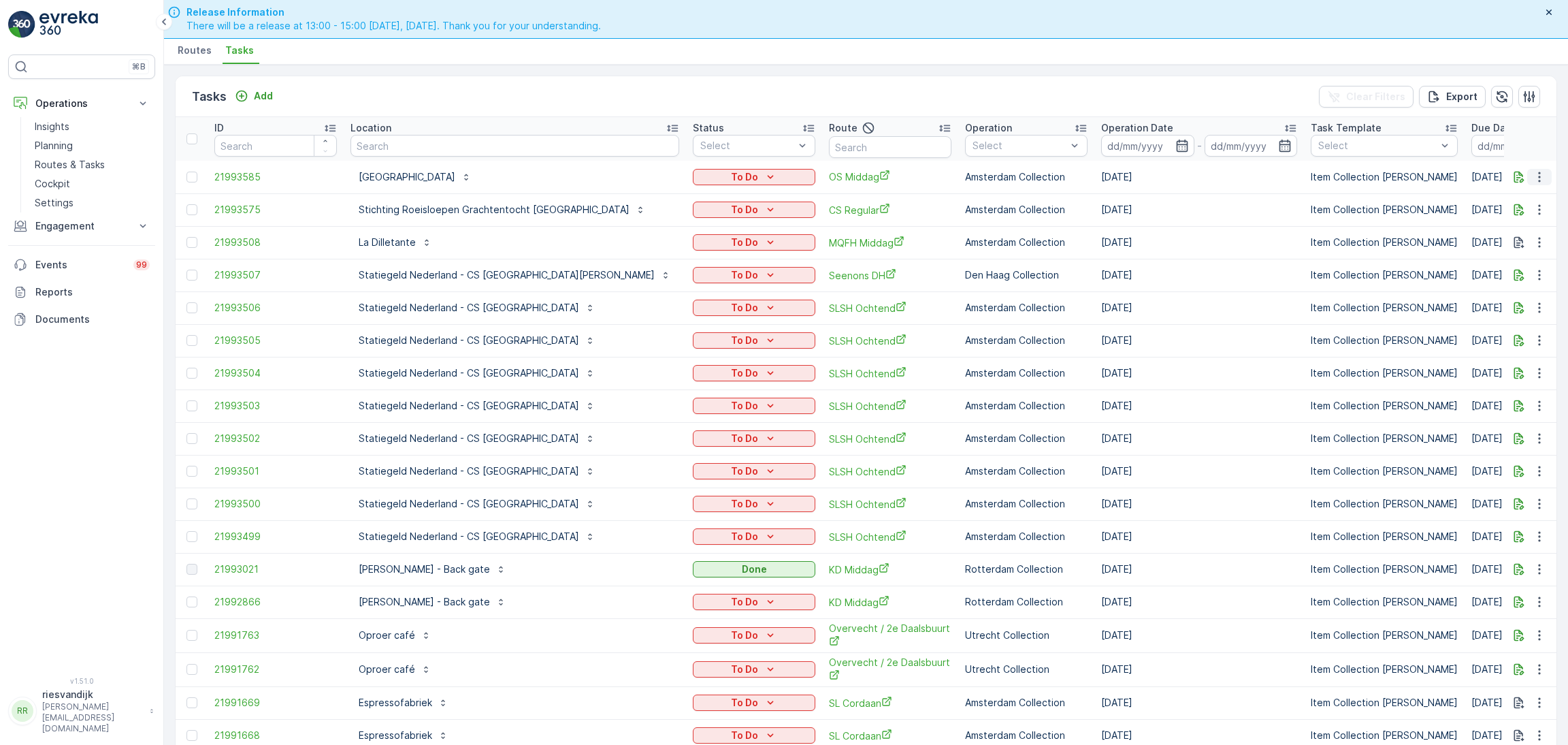
click at [1538, 175] on icon "button" at bounding box center [1539, 176] width 13 height 13
click at [1514, 231] on span "Change Route" at bounding box center [1504, 234] width 66 height 13
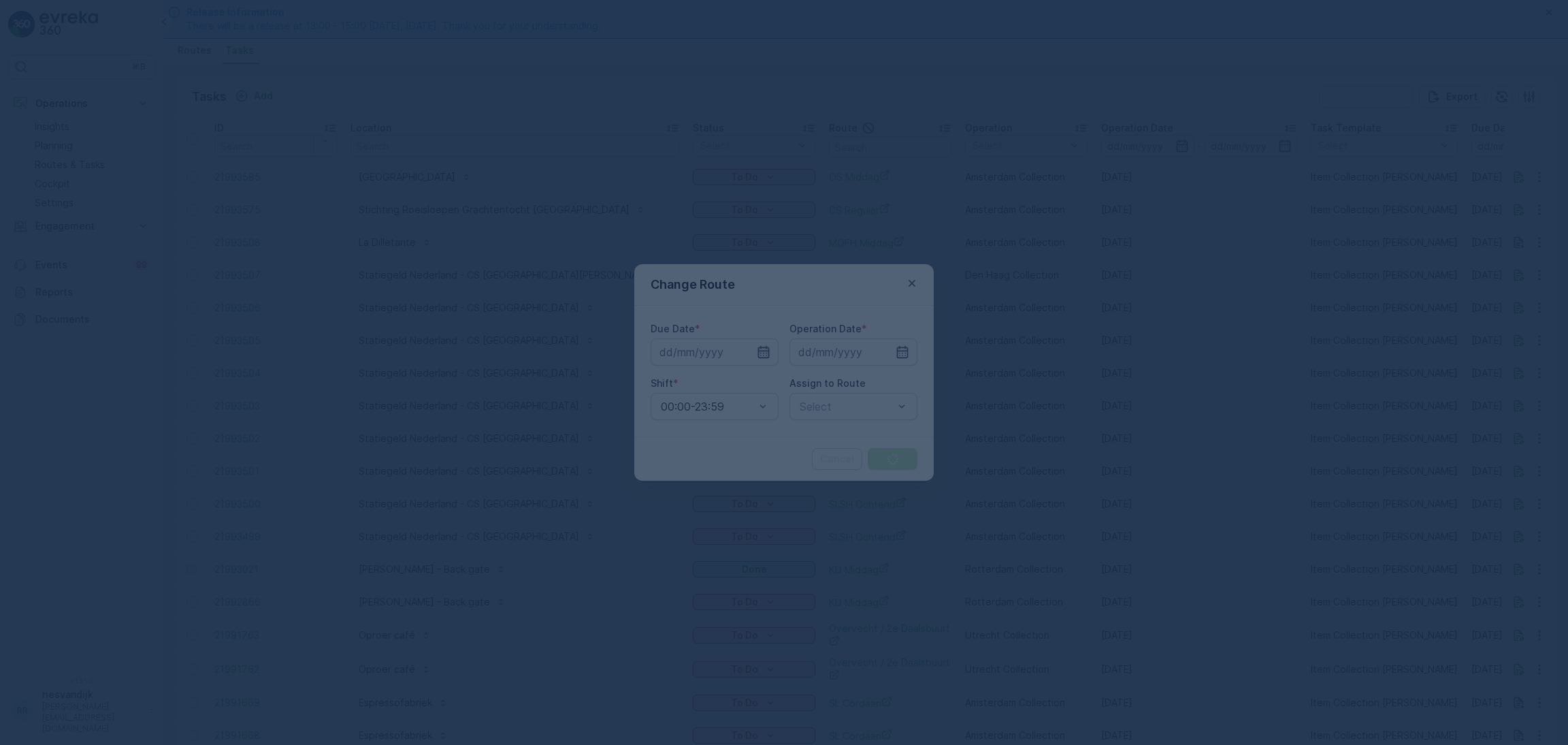
type input "[DATE]"
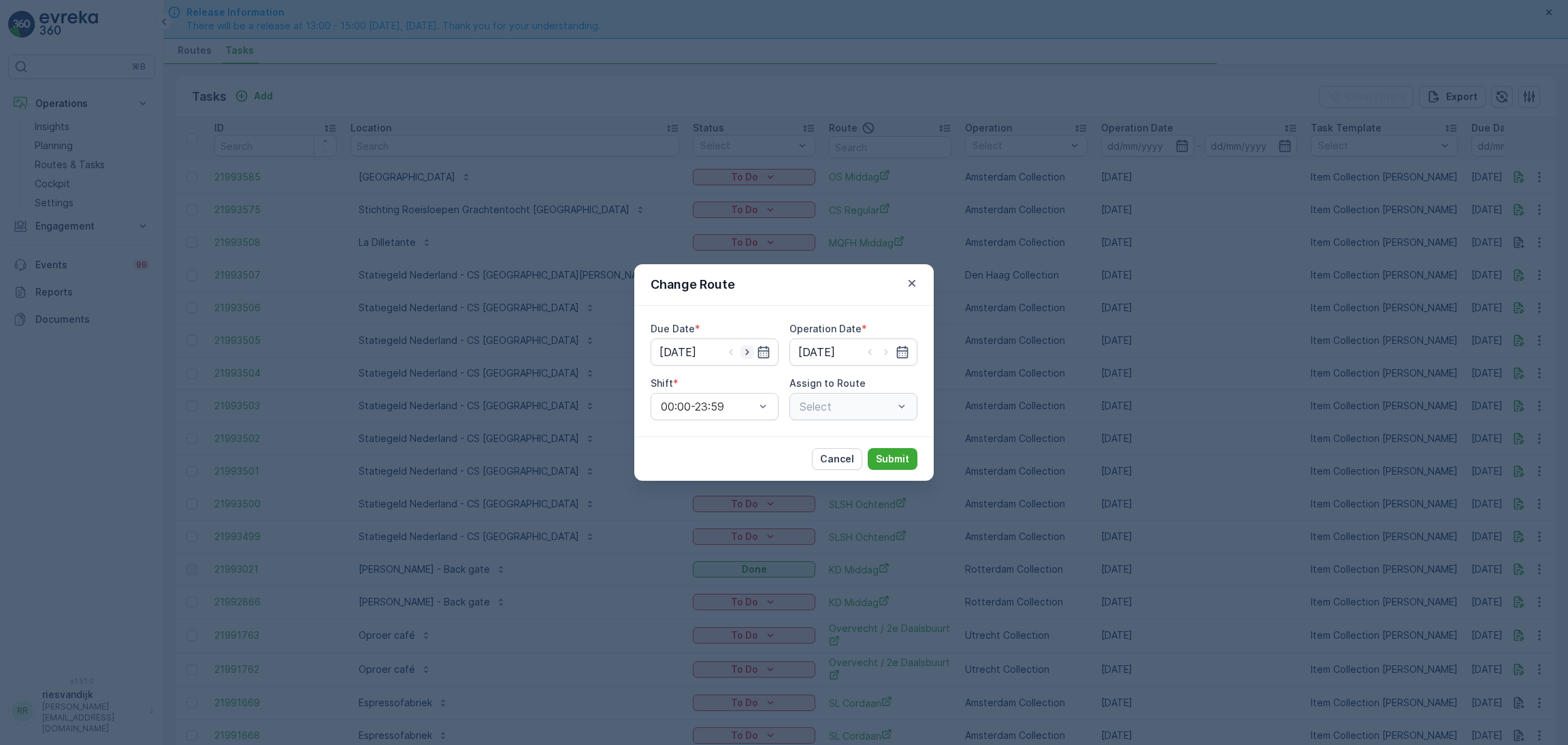
click at [750, 350] on icon "button" at bounding box center [747, 351] width 13 height 13
type input "24.09.2025"
click at [889, 349] on icon "button" at bounding box center [885, 351] width 13 height 13
type input "24.09.2025"
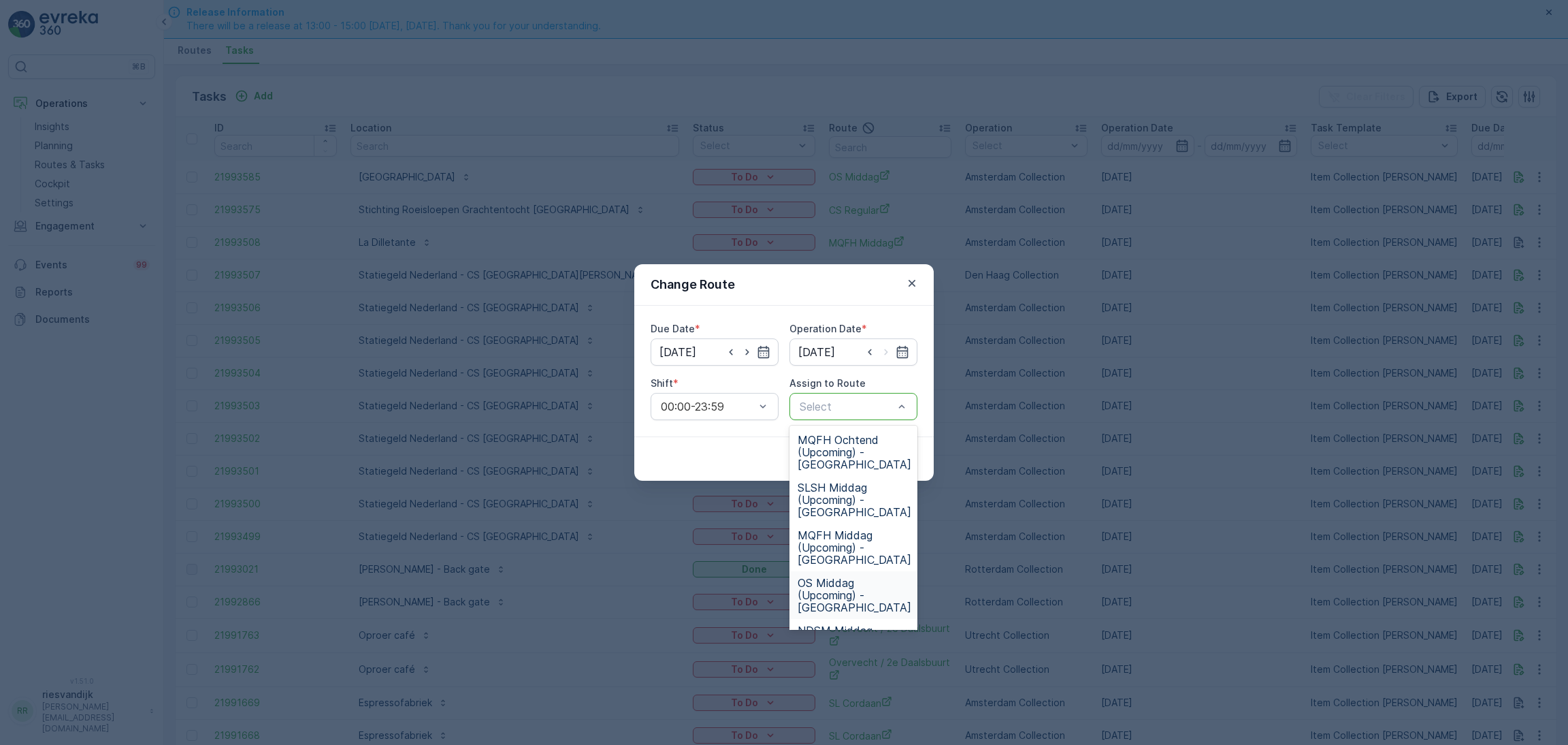
click at [856, 592] on span "OS Middag (Upcoming) - [GEOGRAPHIC_DATA]" at bounding box center [854, 594] width 114 height 36
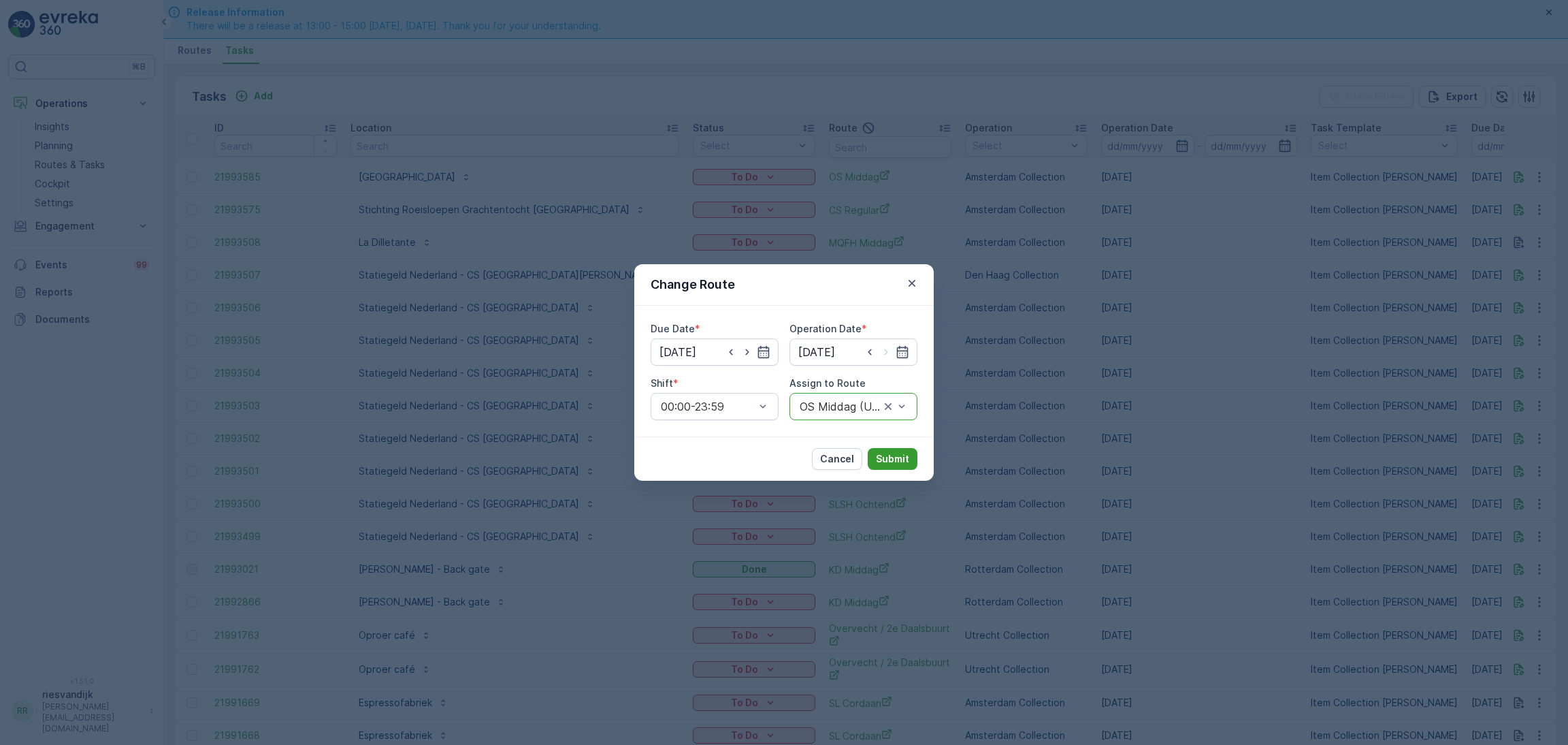
click at [900, 463] on p "Submit" at bounding box center [893, 459] width 34 height 13
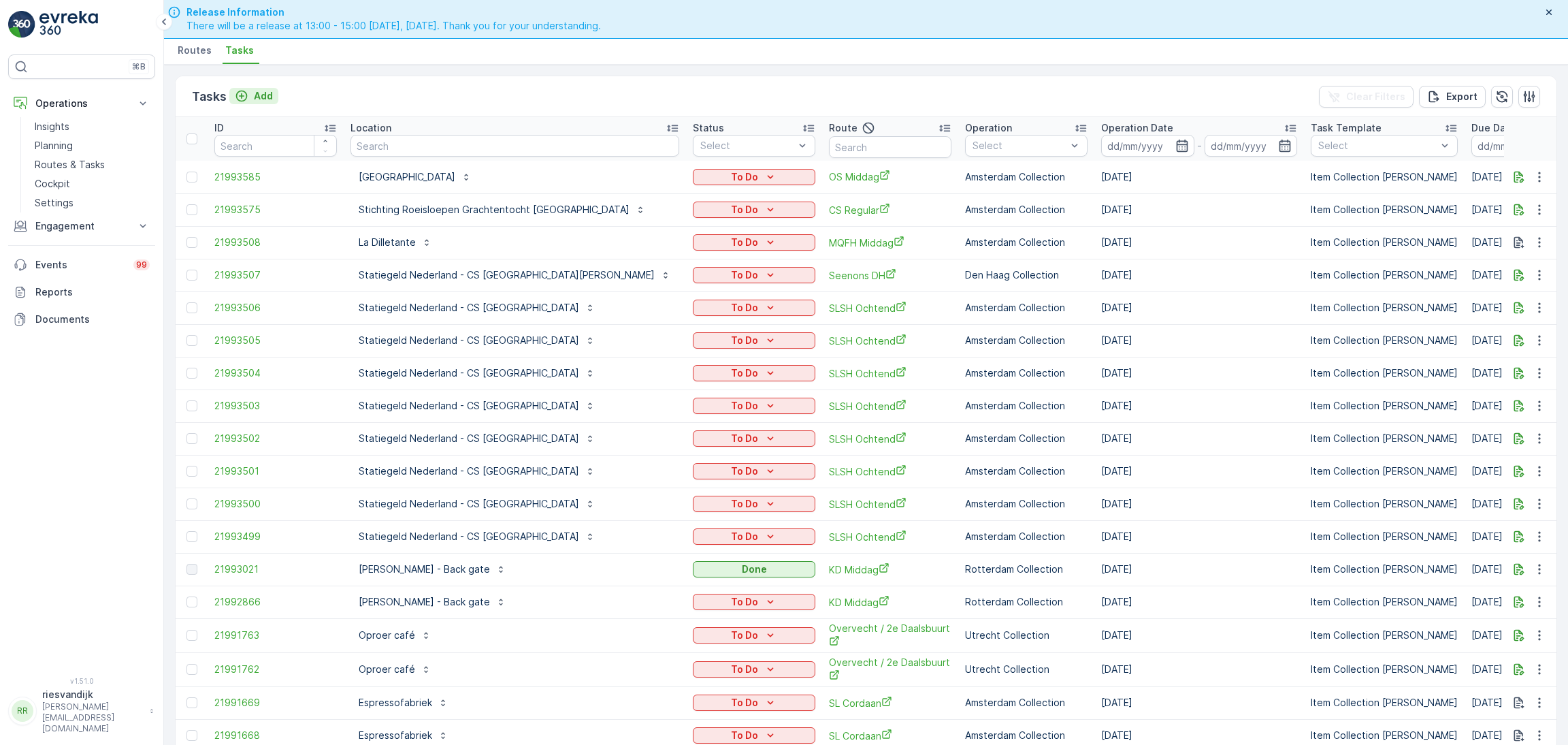
click at [254, 91] on p "Add" at bounding box center [263, 96] width 19 height 13
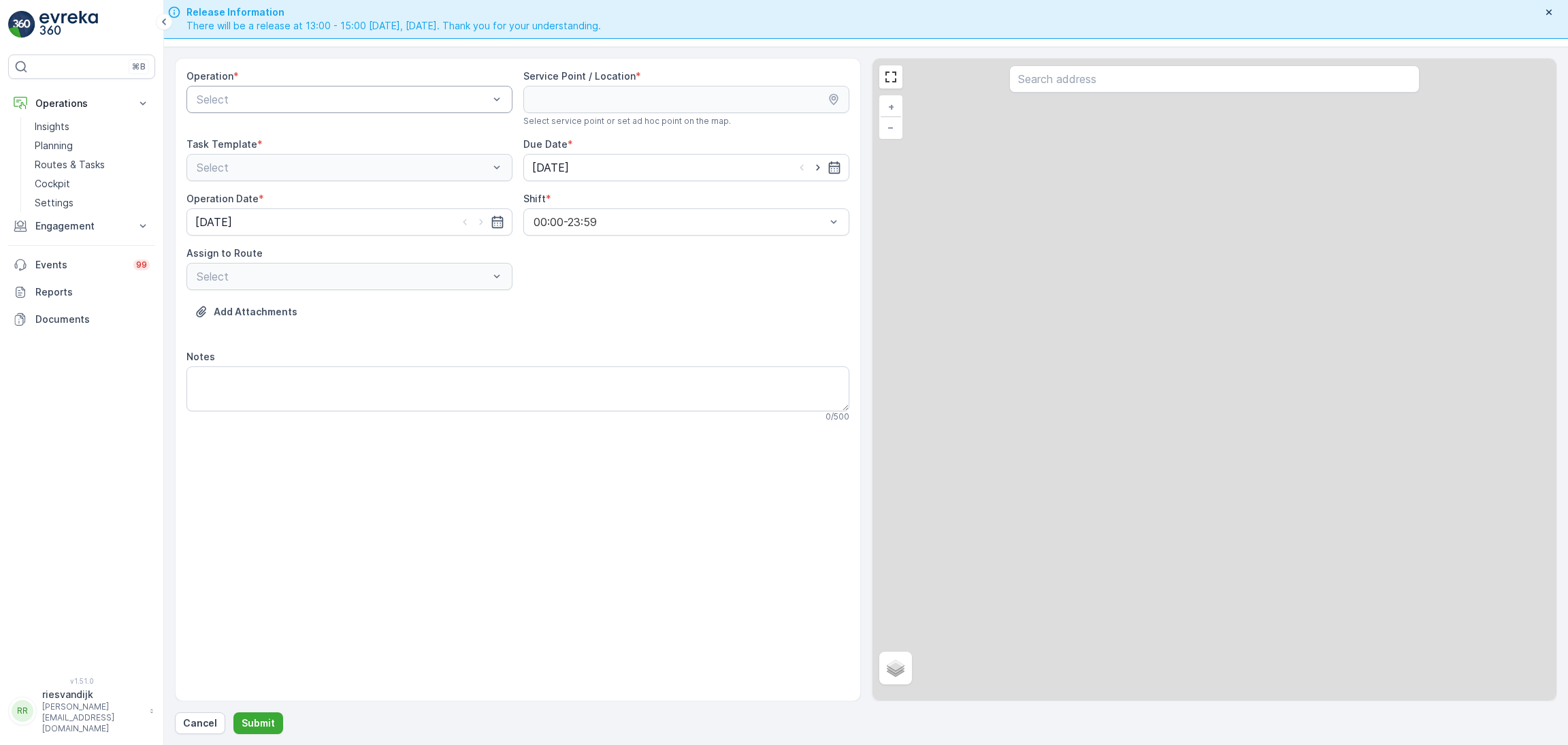
click at [344, 113] on div "Select" at bounding box center [349, 99] width 326 height 27
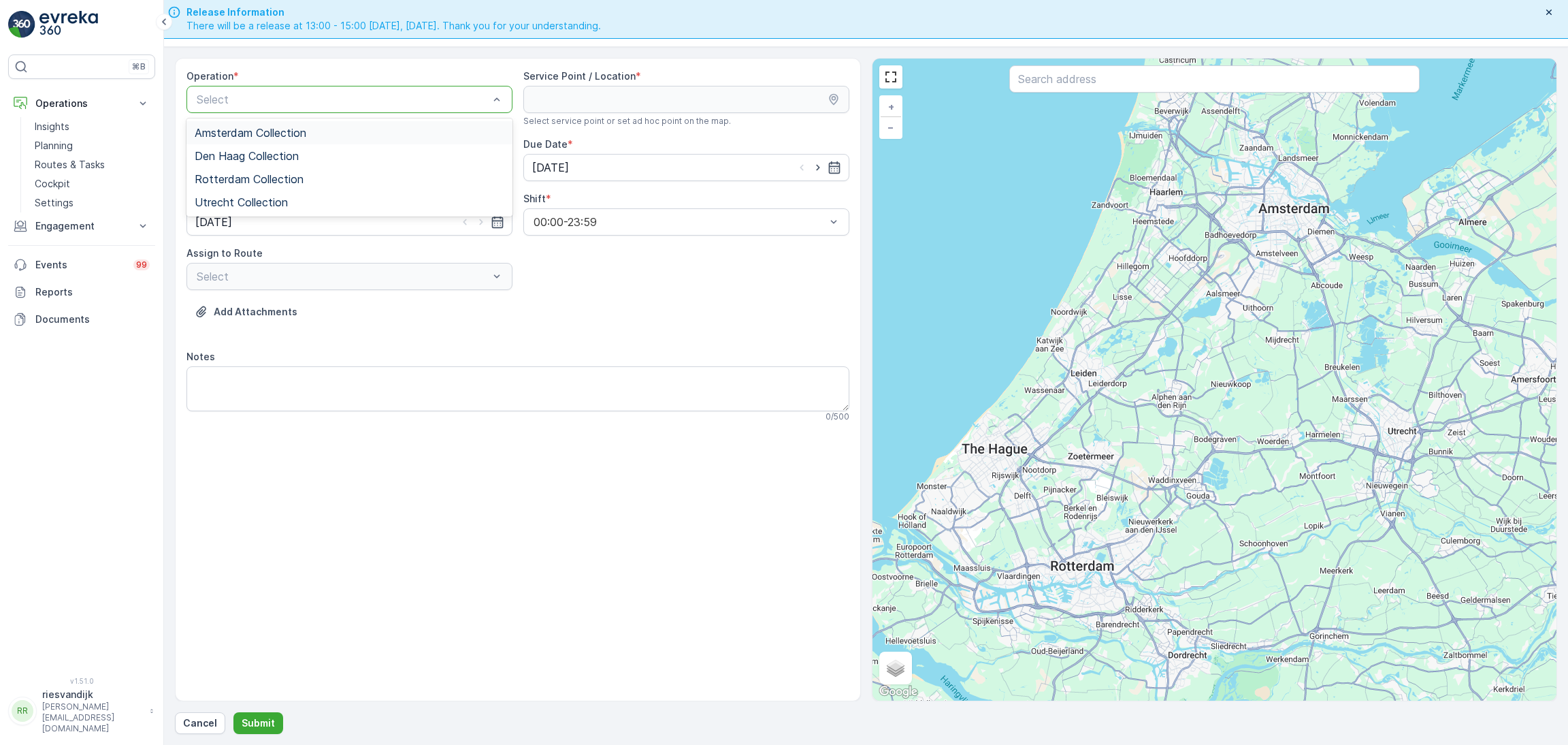
click at [282, 131] on span "Amsterdam Collection" at bounding box center [250, 133] width 112 height 12
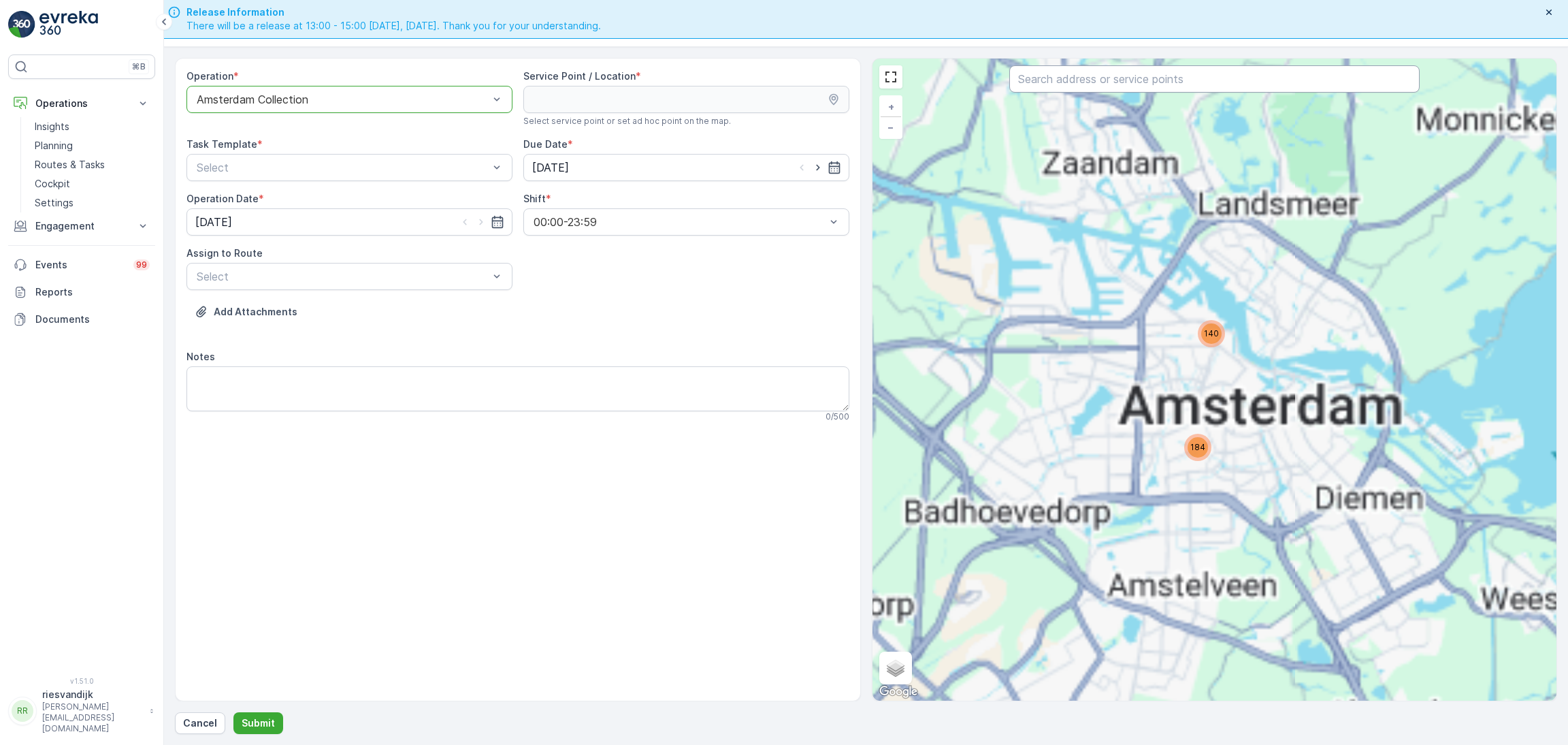
click at [1046, 82] on input "text" at bounding box center [1214, 79] width 411 height 27
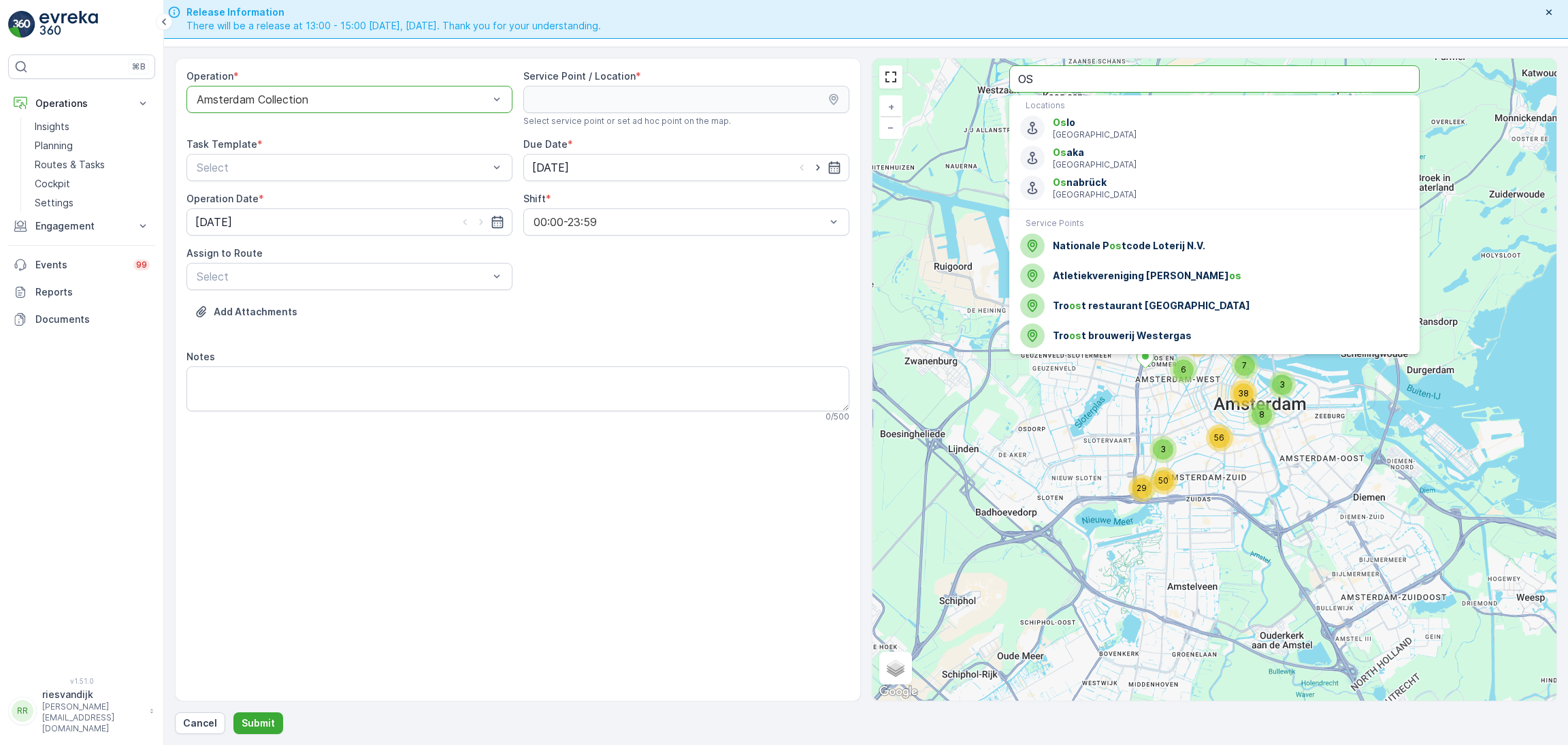
click at [1051, 82] on input "OS" at bounding box center [1214, 79] width 411 height 27
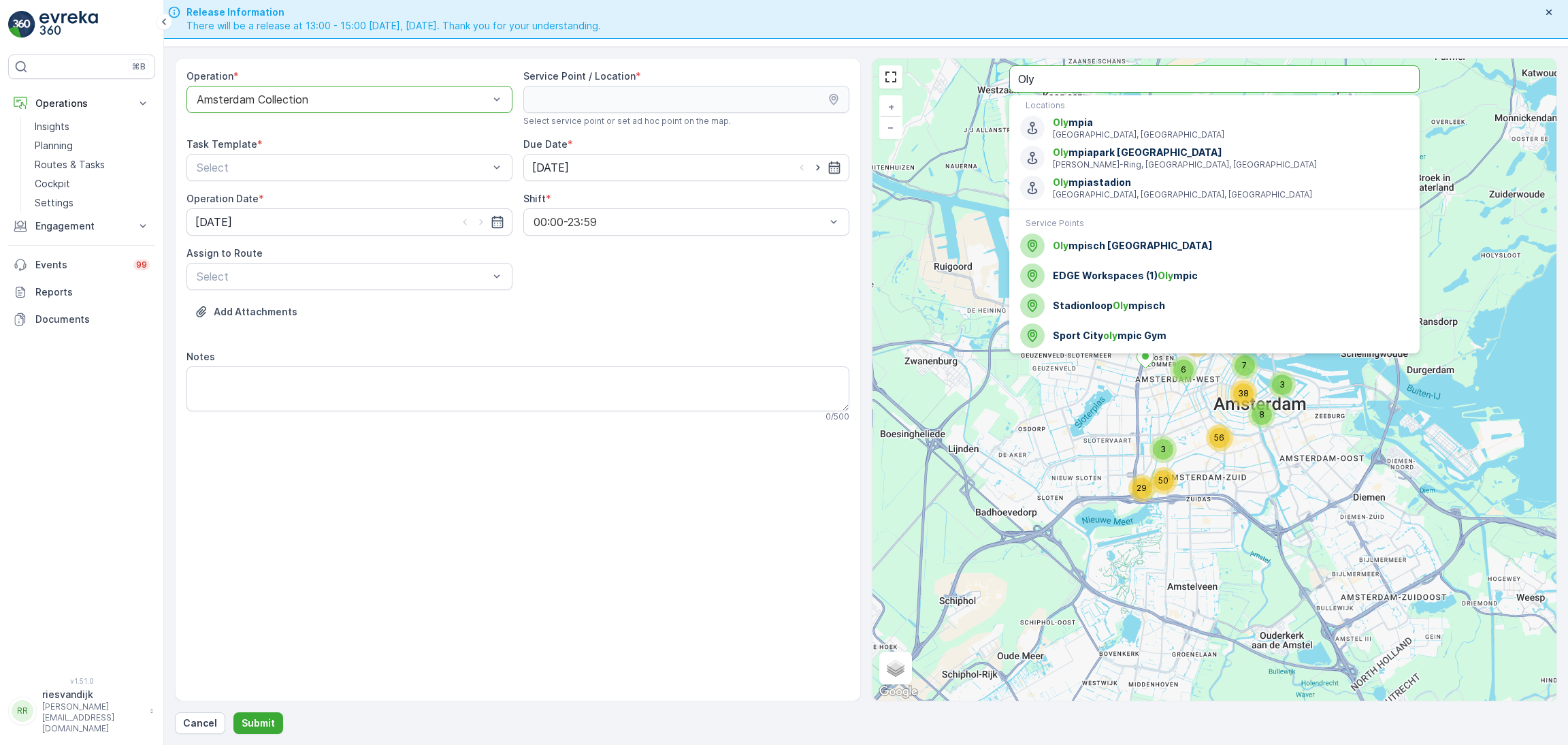
type input "Oly"
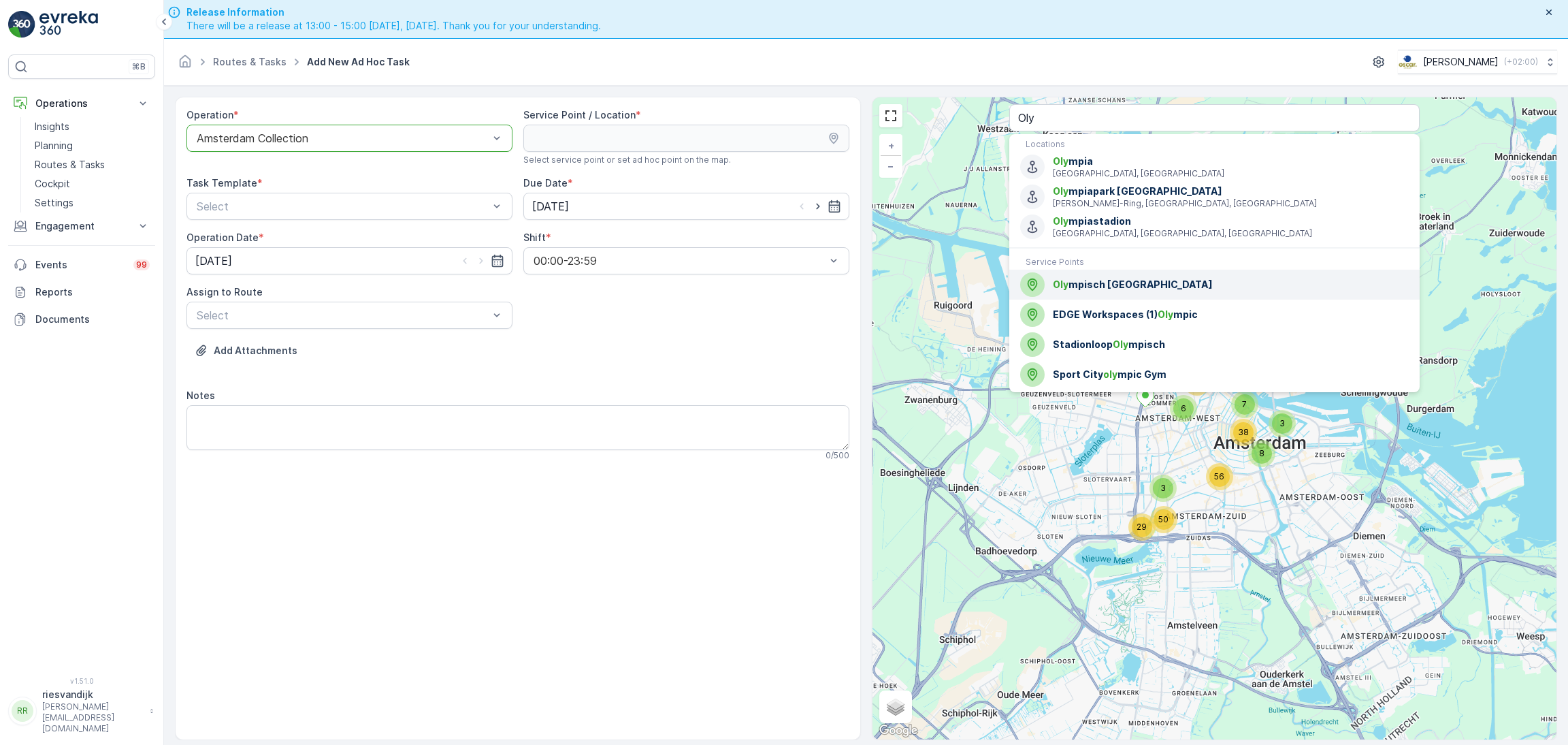
drag, startPoint x: 1175, startPoint y: 282, endPoint x: 1133, endPoint y: 250, distance: 52.8
click at [1175, 282] on span "Oly mpisch Stadion Amsterdam" at bounding box center [1230, 284] width 356 height 13
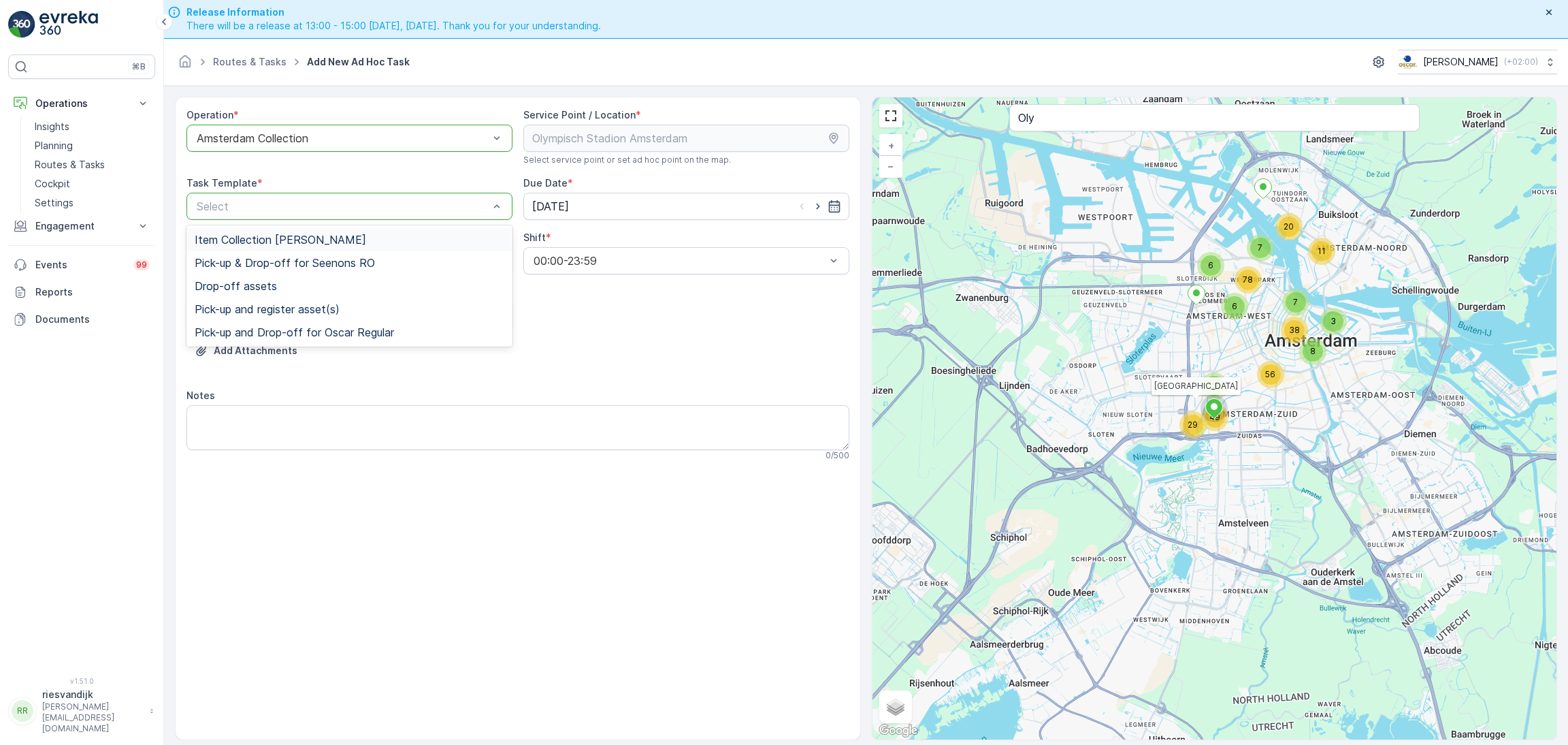
click at [332, 240] on span "Item Collection [PERSON_NAME]" at bounding box center [279, 239] width 171 height 12
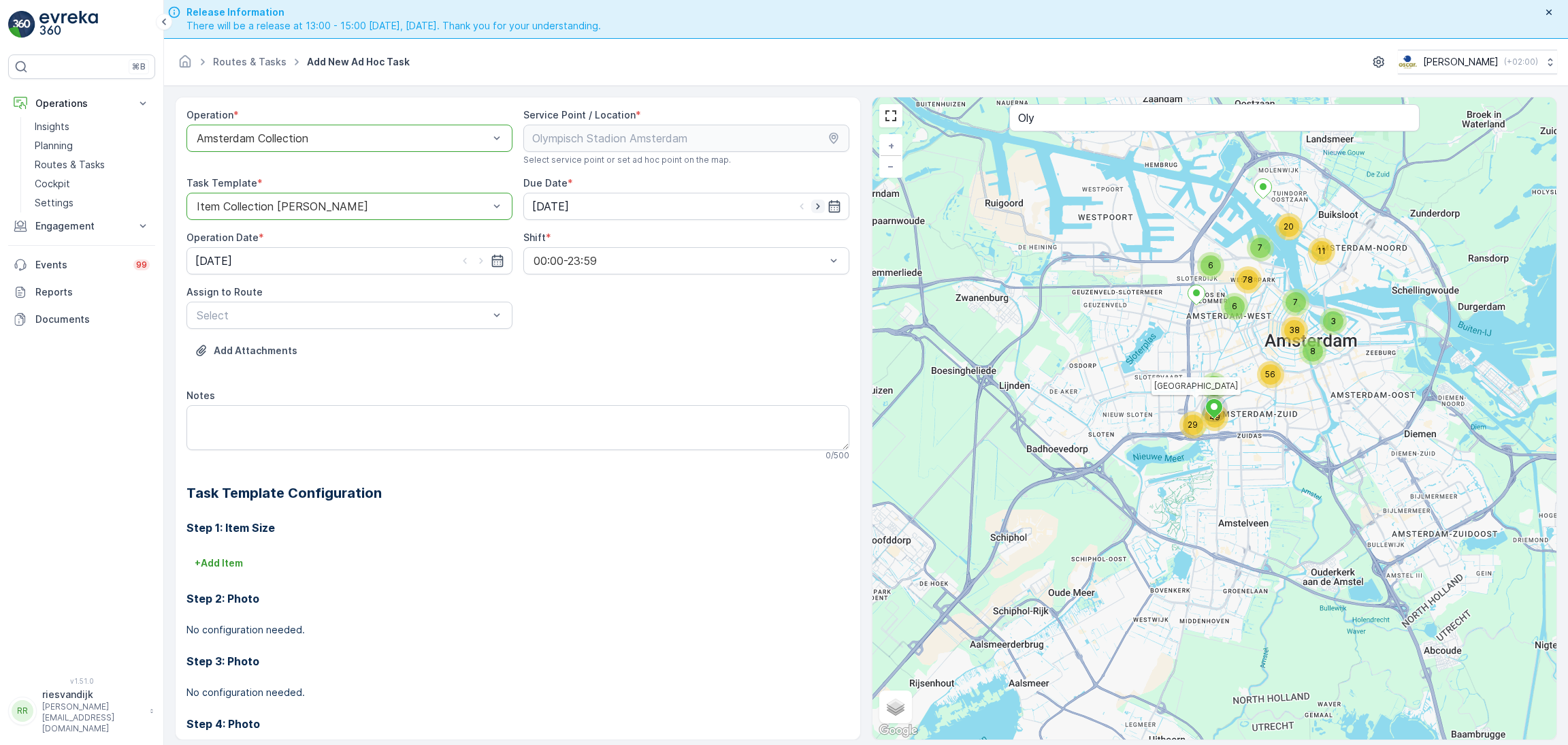
click at [813, 208] on icon "button" at bounding box center [818, 206] width 13 height 13
type input "24.09.2025"
click at [475, 261] on icon "button" at bounding box center [481, 260] width 13 height 13
type input "24.09.2025"
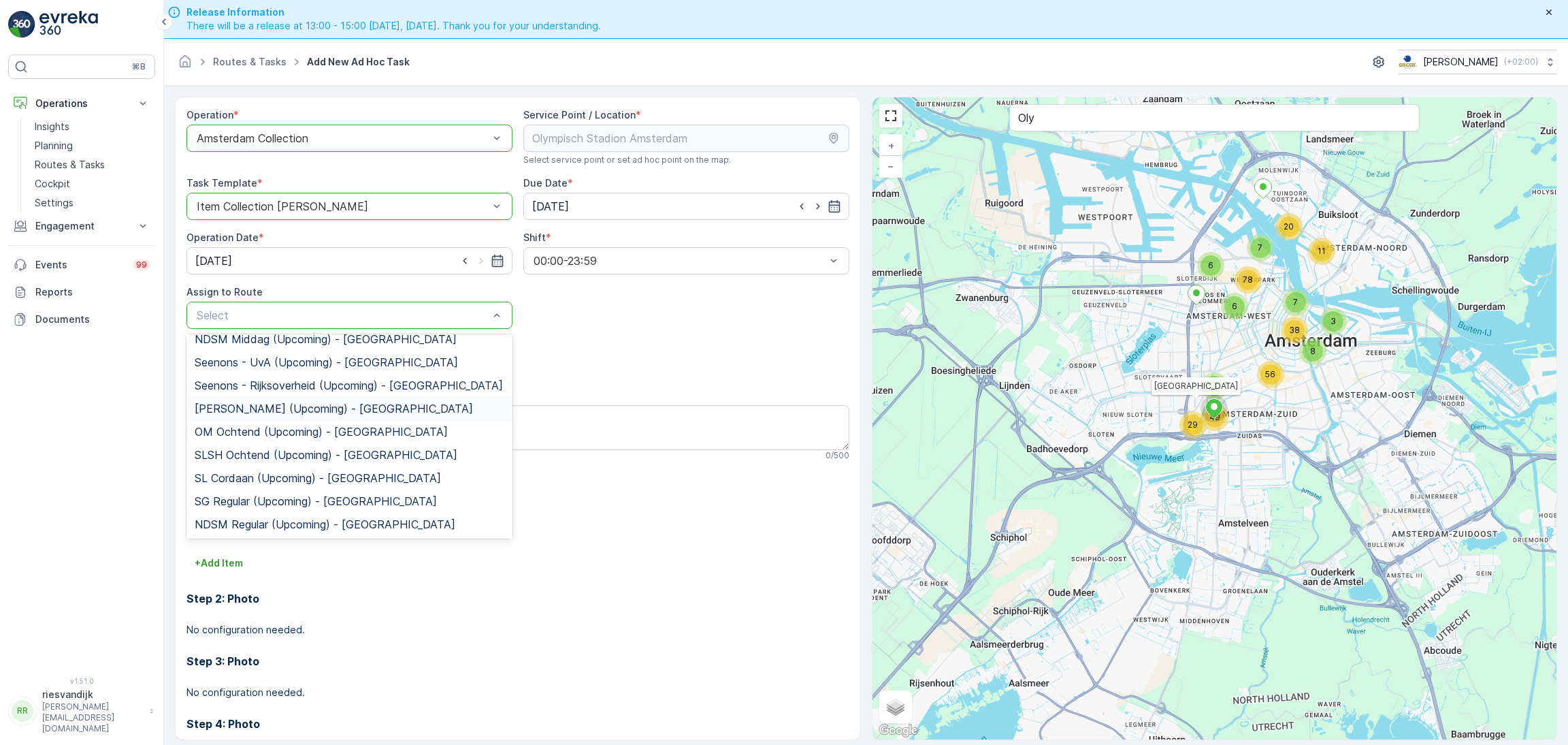
scroll to position [239, 0]
click at [306, 459] on span "OS ochtend (Upcoming) - [GEOGRAPHIC_DATA]" at bounding box center [318, 456] width 248 height 12
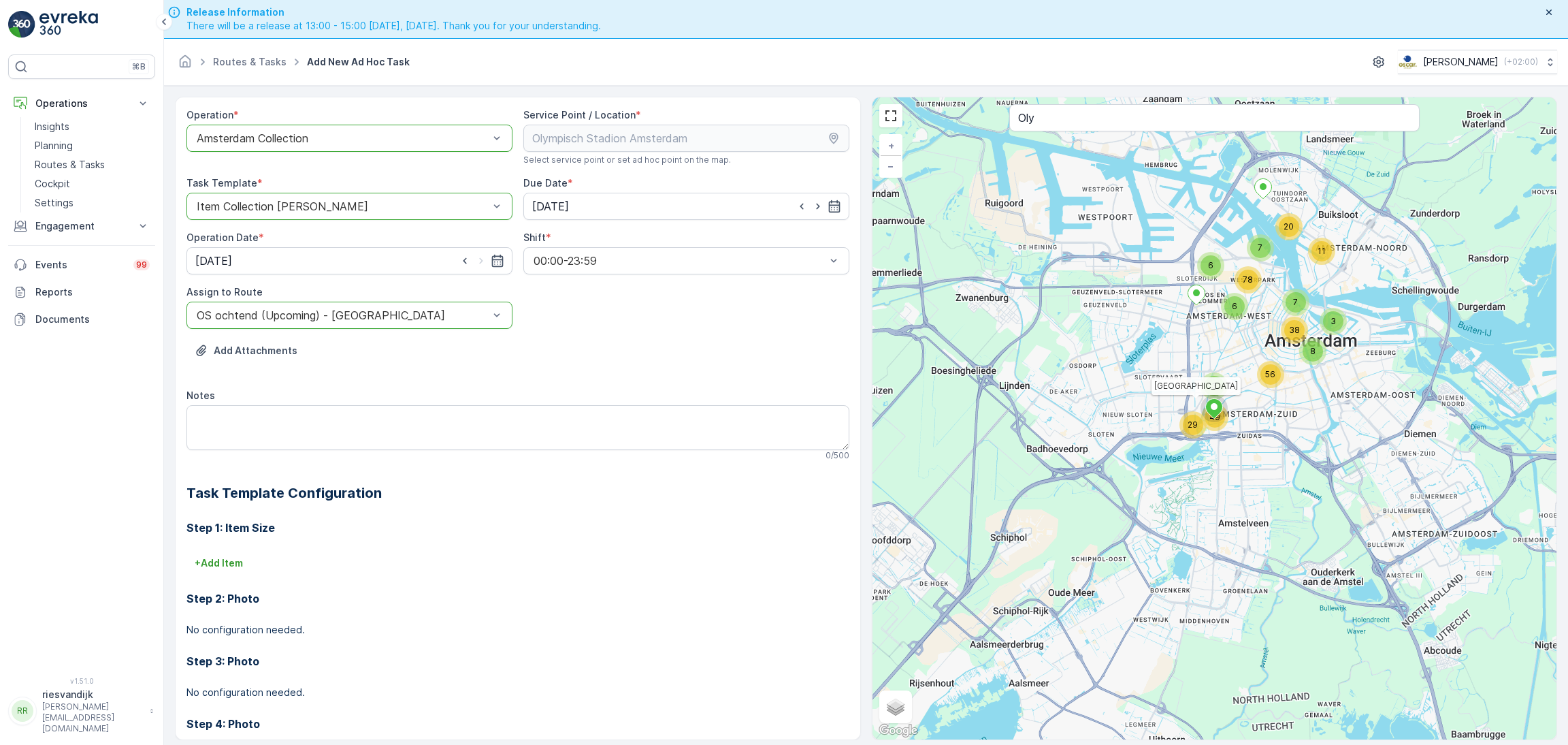
click at [226, 551] on div "Step 1: Item Size + Add Item Step 2: Photo No configuration needed. Step 3: Pho…" at bounding box center [517, 643] width 662 height 280
click at [230, 557] on p "+ Add Item" at bounding box center [218, 562] width 48 height 13
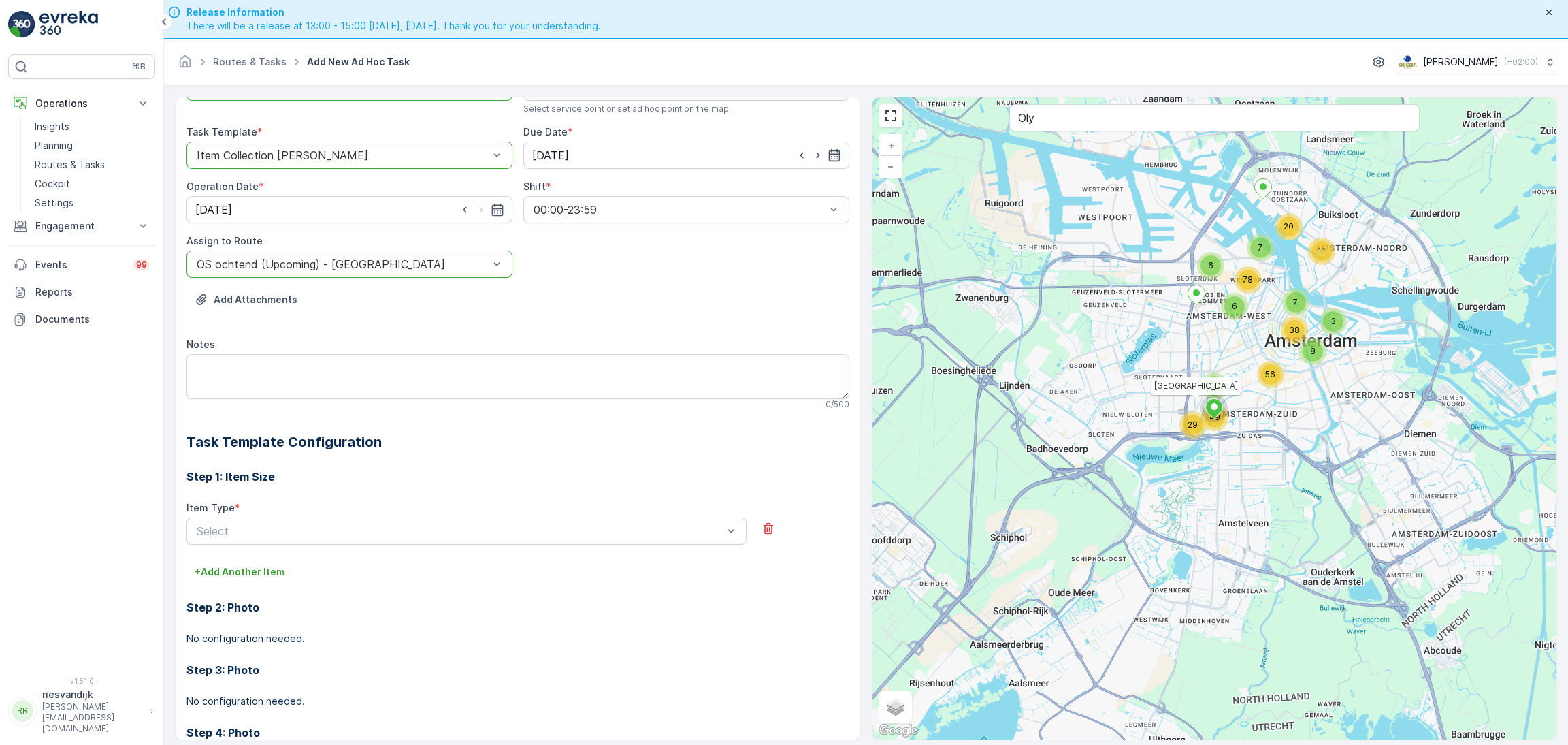
scroll to position [115, 0]
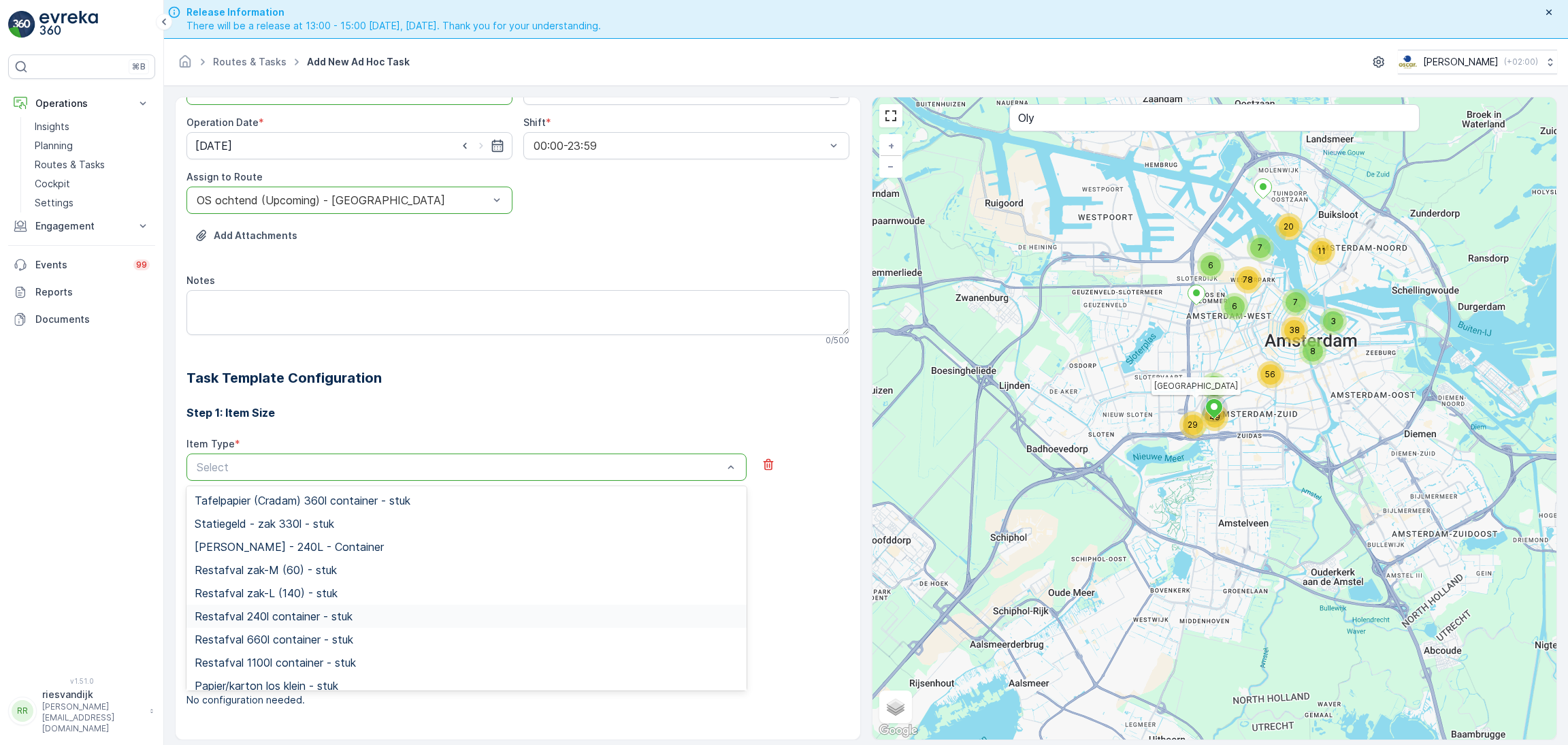
click at [329, 619] on span "Restafval 240l container - stuk" at bounding box center [273, 616] width 158 height 12
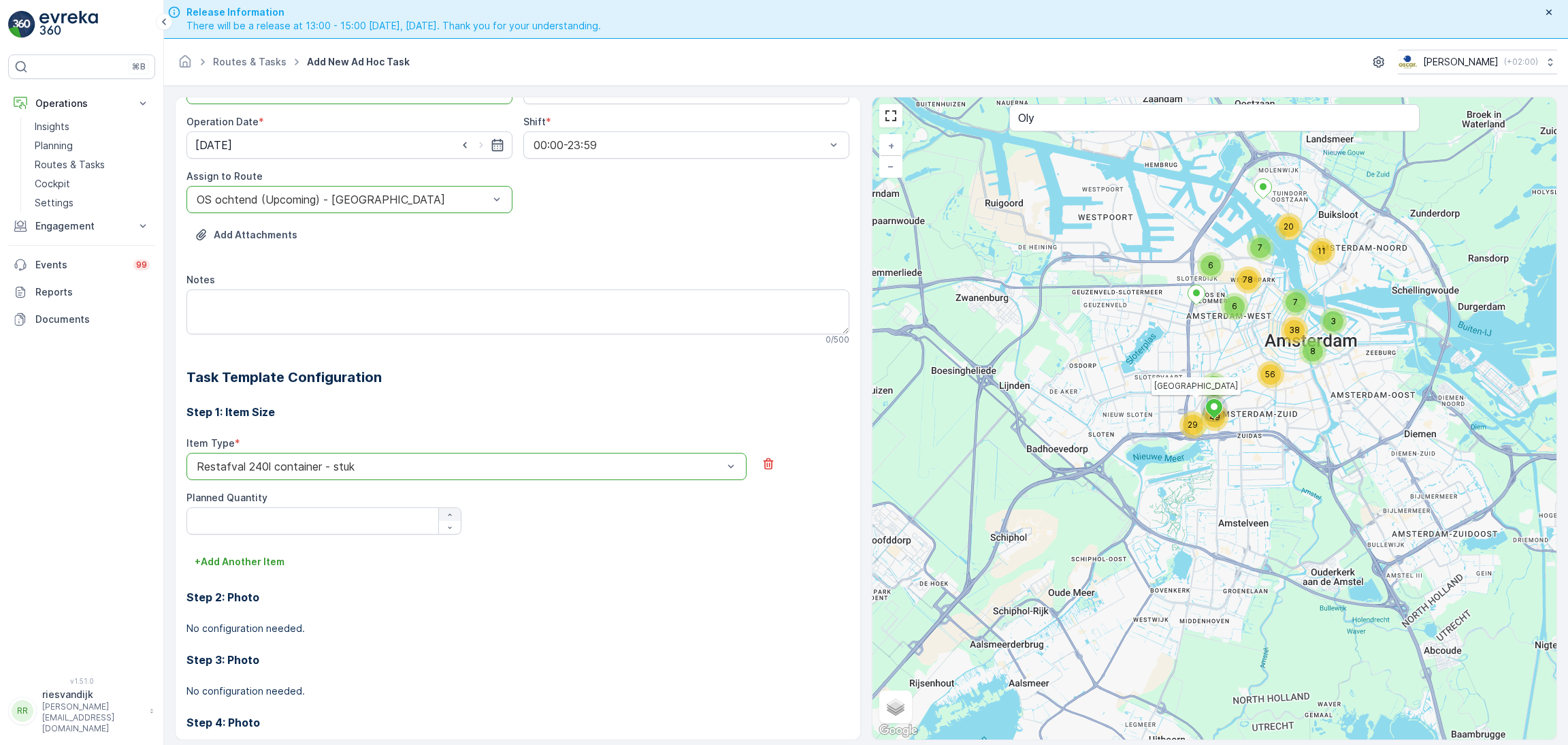
click at [452, 512] on div "button" at bounding box center [450, 514] width 22 height 8
type Quantity "4"
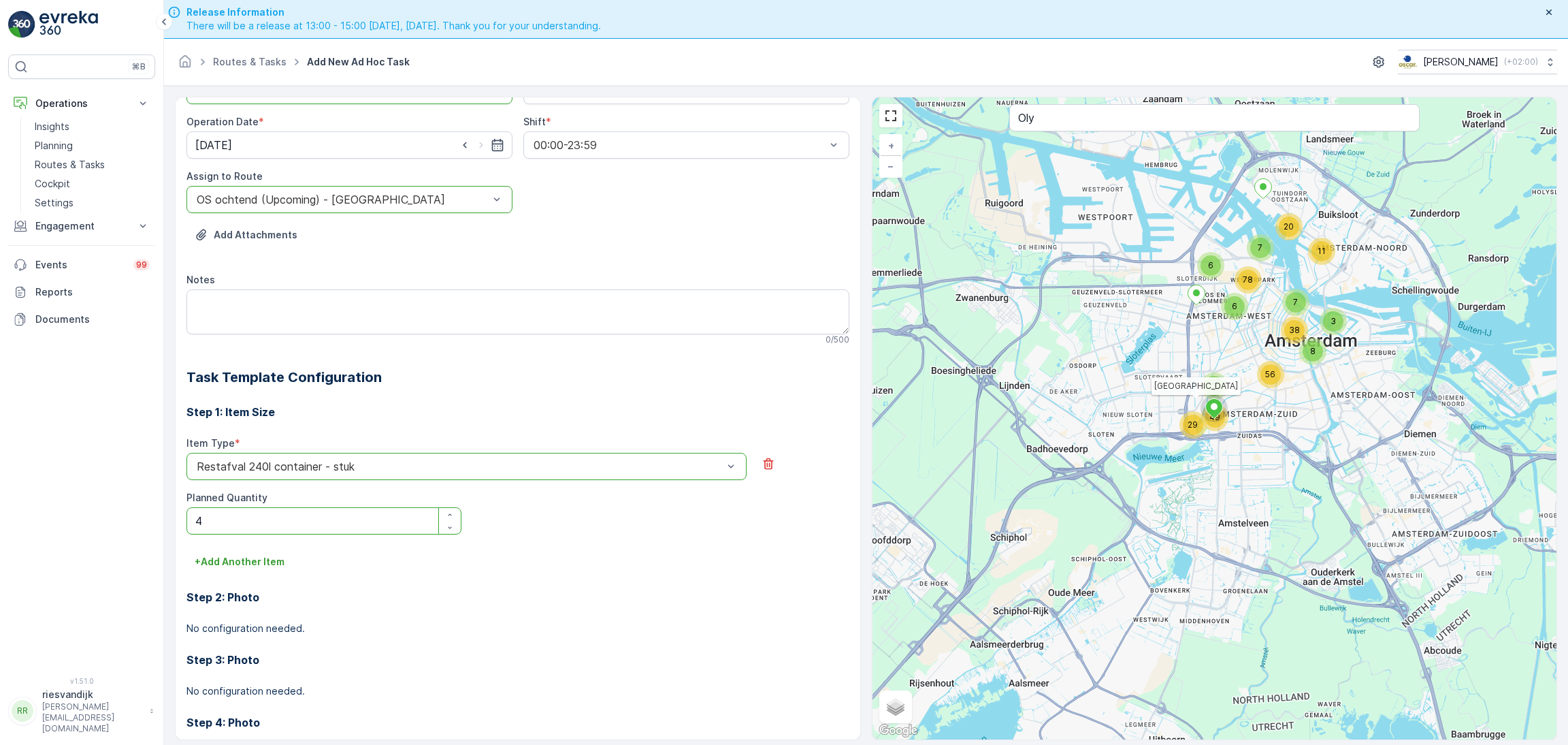
click at [395, 472] on div at bounding box center [459, 467] width 529 height 12
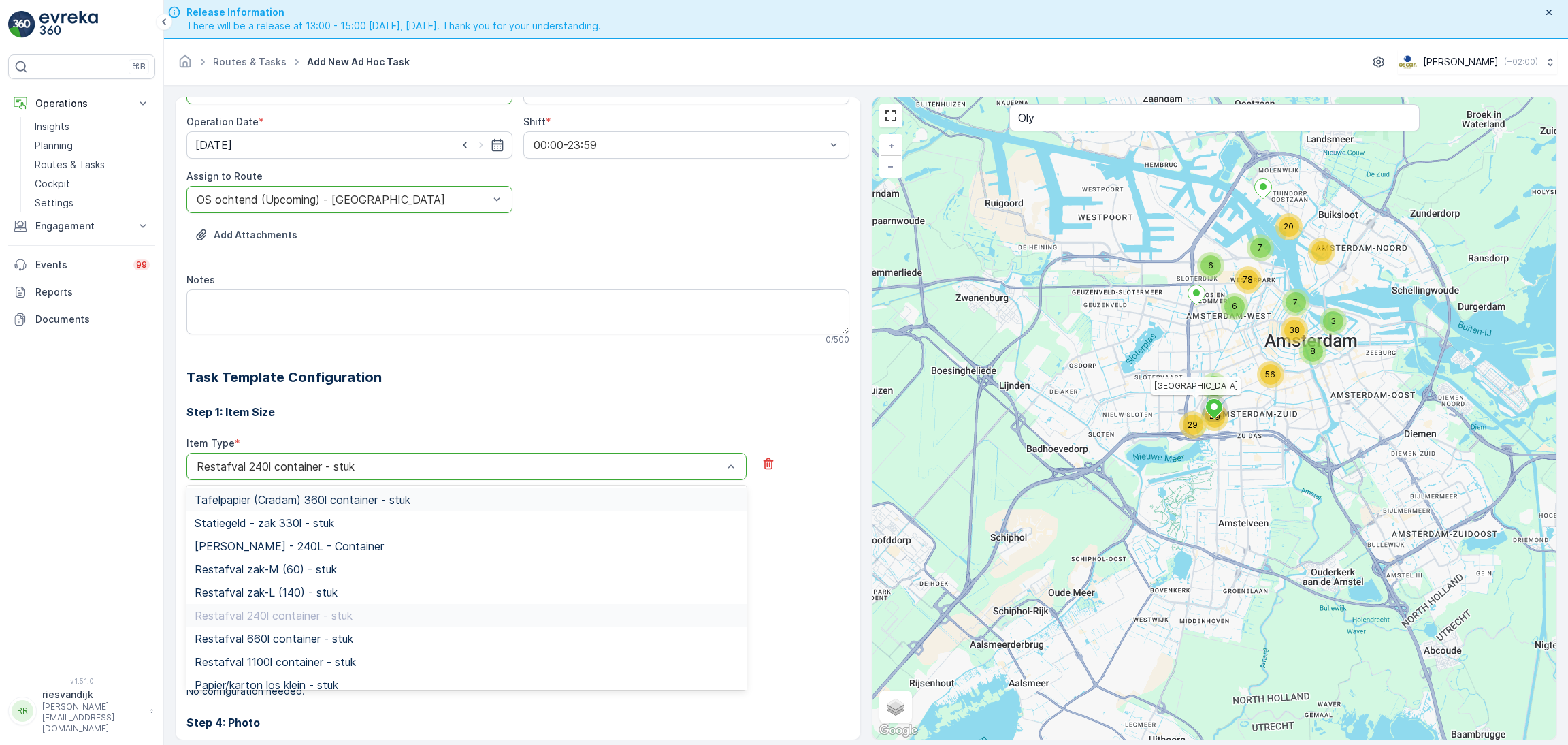
click at [377, 470] on div at bounding box center [459, 467] width 529 height 12
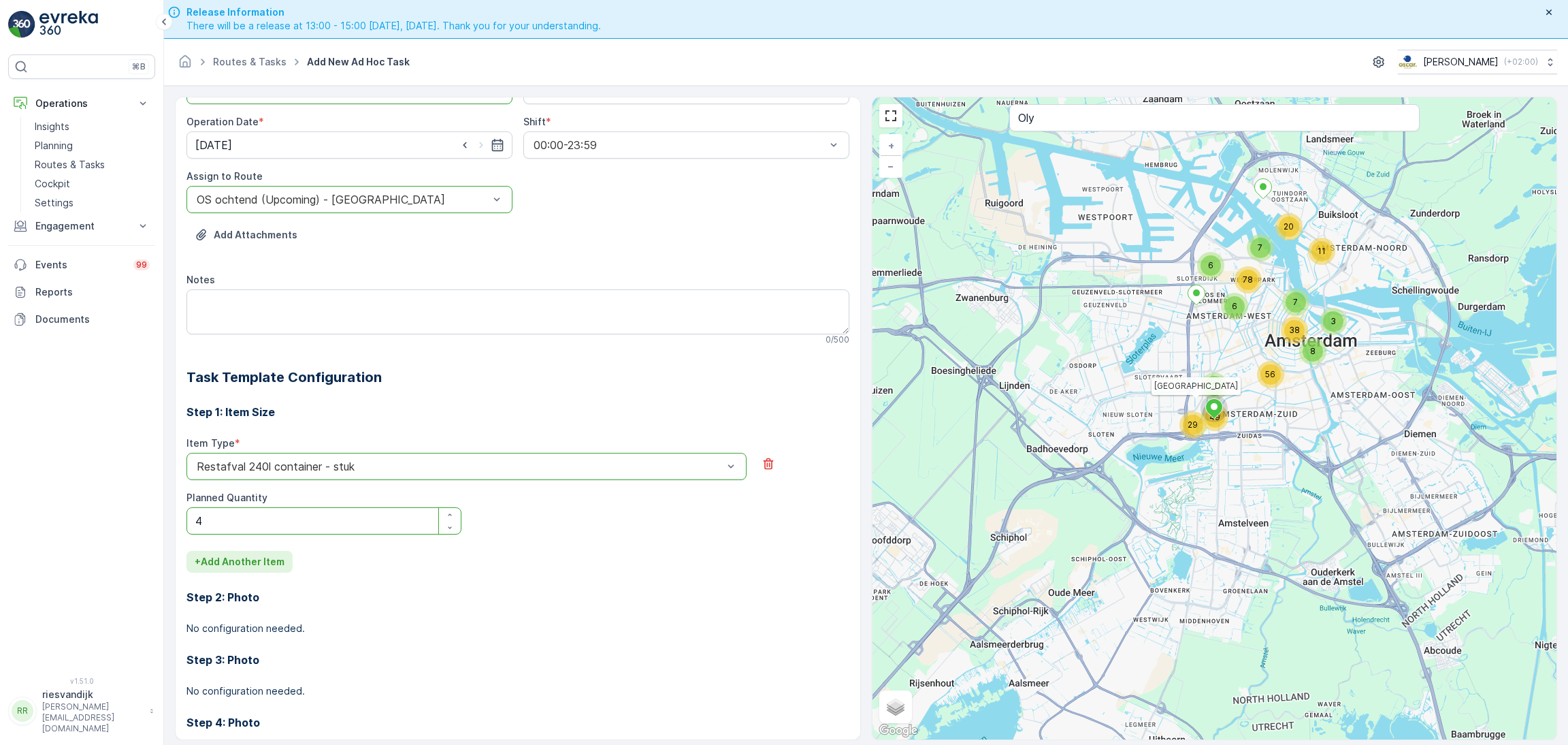
click at [219, 561] on p "+ Add Another Item" at bounding box center [239, 561] width 90 height 13
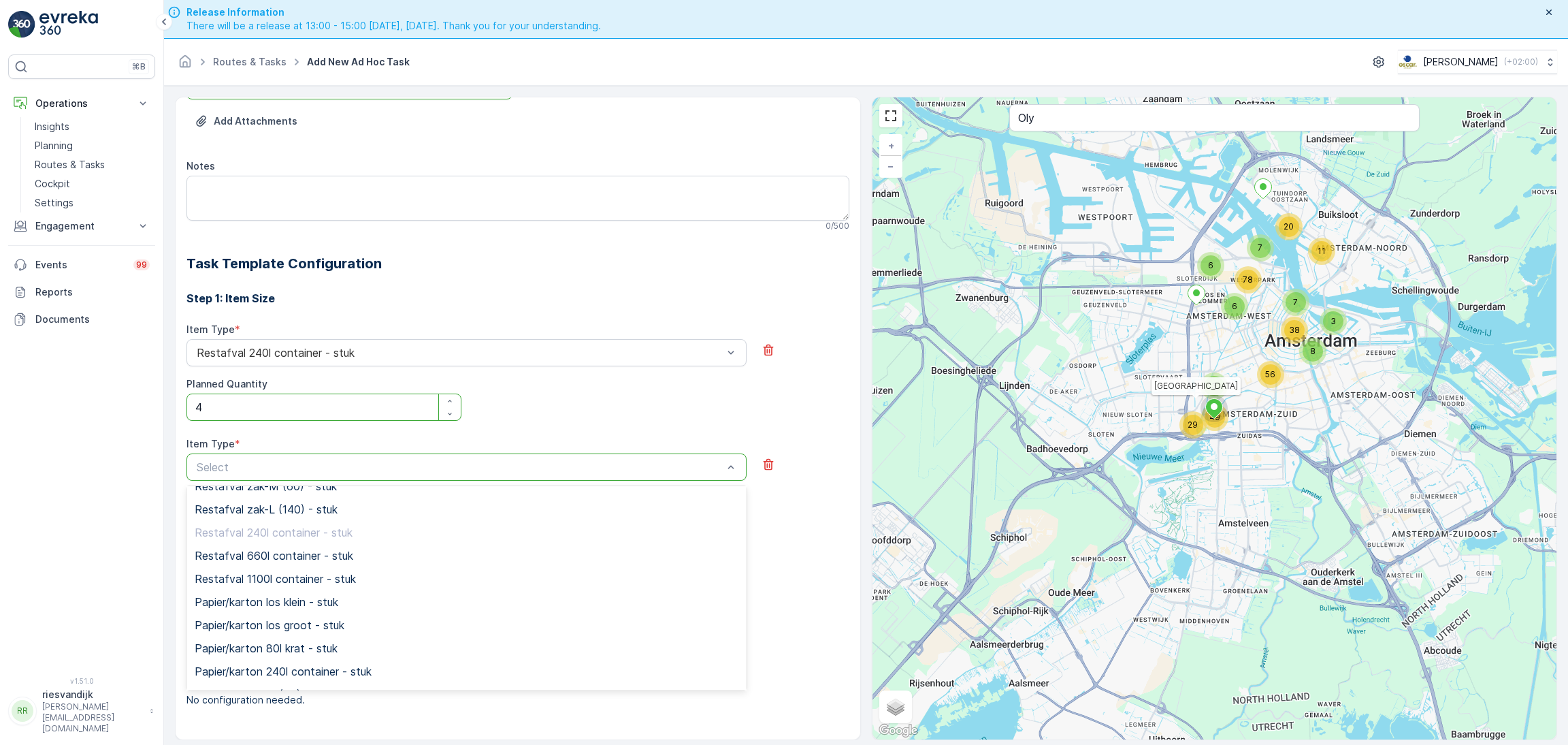
scroll to position [204, 0]
click at [382, 546] on div "Papier/karton 240l container - stuk" at bounding box center [466, 551] width 544 height 12
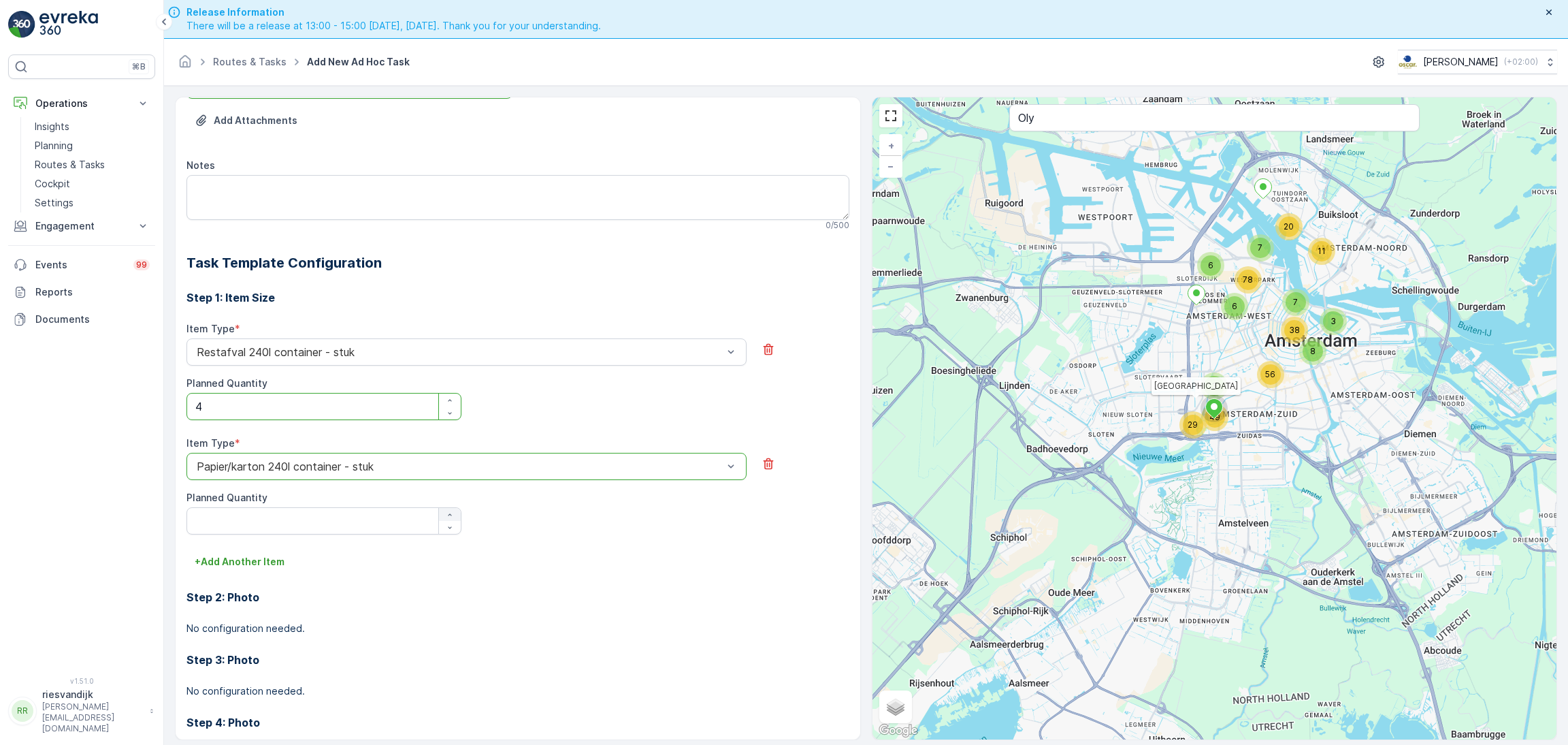
click at [446, 514] on icon "button" at bounding box center [450, 514] width 8 height 8
type Quantity "4"
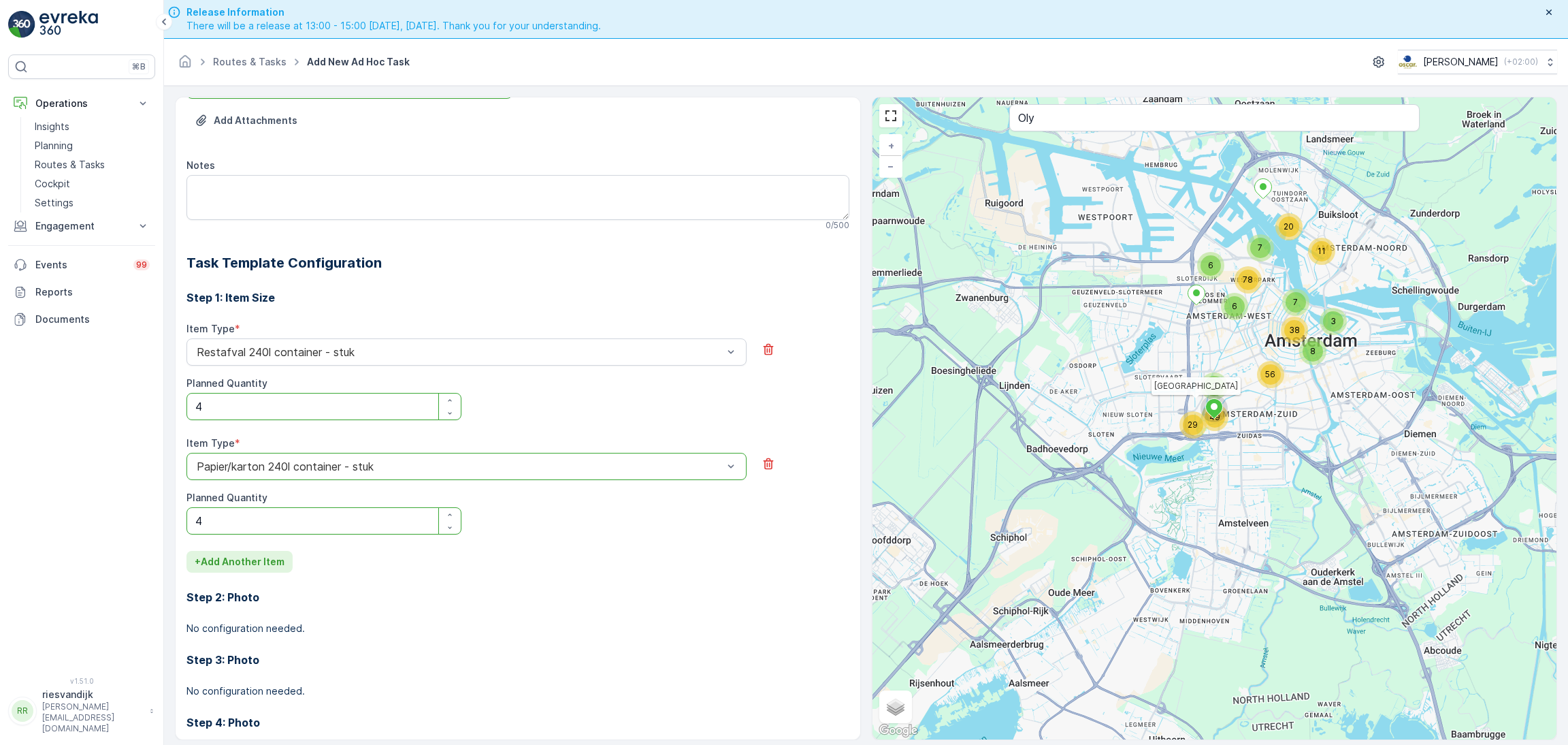
click at [230, 564] on p "+ Add Another Item" at bounding box center [239, 561] width 90 height 13
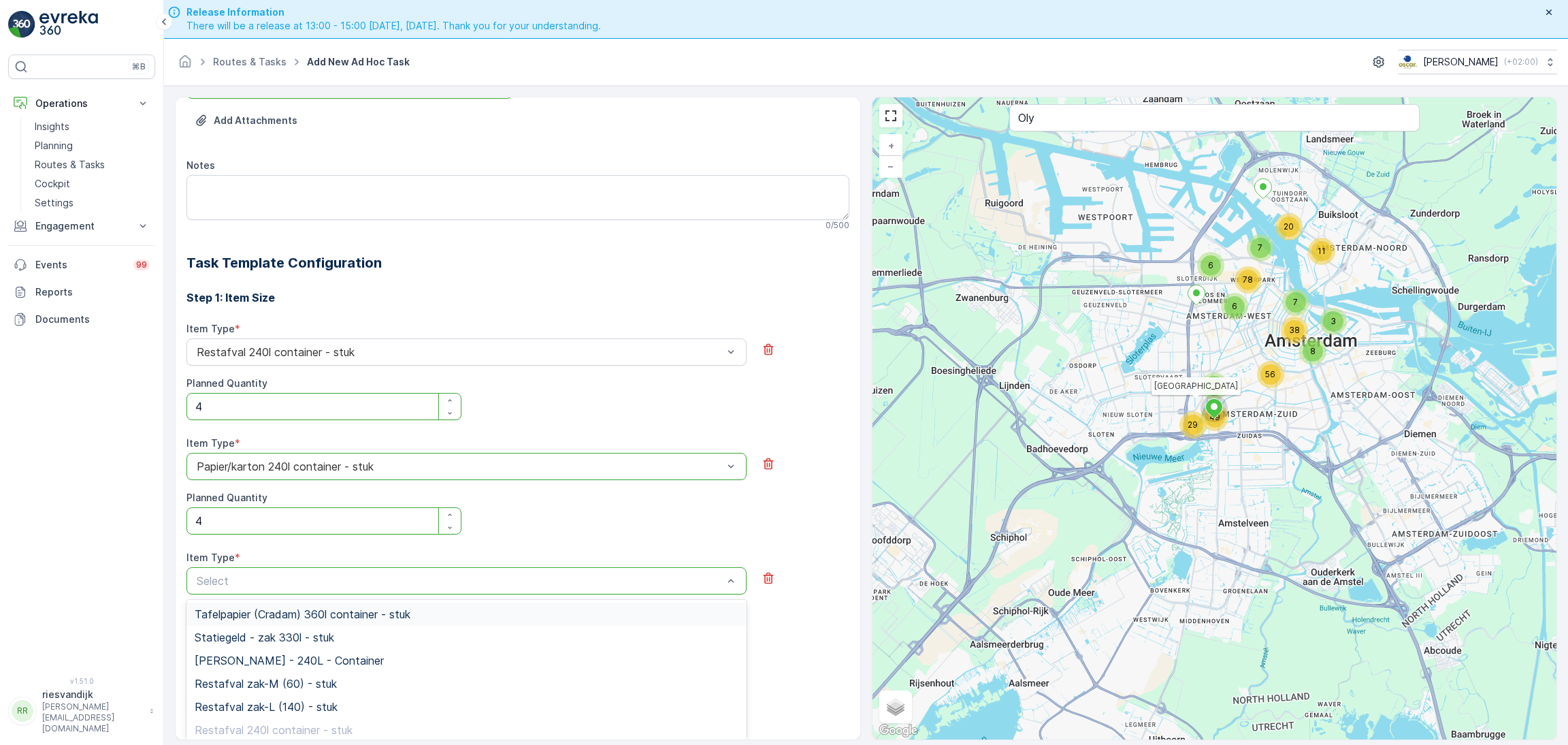
drag, startPoint x: 388, startPoint y: 572, endPoint x: 388, endPoint y: 584, distance: 12.0
type input "pd"
click at [332, 678] on div "PD zak-XL (240) - stuk" at bounding box center [466, 684] width 544 height 12
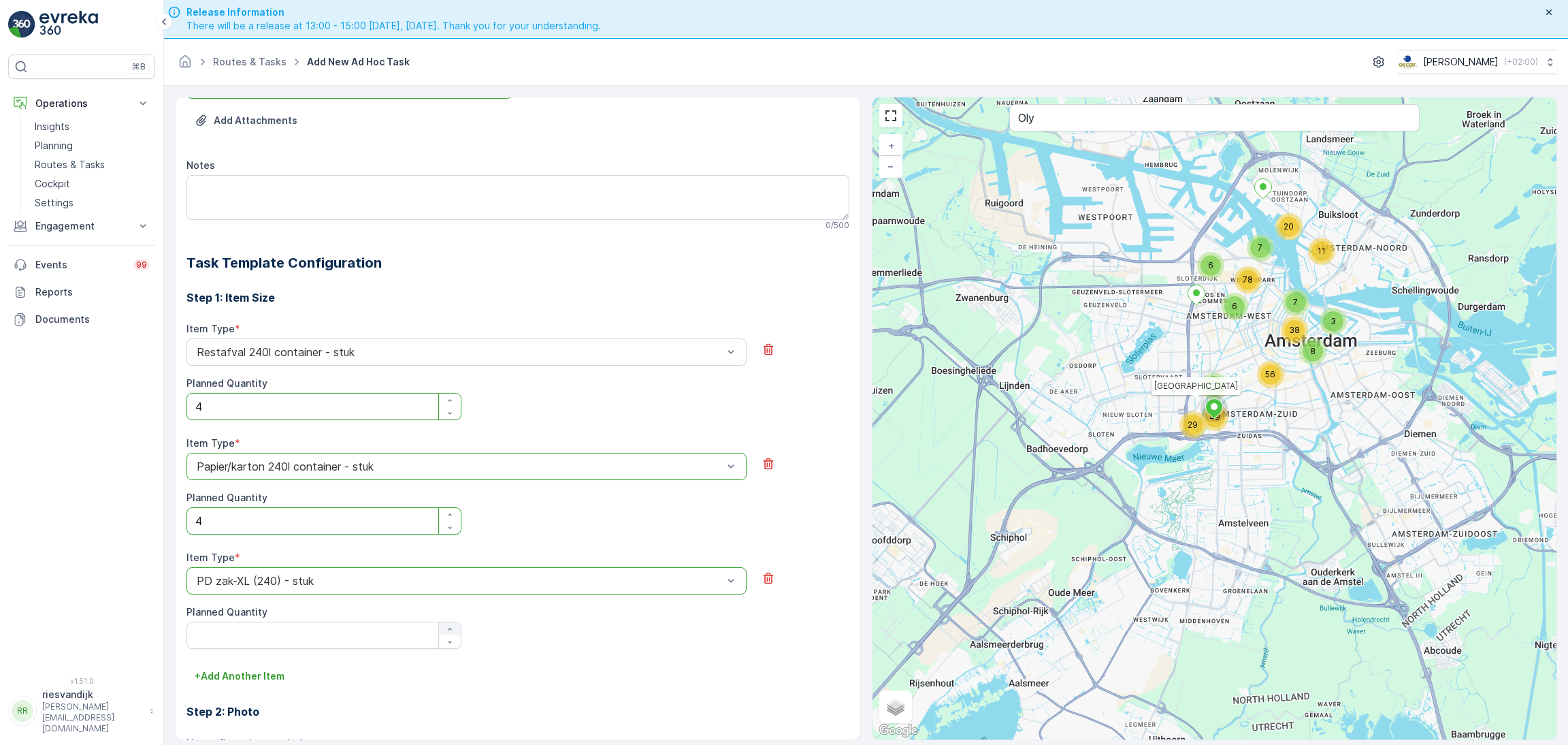
click at [452, 631] on div "button" at bounding box center [450, 628] width 22 height 8
click at [454, 624] on div "button" at bounding box center [450, 628] width 22 height 8
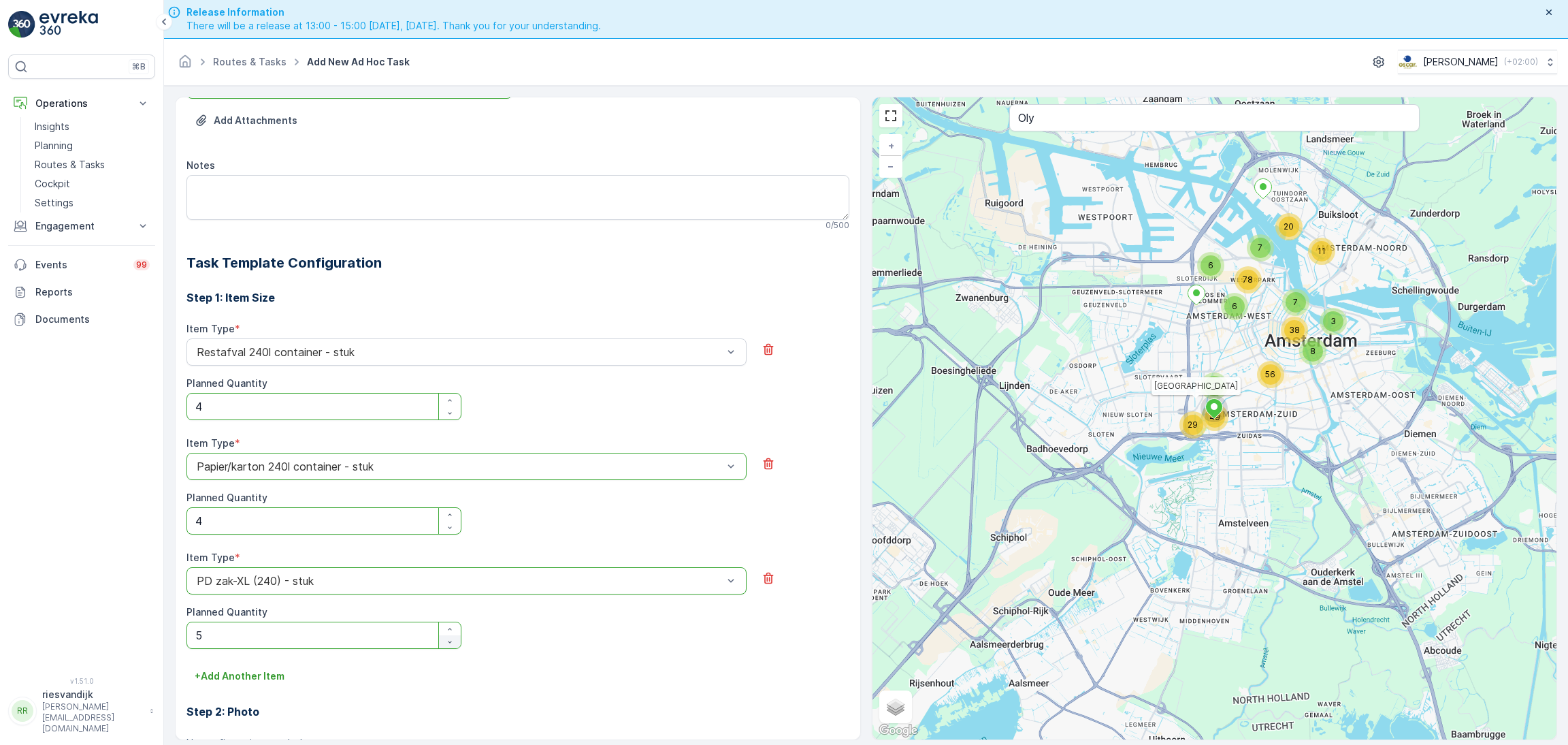
click at [451, 642] on icon "button" at bounding box center [450, 641] width 8 height 8
type Quantity "4"
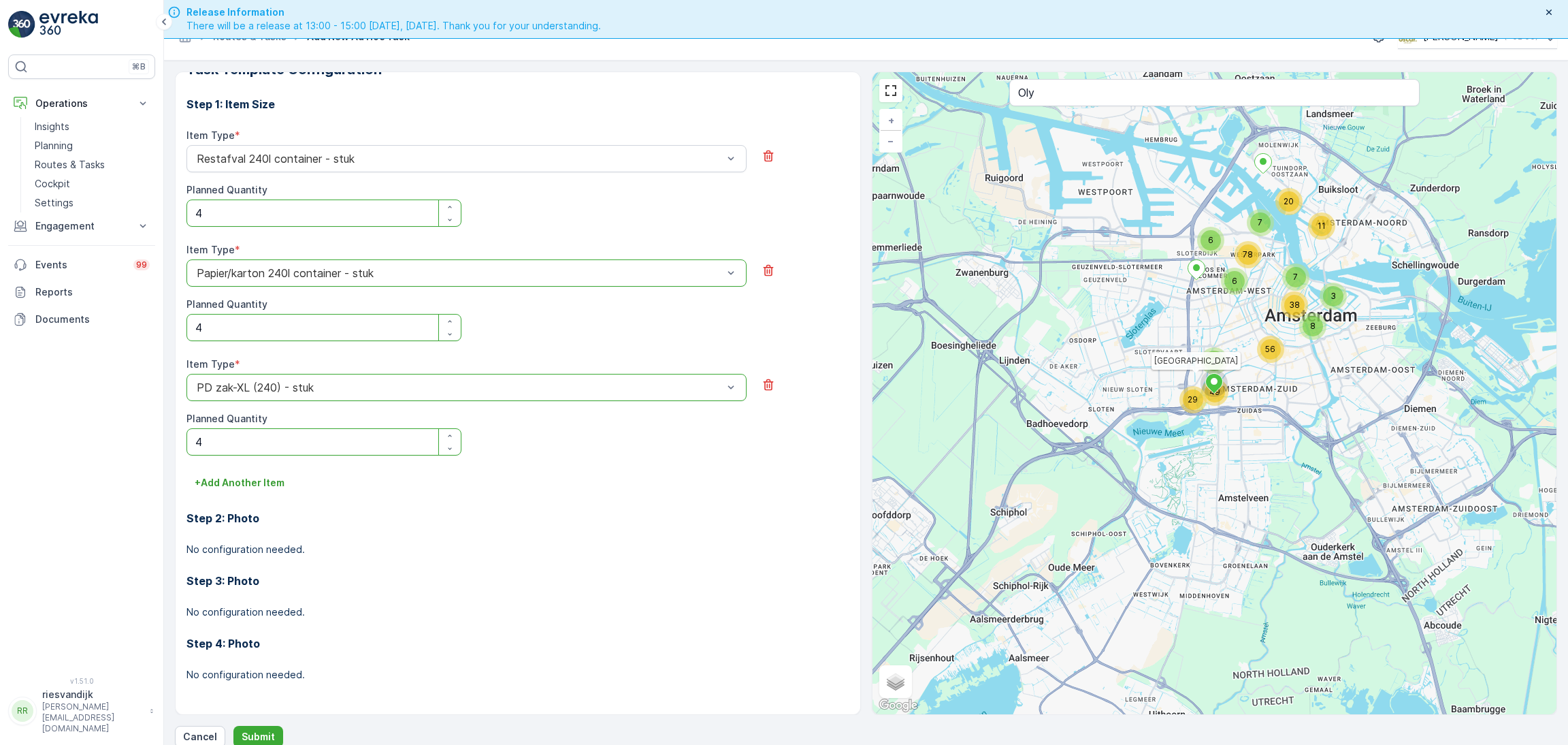
scroll to position [39, 0]
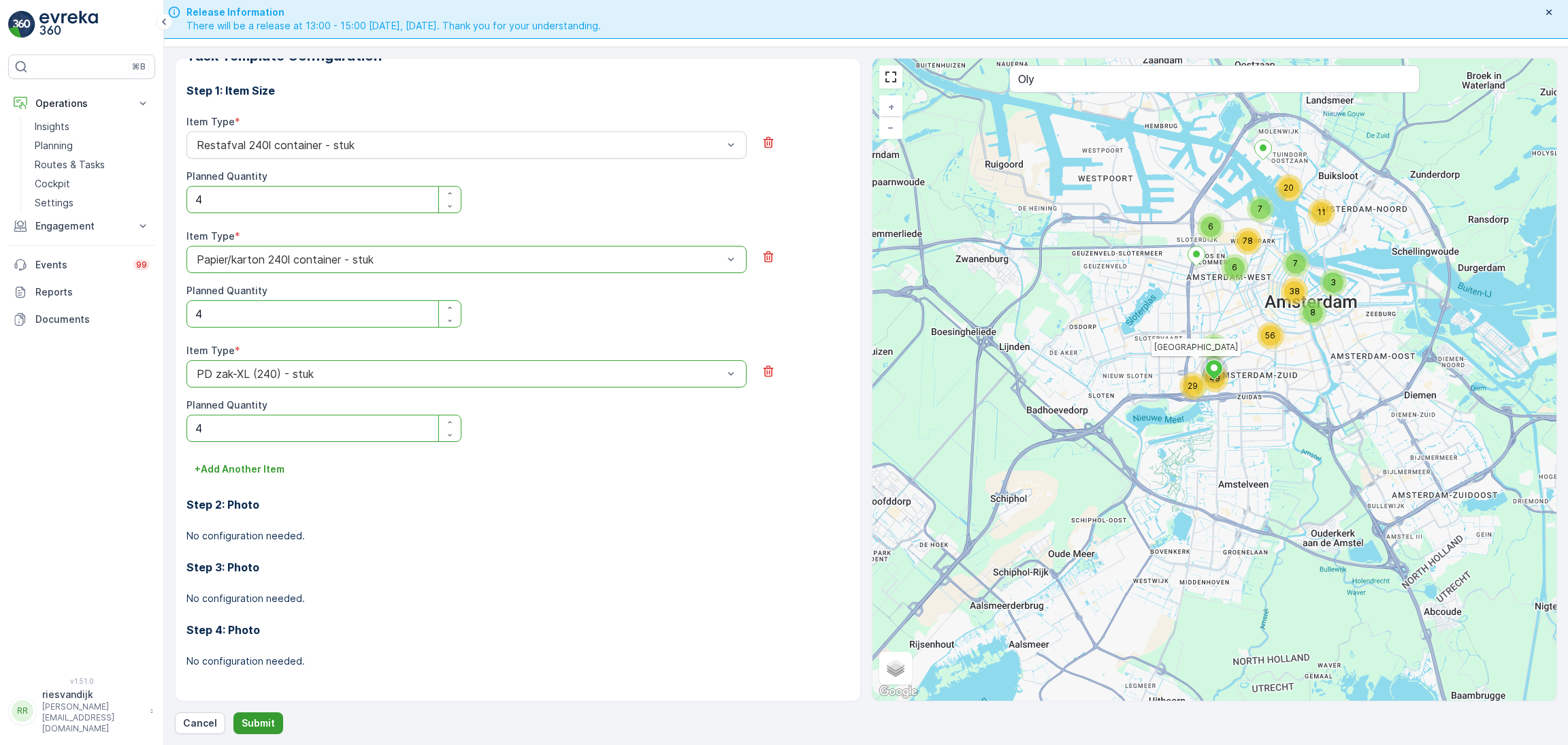
click at [256, 714] on button "Submit" at bounding box center [258, 723] width 50 height 22
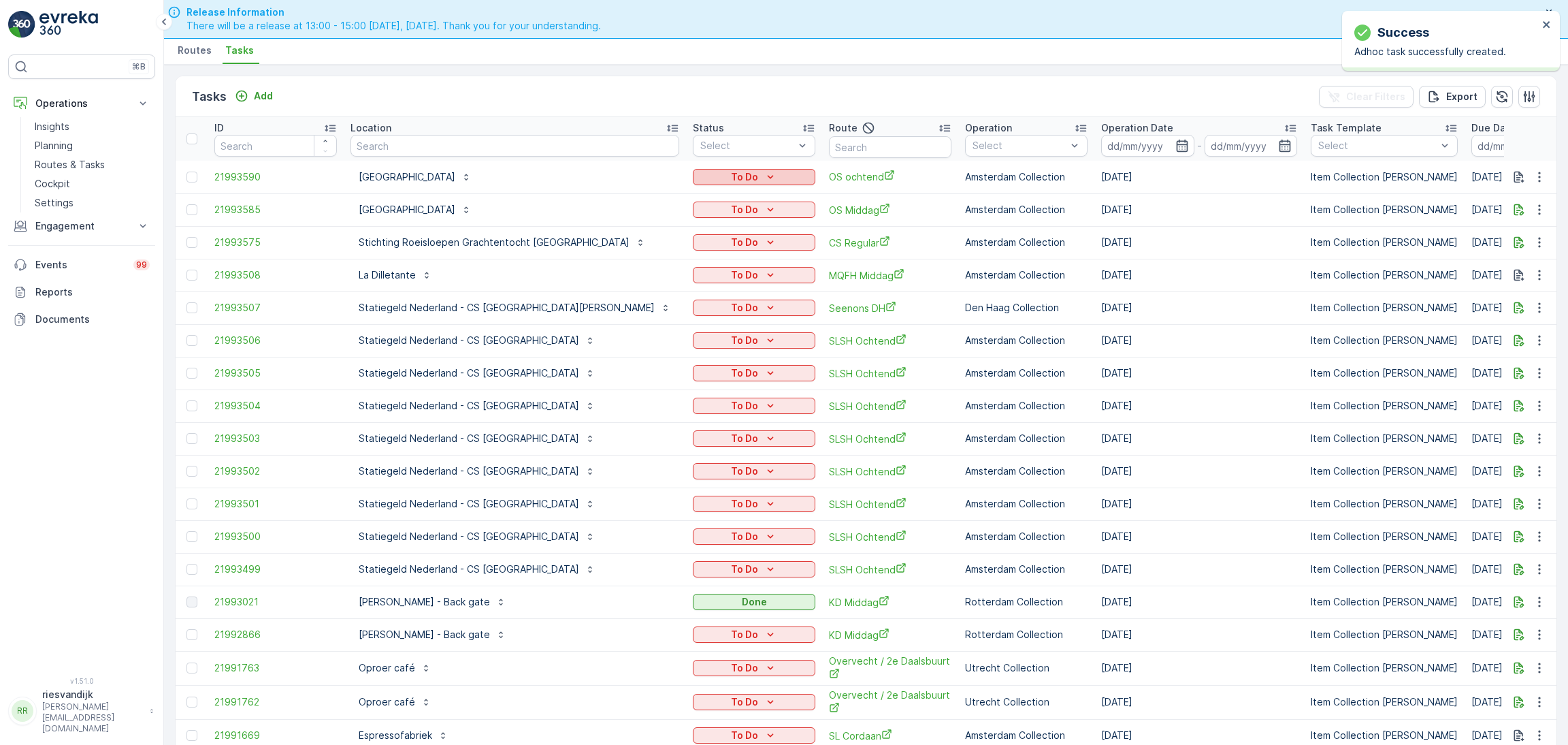
click at [731, 171] on p "To Do" at bounding box center [744, 176] width 27 height 13
click at [654, 194] on span "Let Op!" at bounding box center [641, 195] width 34 height 13
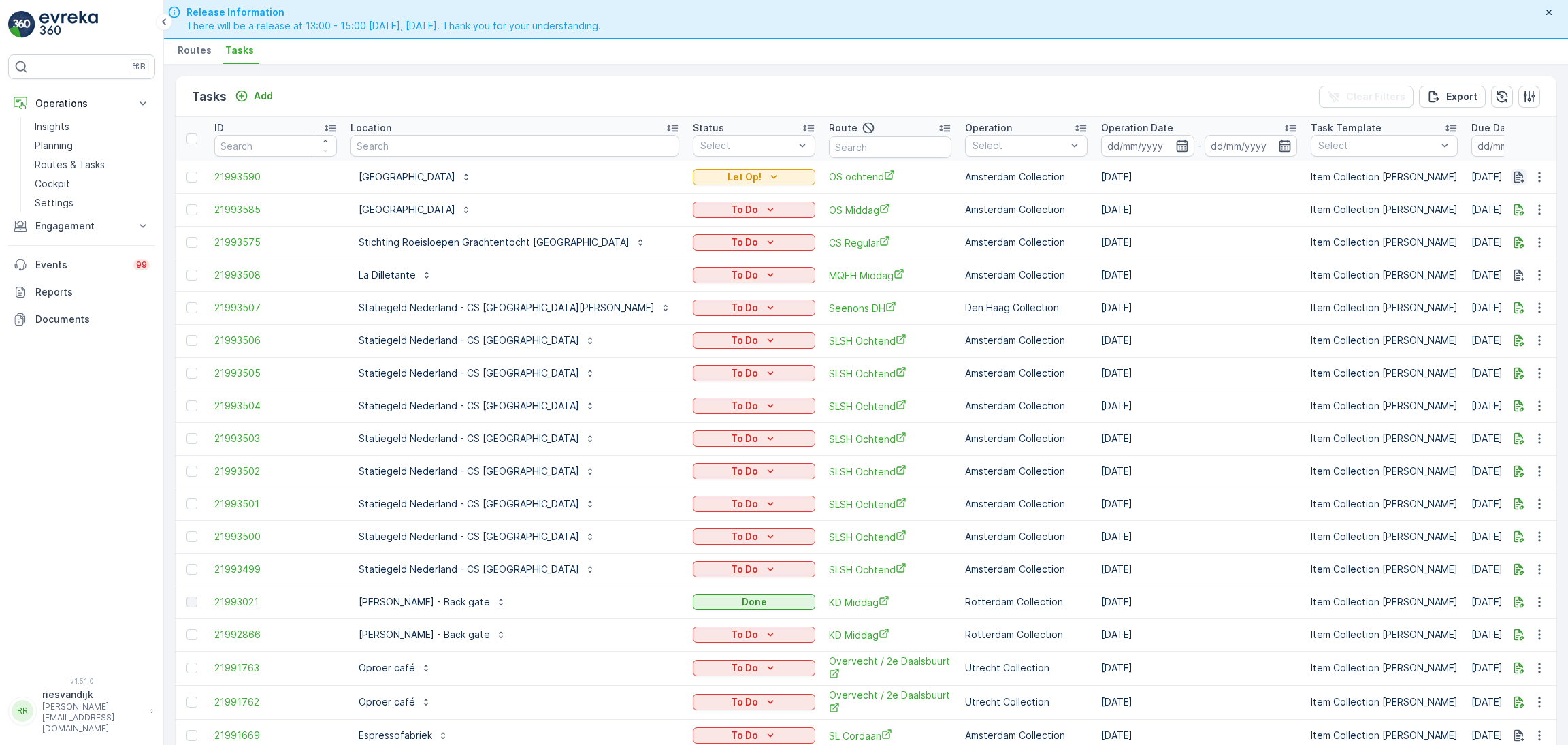
click at [1517, 170] on icon "button" at bounding box center [1518, 176] width 13 height 13
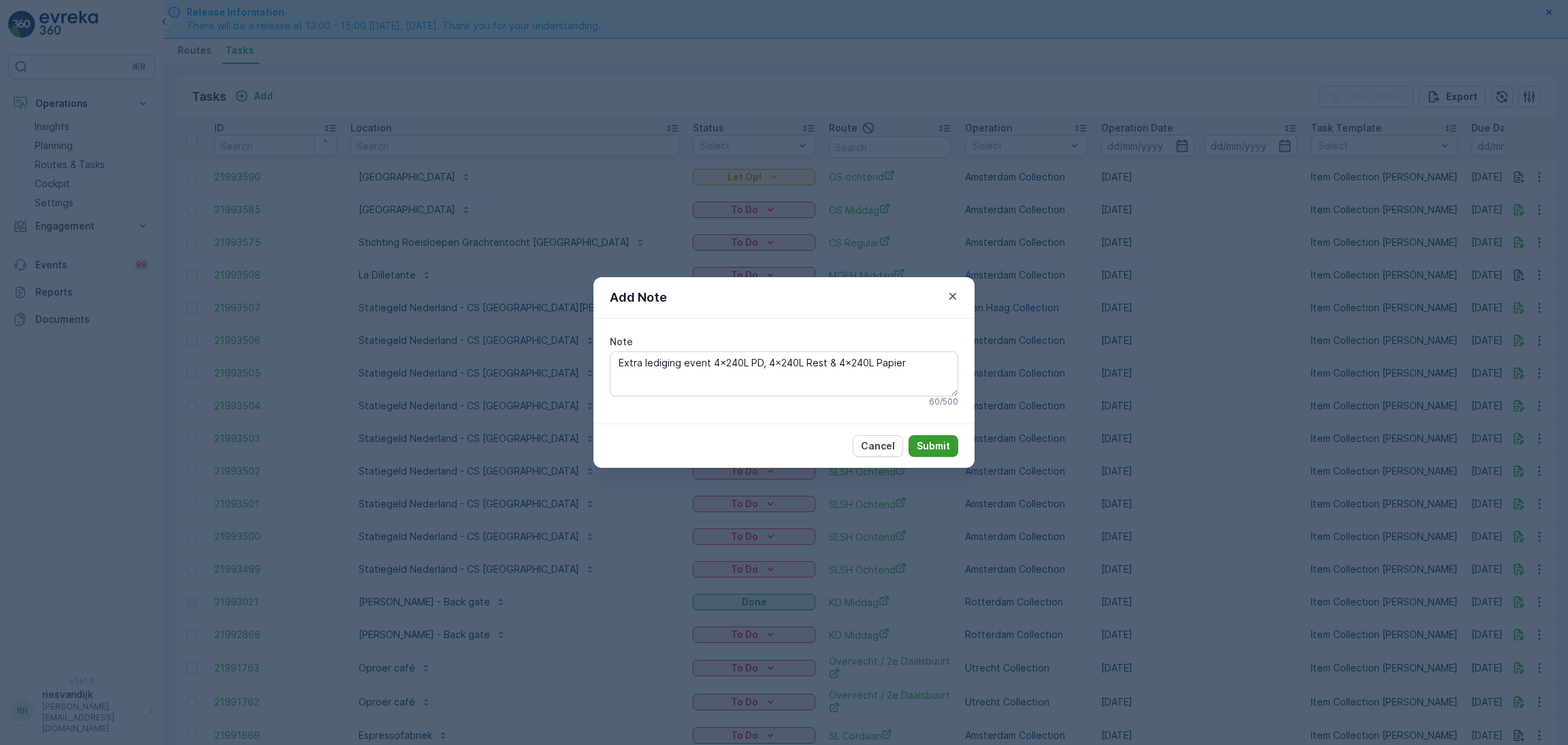
type textarea "Extra lediging event 4x240L PD, 4x240L Rest & 4x240L Papier"
click at [936, 457] on button "Submit" at bounding box center [933, 445] width 50 height 22
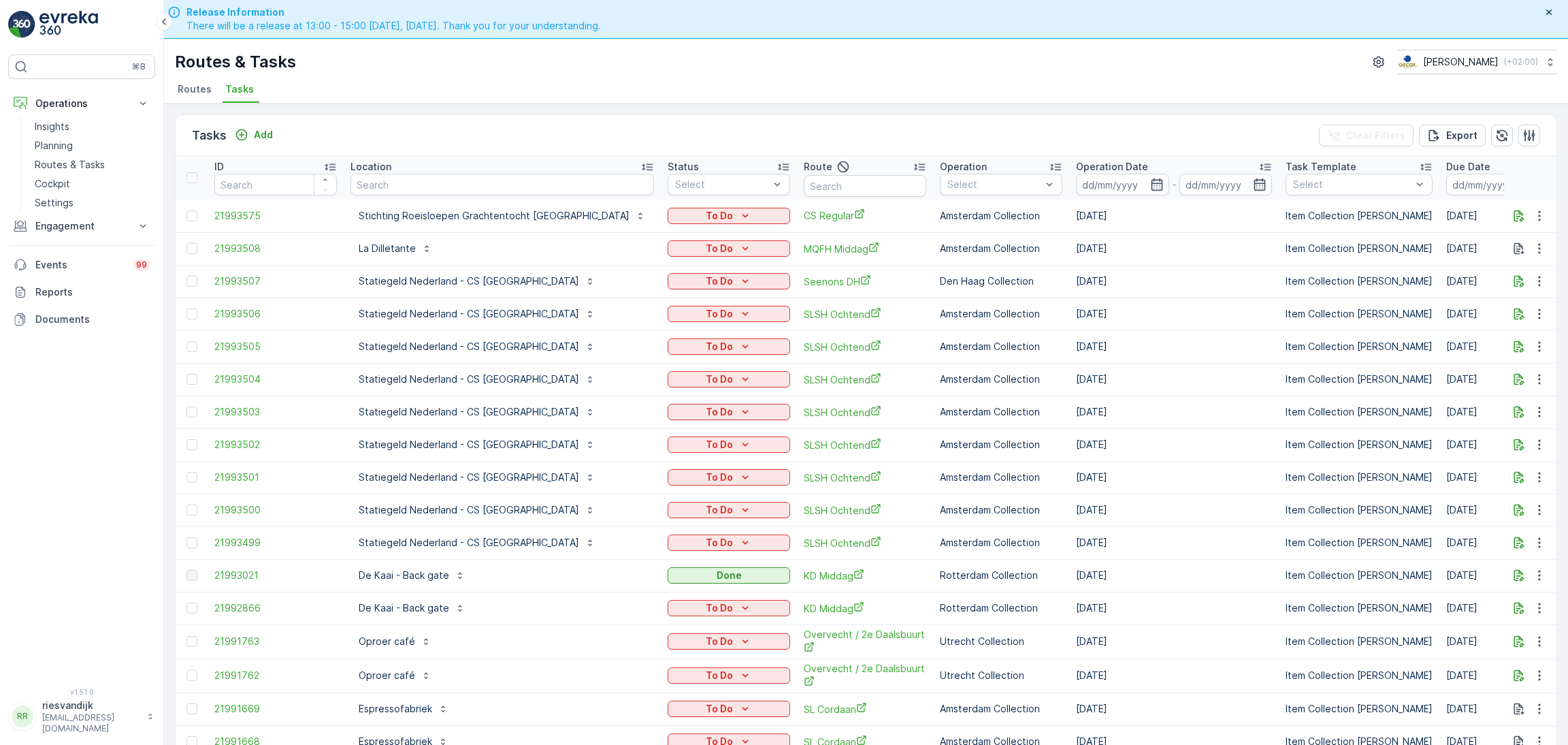
scroll to position [39, 0]
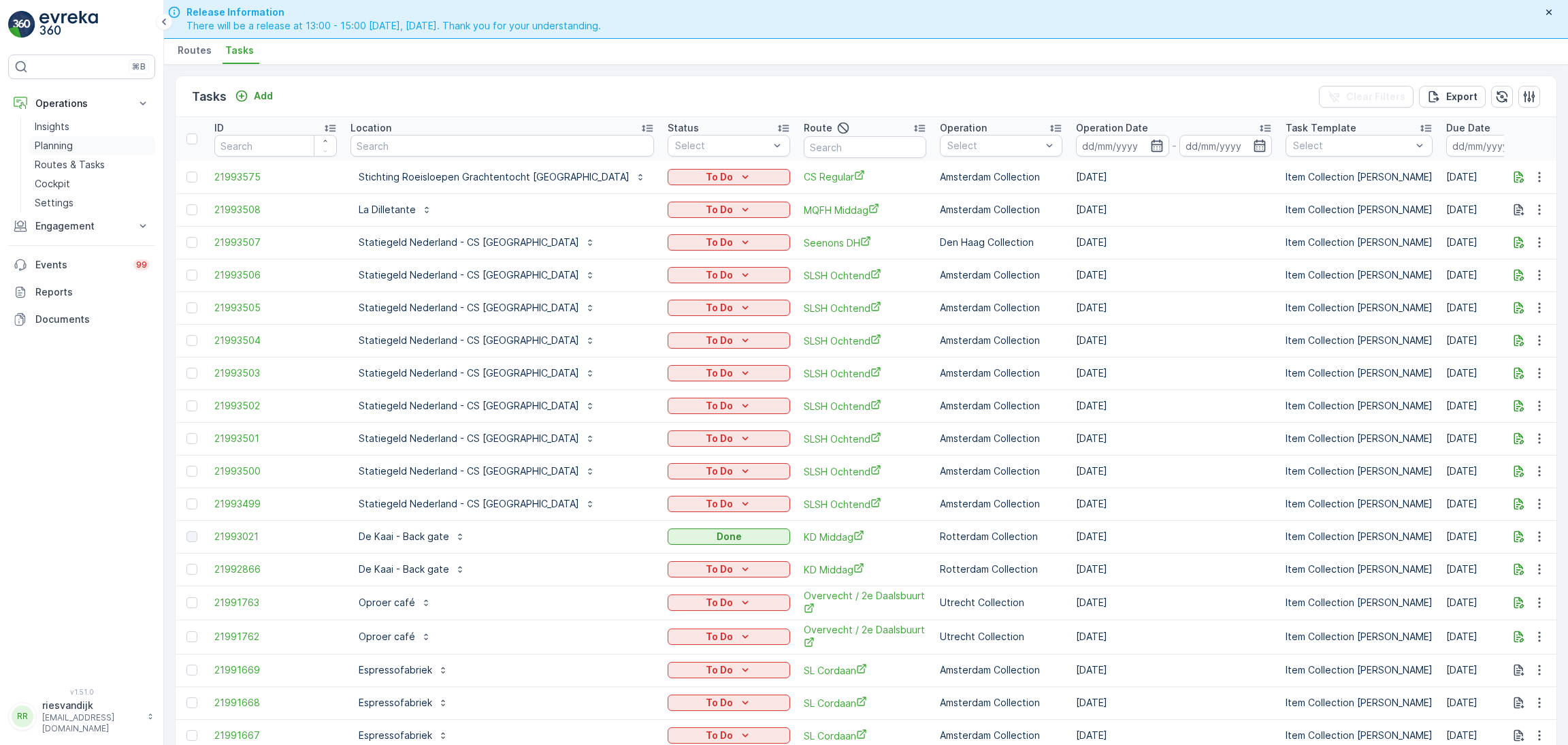
click at [67, 145] on p "Planning" at bounding box center [53, 145] width 38 height 13
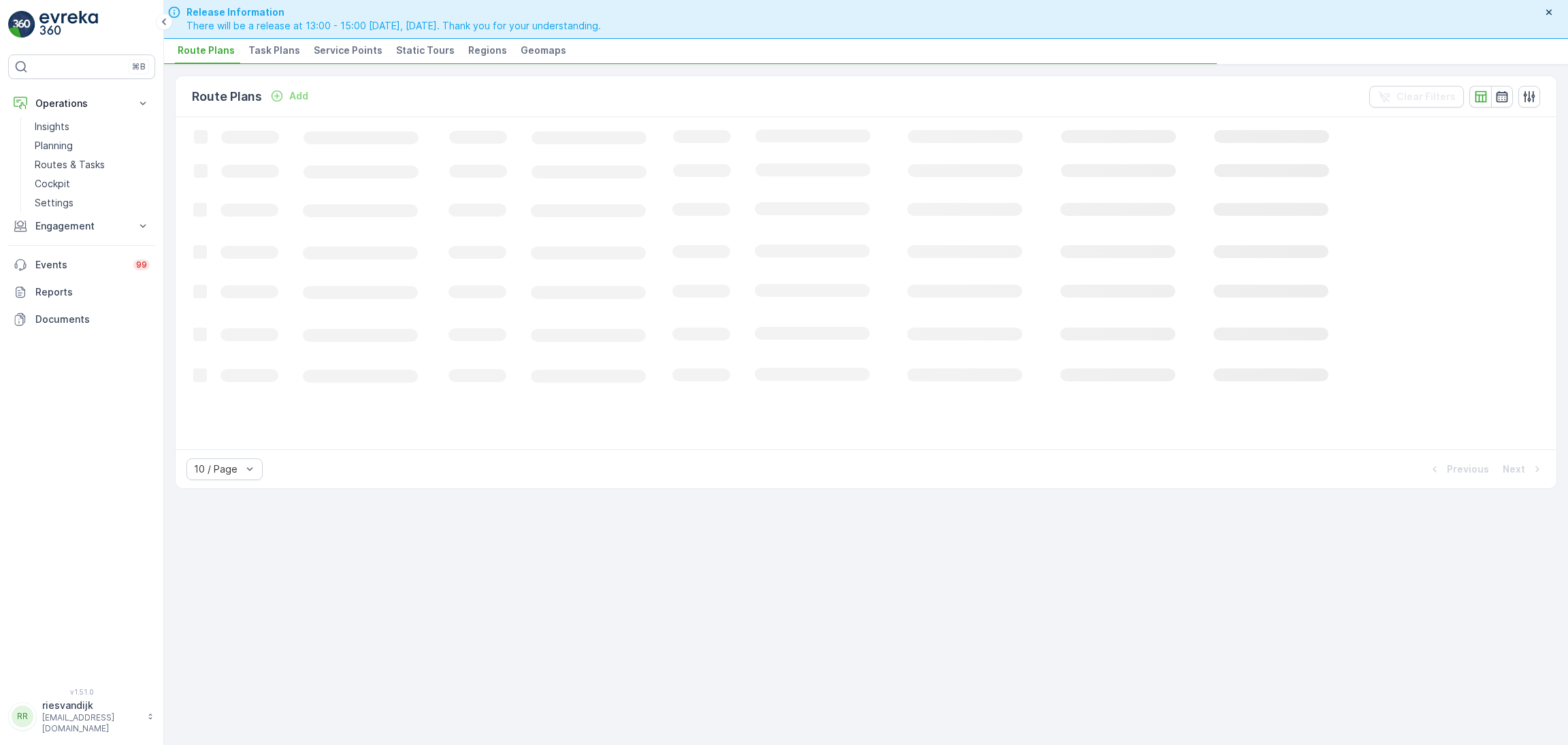
click at [264, 50] on span "Task Plans" at bounding box center [274, 50] width 51 height 13
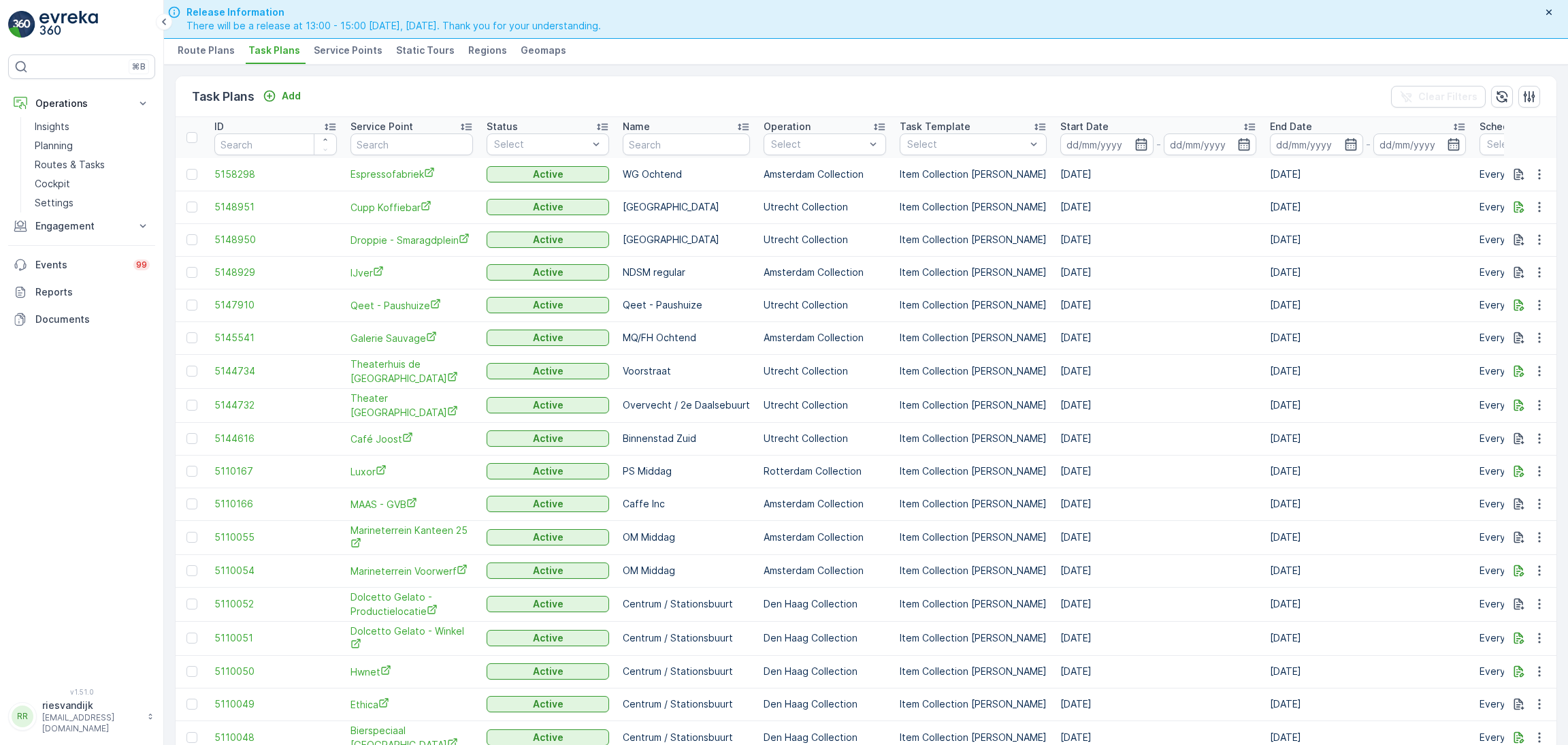
scroll to position [0, 473]
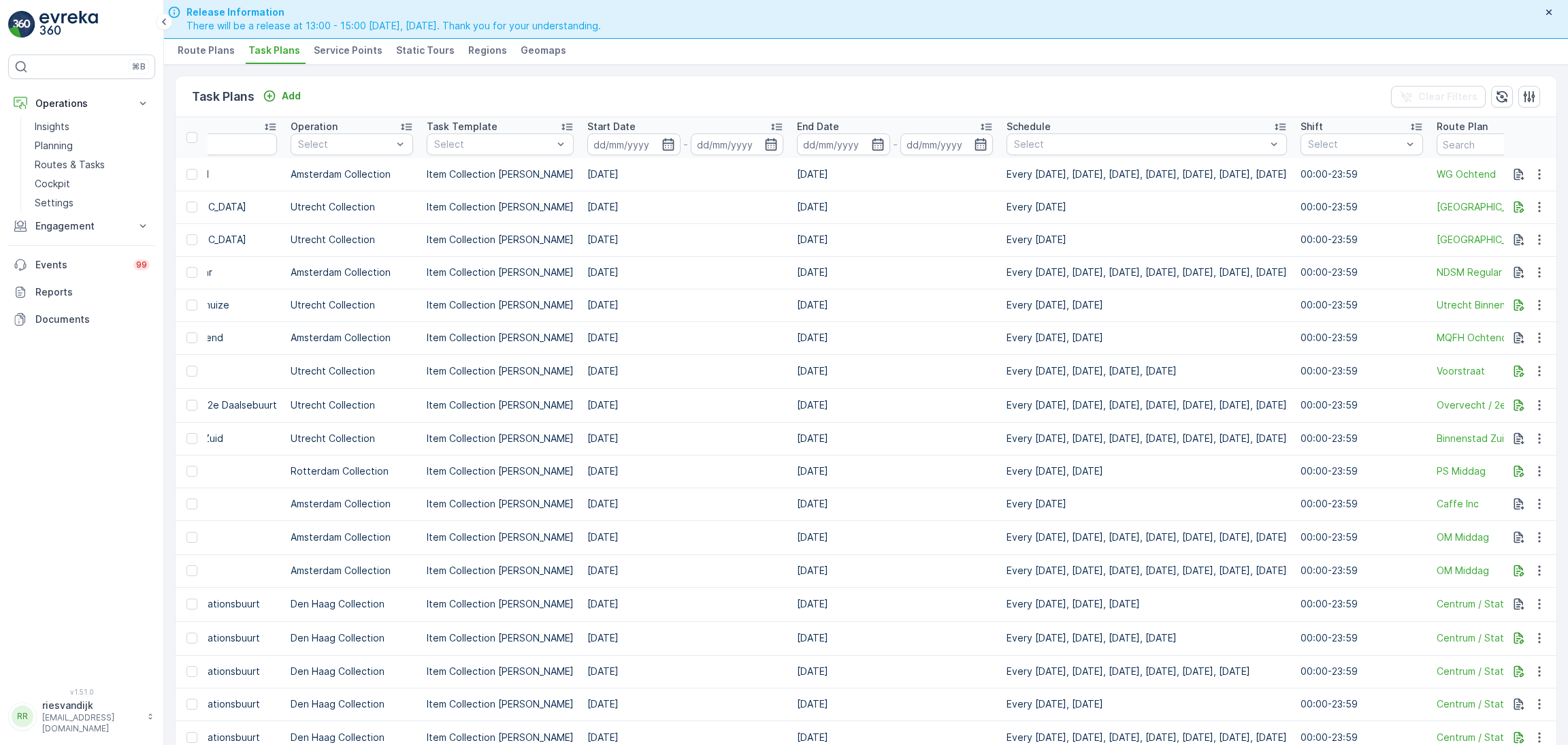
click at [1091, 123] on div "Schedule" at bounding box center [1147, 126] width 280 height 13
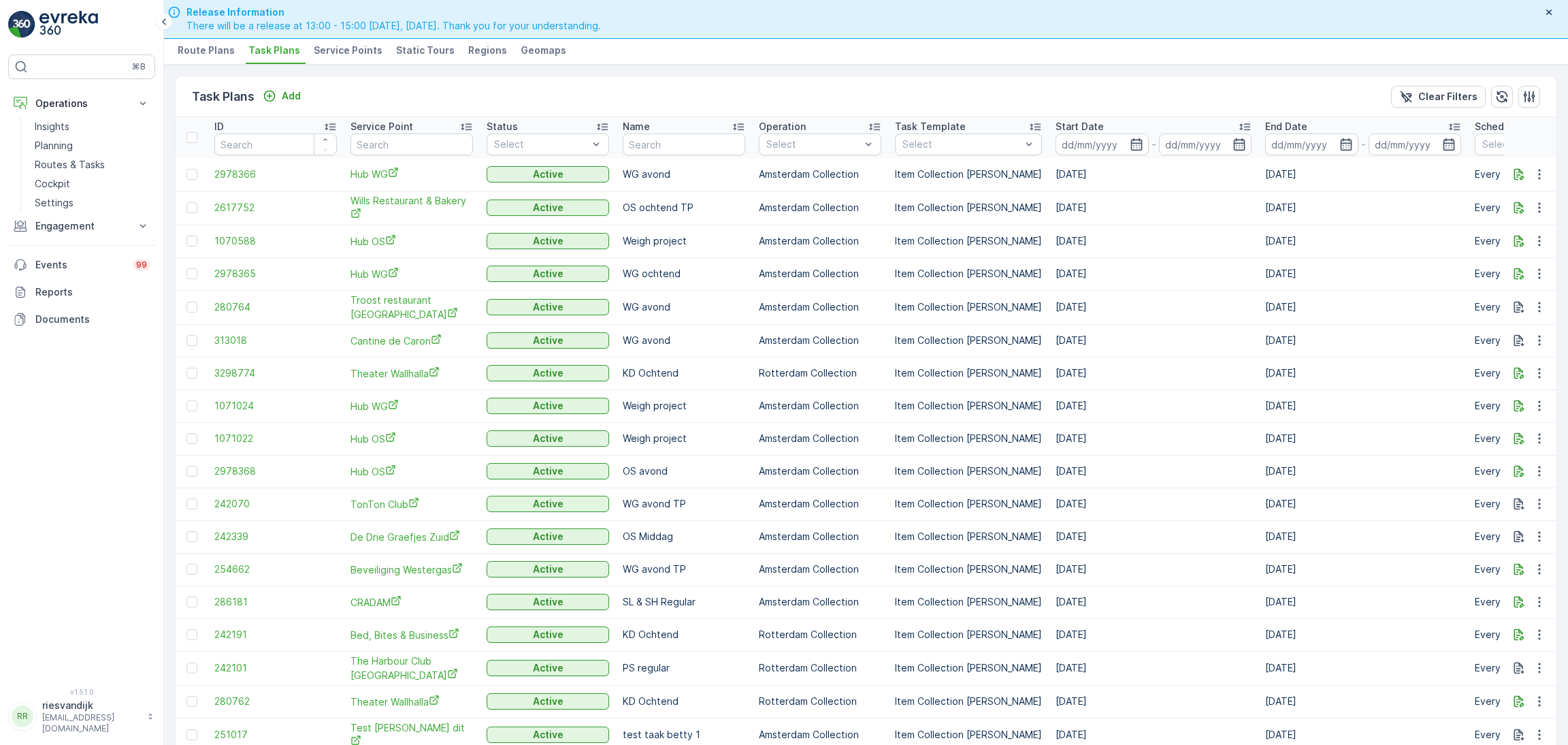
click at [277, 46] on span "Task Plans" at bounding box center [274, 50] width 51 height 13
click at [337, 63] on div "Planning Oscar Circulair ( +02:00 ) Route Plans Task Plans Service Points Stati…" at bounding box center [866, 32] width 1404 height 65
click at [329, 51] on span "Service Points" at bounding box center [349, 50] width 69 height 13
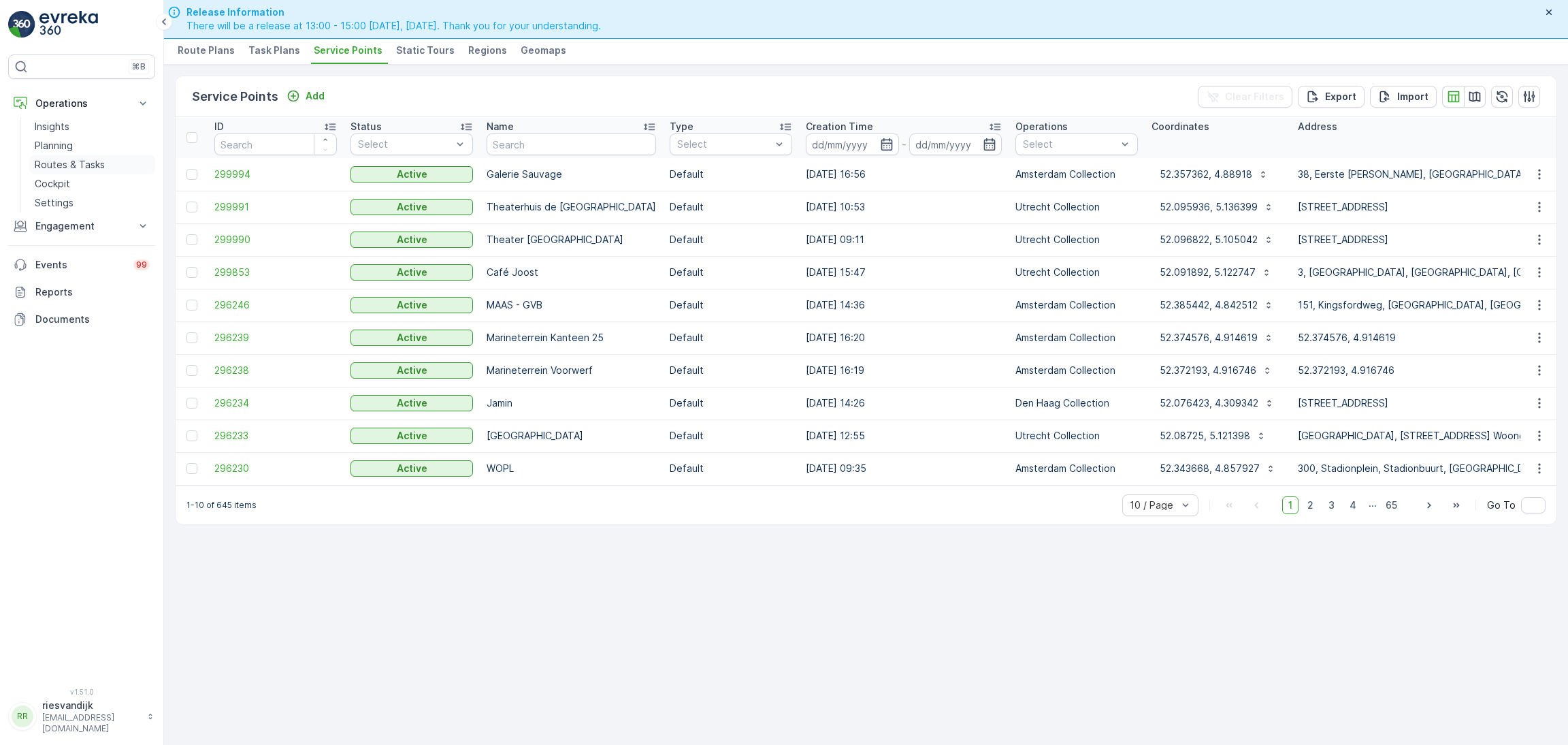
click at [97, 160] on p "Routes & Tasks" at bounding box center [69, 164] width 70 height 13
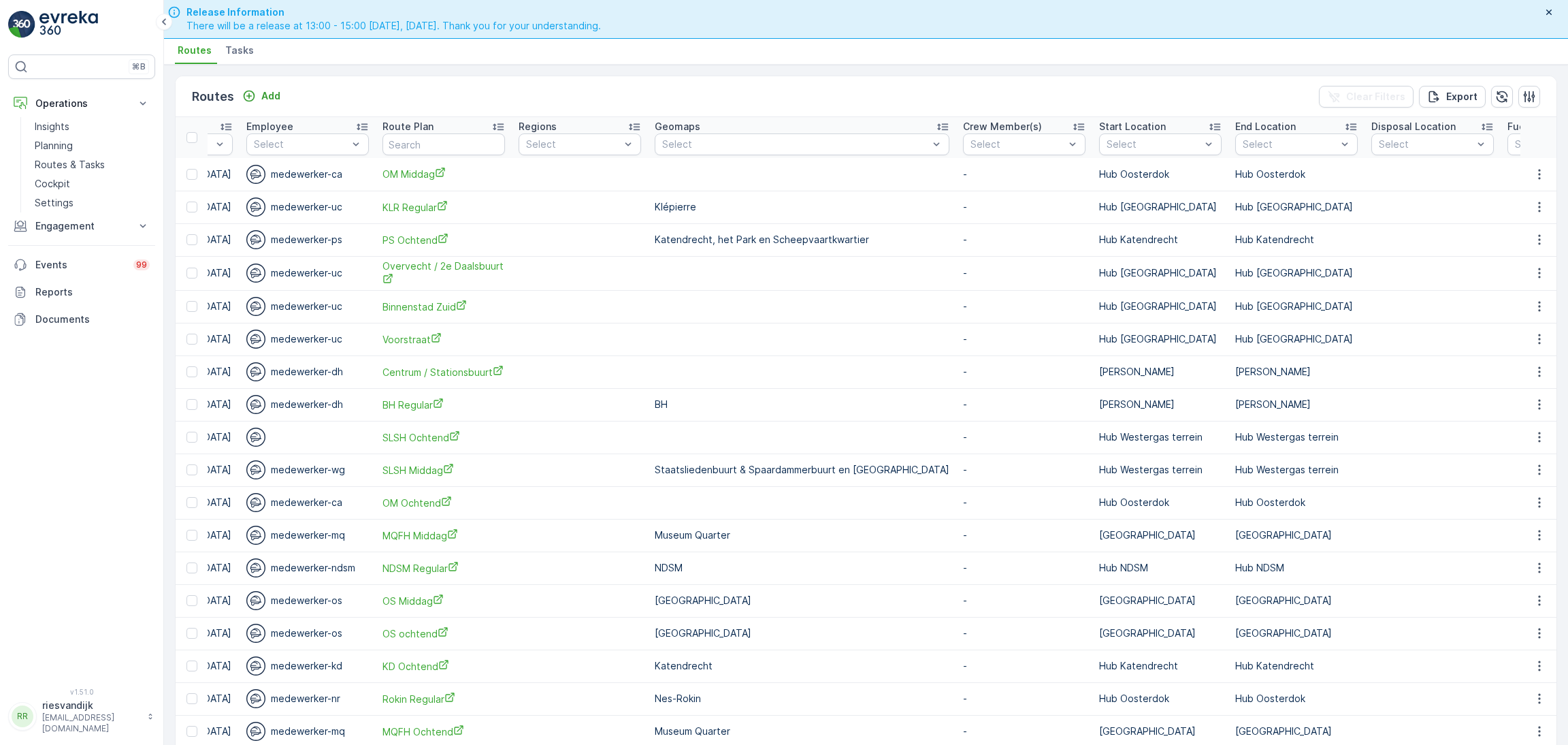
scroll to position [0, 1476]
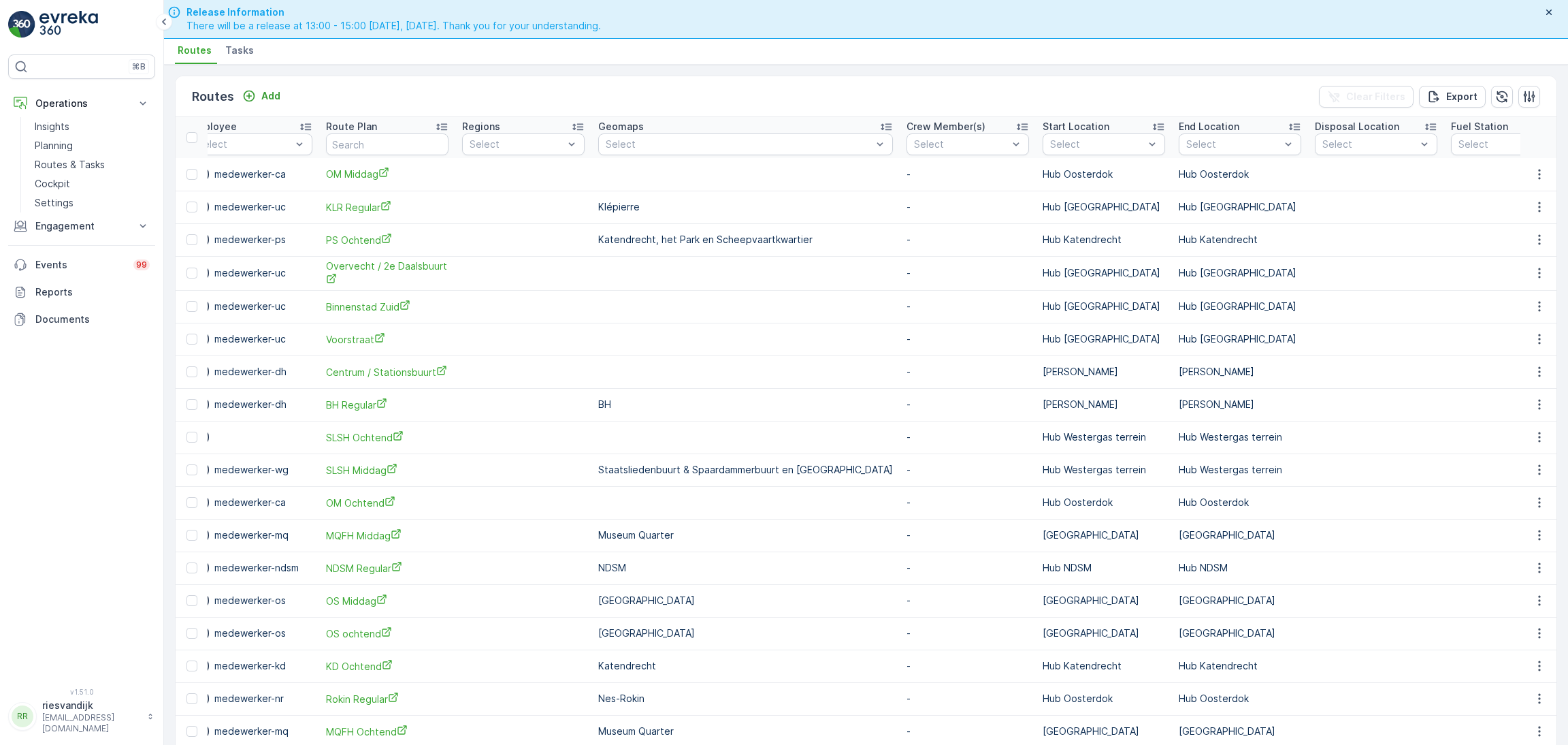
click at [238, 51] on span "Tasks" at bounding box center [239, 50] width 28 height 13
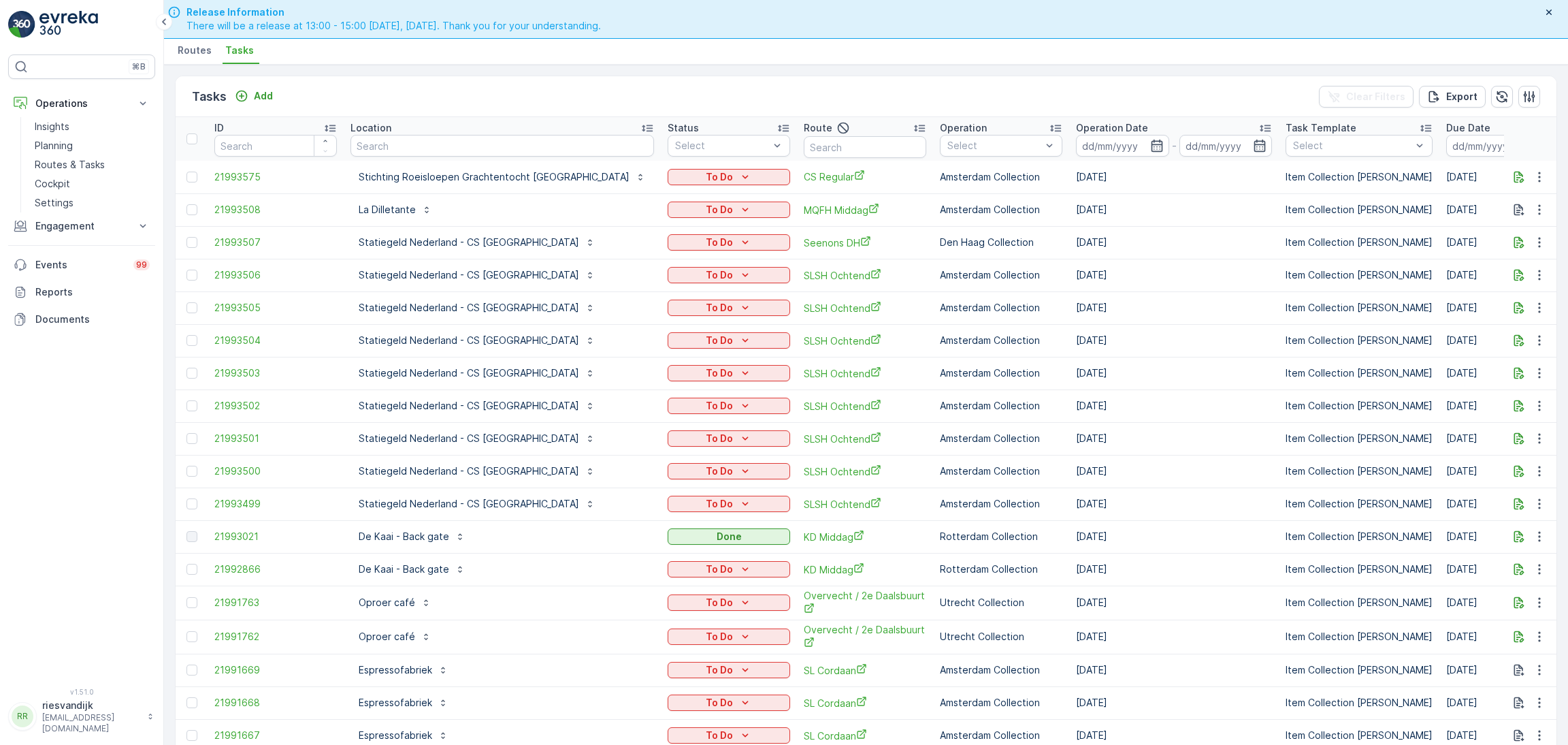
scroll to position [0, 839]
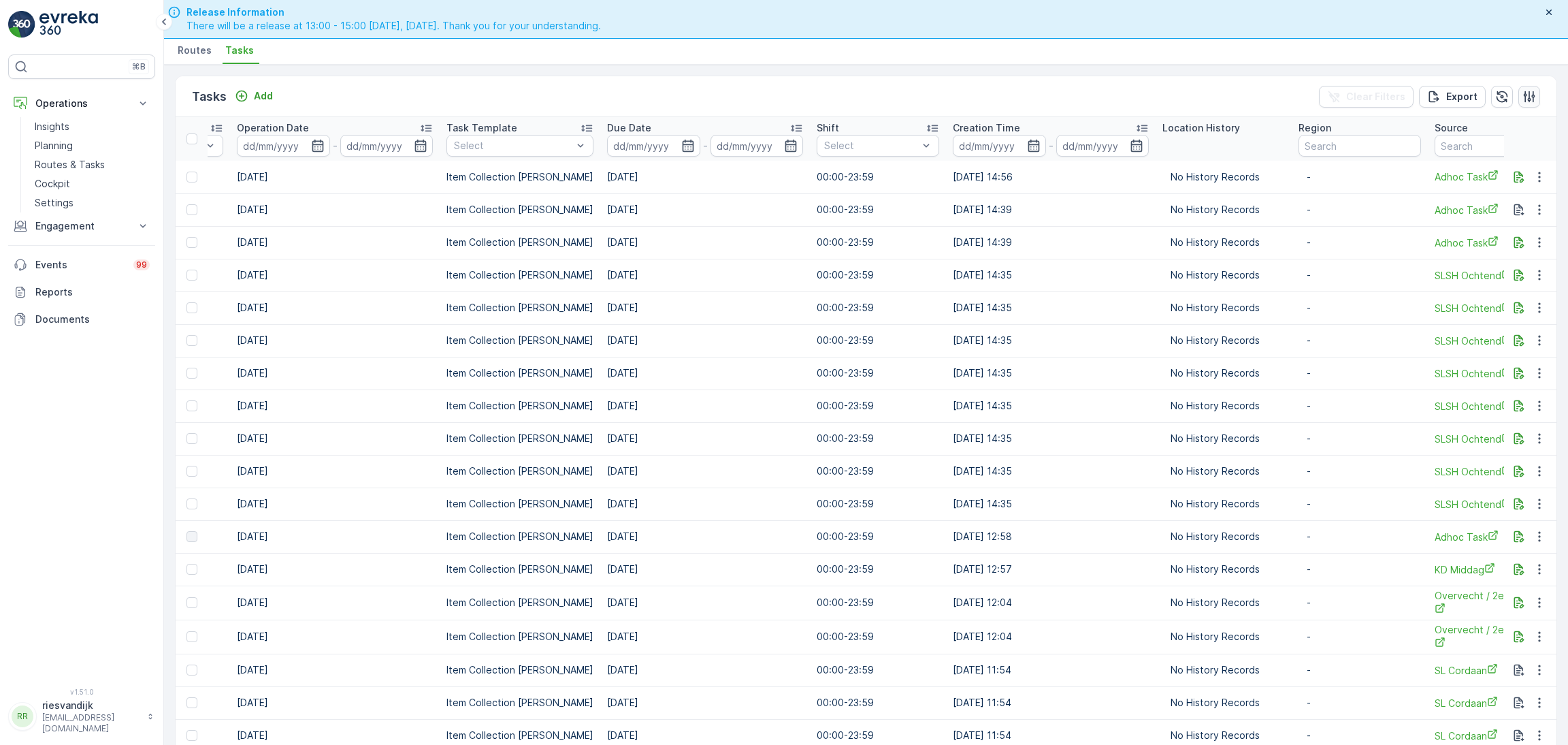
click at [1524, 95] on icon "button" at bounding box center [1529, 96] width 13 height 13
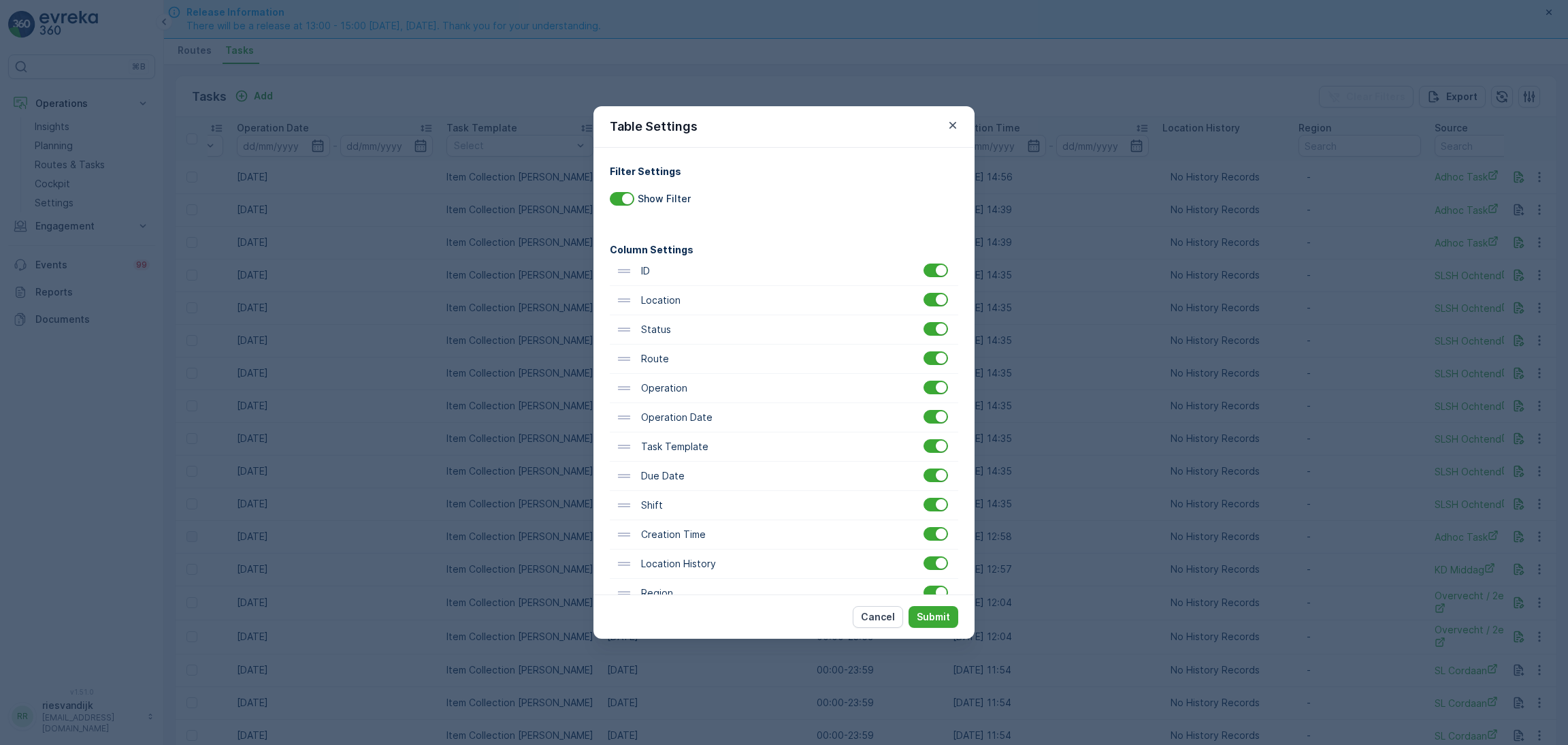
scroll to position [60, 0]
click at [937, 617] on p "Submit" at bounding box center [934, 616] width 34 height 13
